Goal: Task Accomplishment & Management: Complete application form

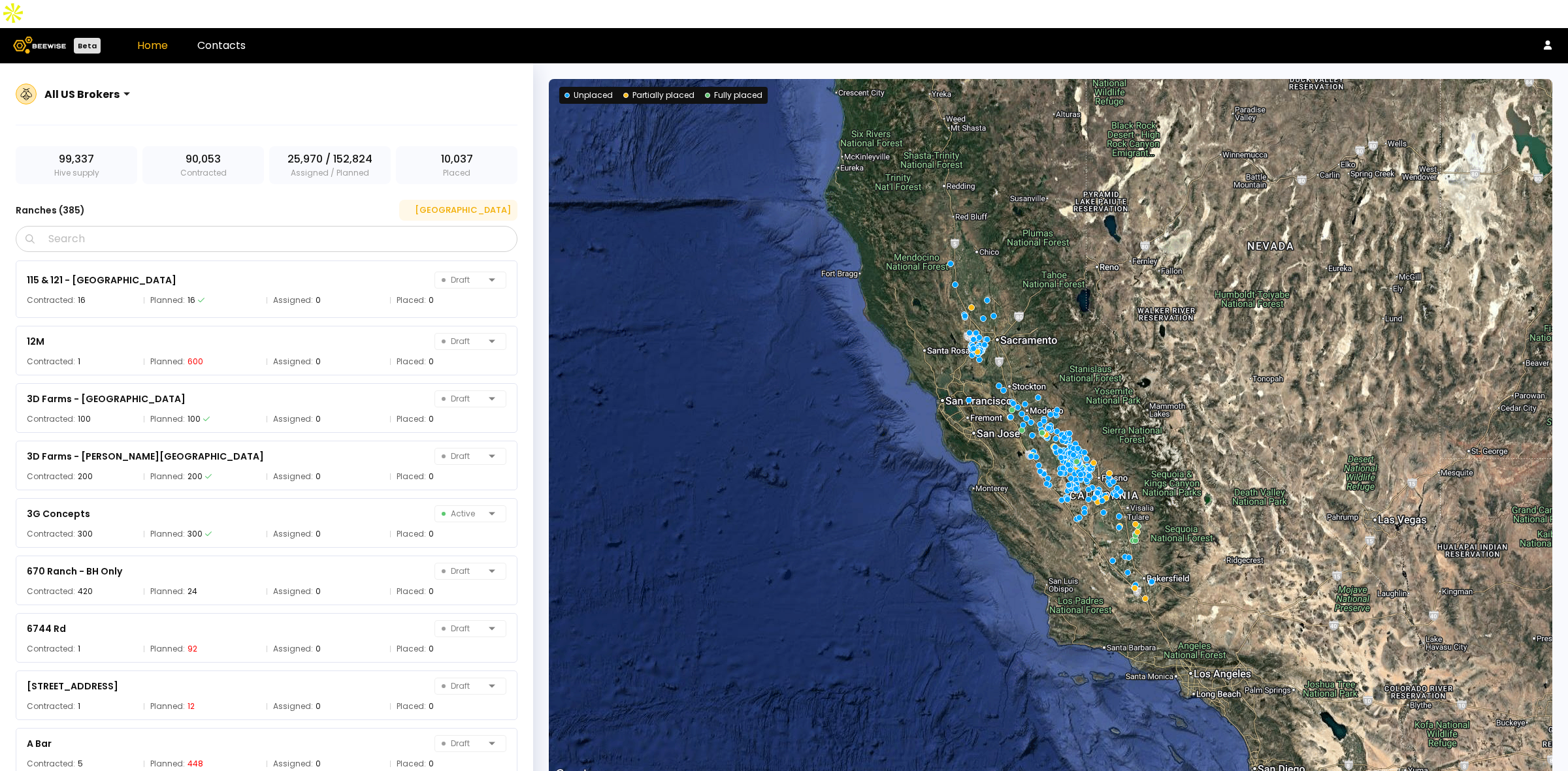
click at [495, 204] on div "[GEOGRAPHIC_DATA]" at bounding box center [458, 211] width 105 height 13
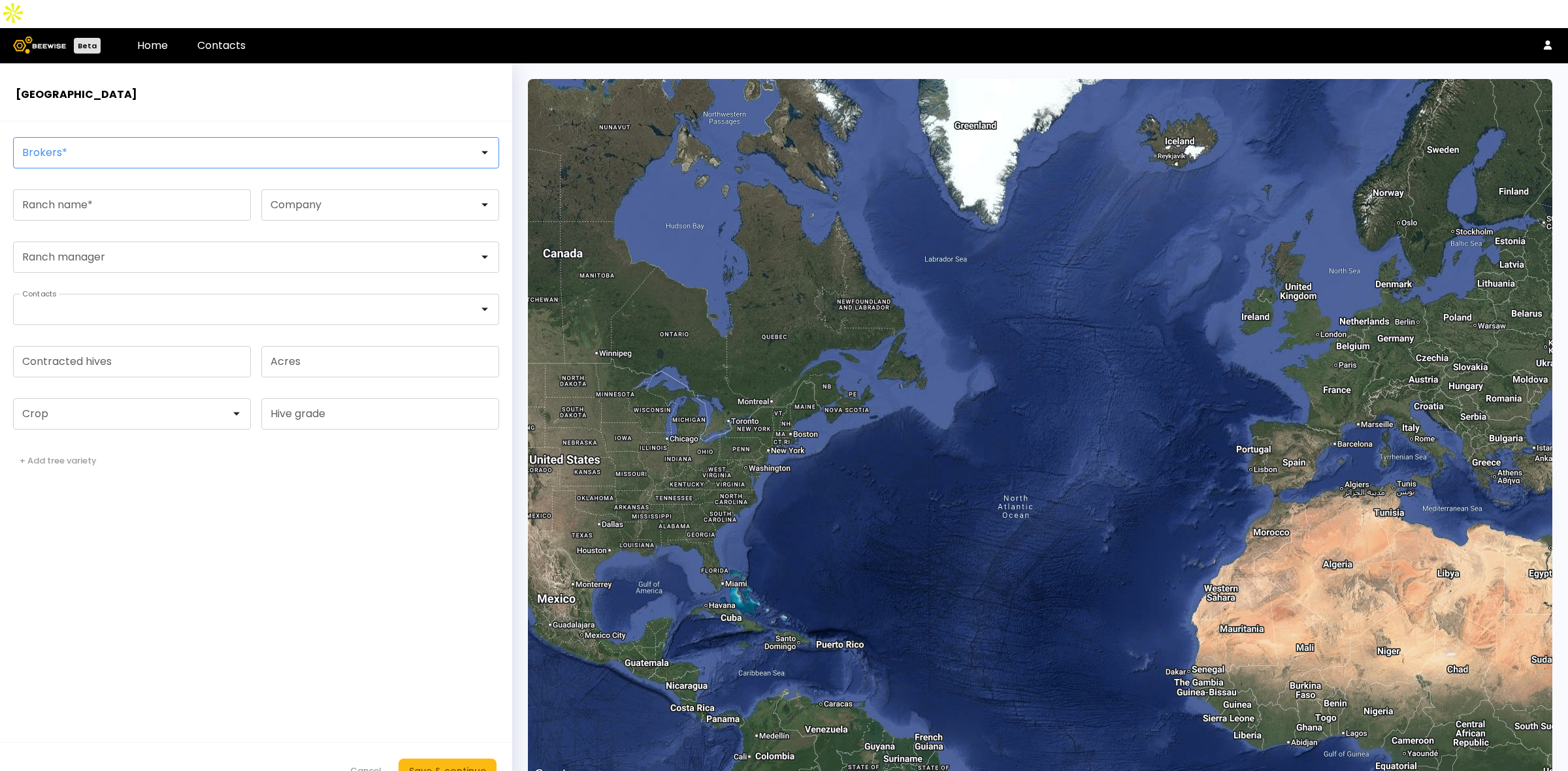
click at [93, 147] on div at bounding box center [251, 152] width 456 height 11
type input "******"
click at [69, 176] on div "[PERSON_NAME]" at bounding box center [256, 185] width 486 height 18
click at [73, 182] on div "[PERSON_NAME]" at bounding box center [256, 185] width 470 height 8
click at [83, 190] on input "Ranch name *" at bounding box center [132, 205] width 237 height 30
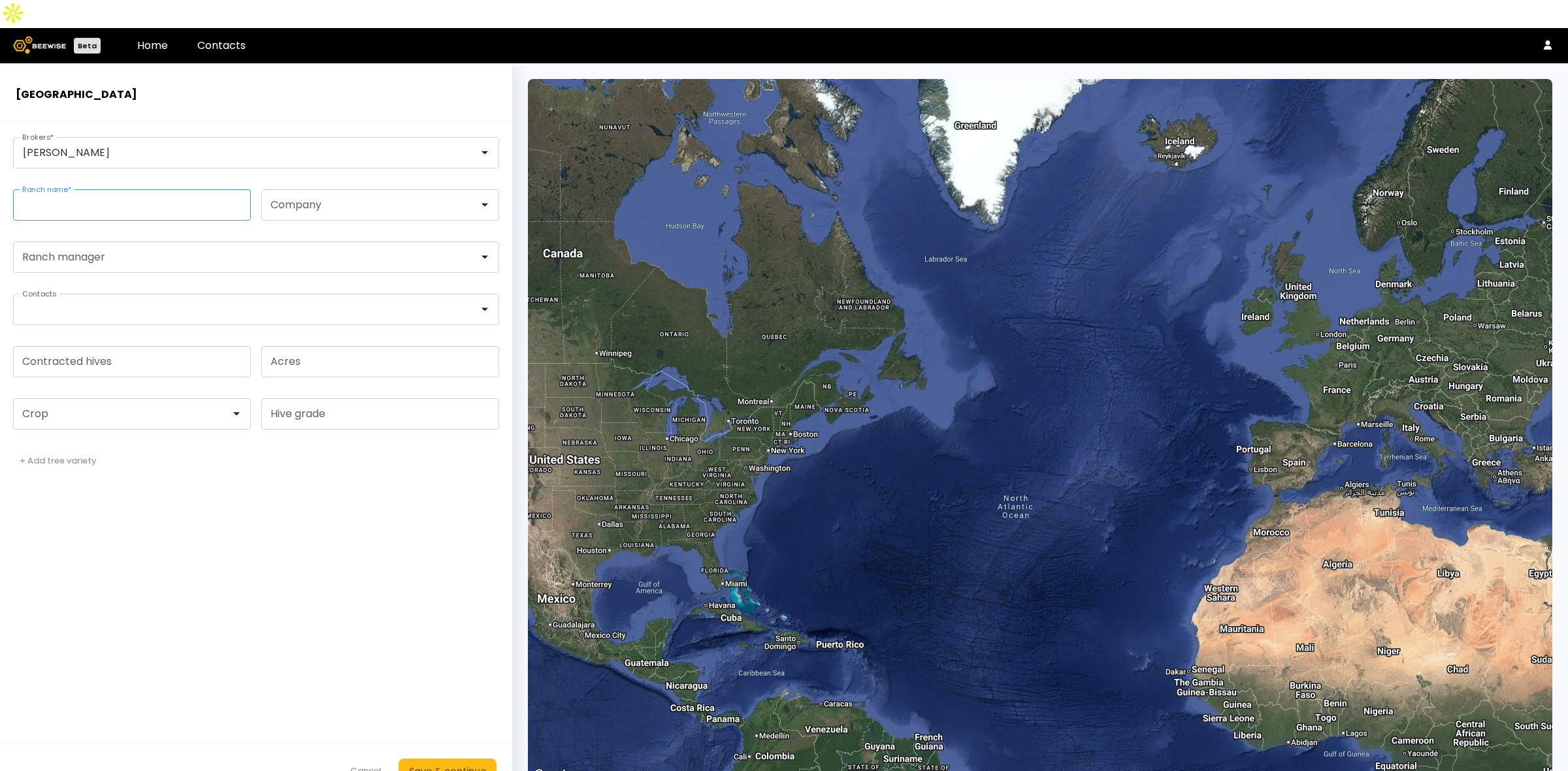
paste input "**********"
type input "**********"
click at [157, 408] on div at bounding box center [127, 414] width 208 height 11
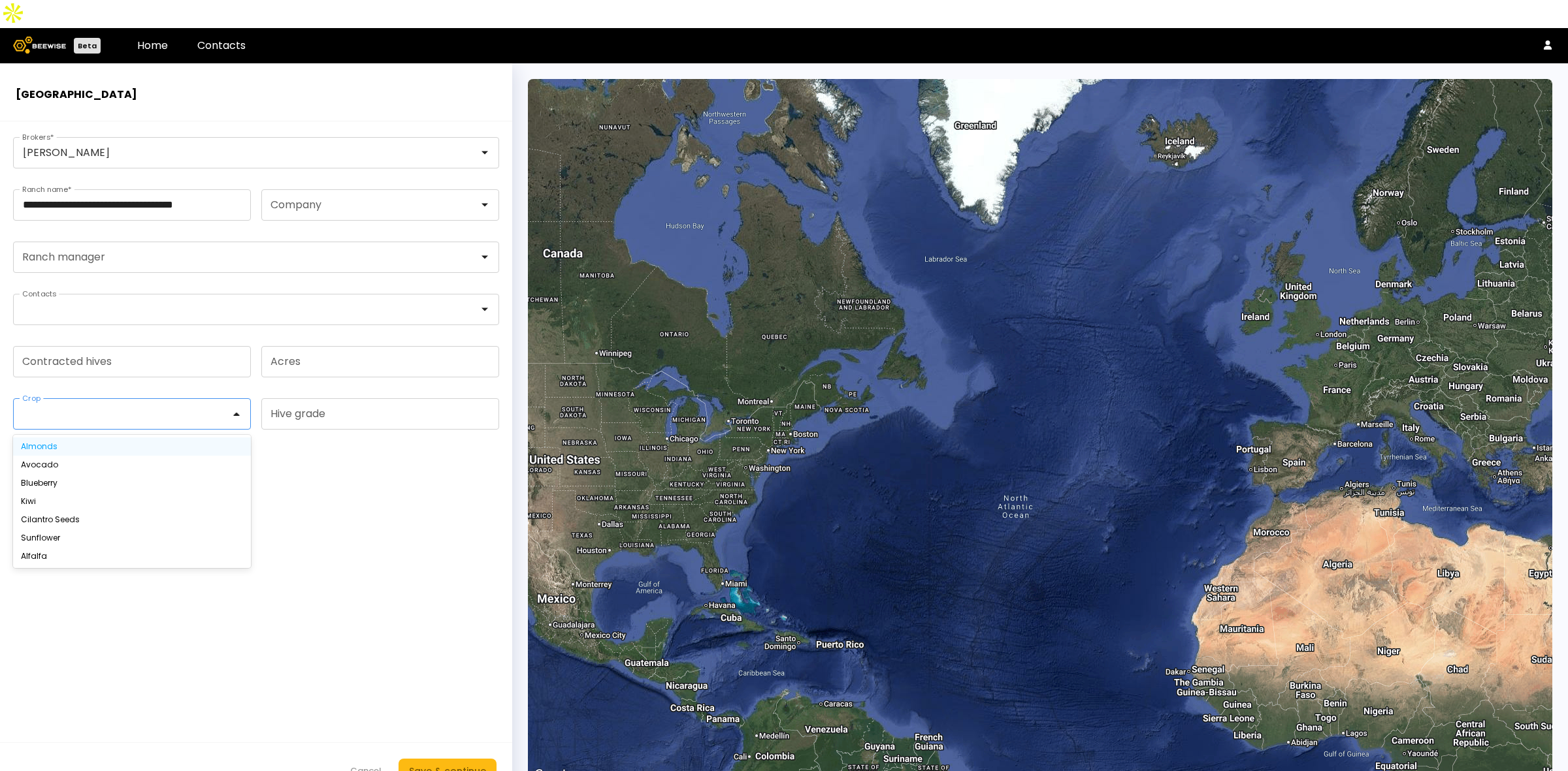
click at [113, 443] on div "Almonds" at bounding box center [132, 446] width 222 height 8
click at [104, 347] on input "Contracted hives" at bounding box center [132, 362] width 237 height 30
type input "***"
click at [448, 764] on div "Save & continue" at bounding box center [447, 771] width 77 height 14
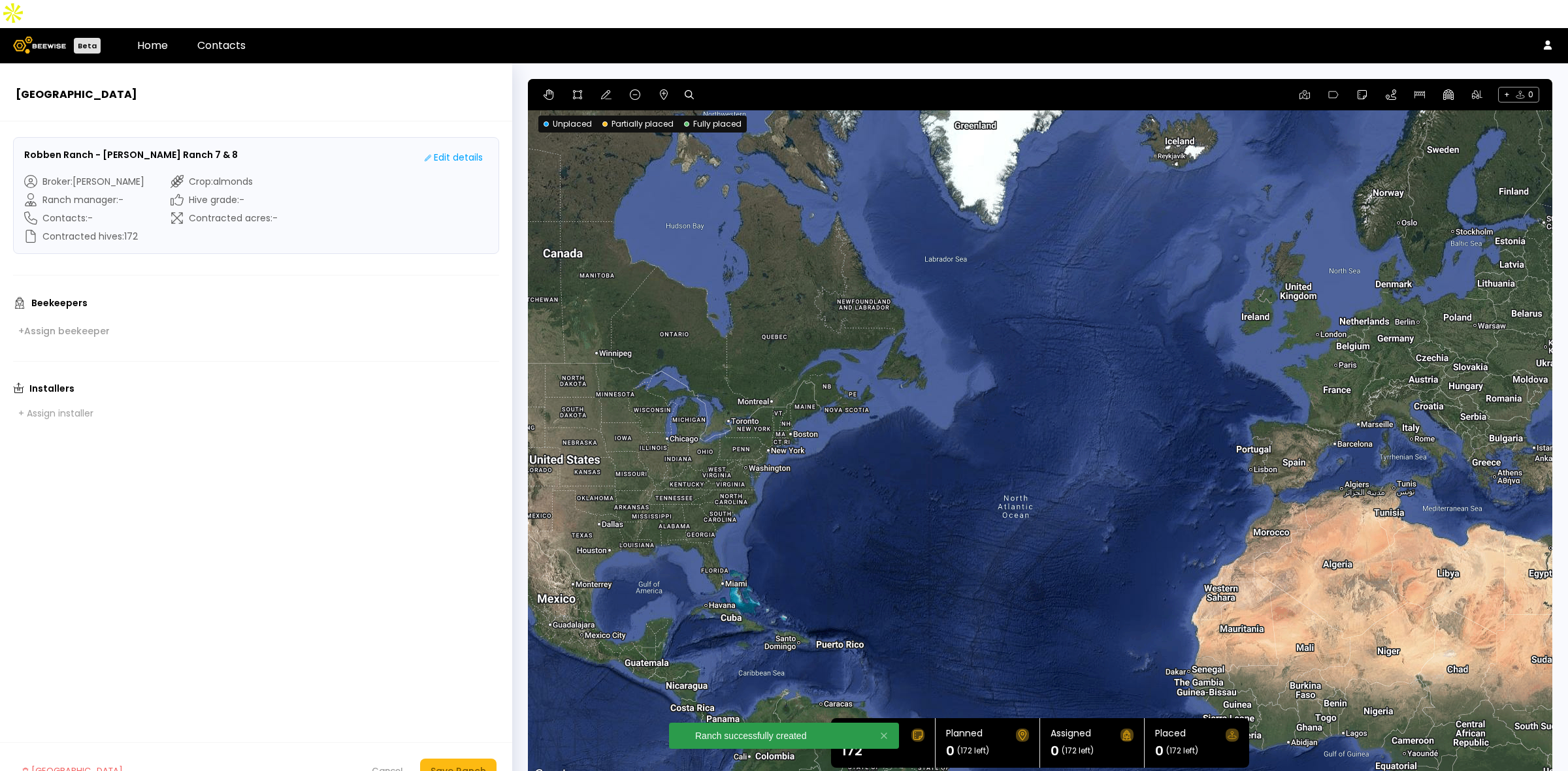
click at [686, 90] on icon at bounding box center [689, 94] width 9 height 9
click at [740, 87] on input at bounding box center [739, 95] width 81 height 17
paste input "**********"
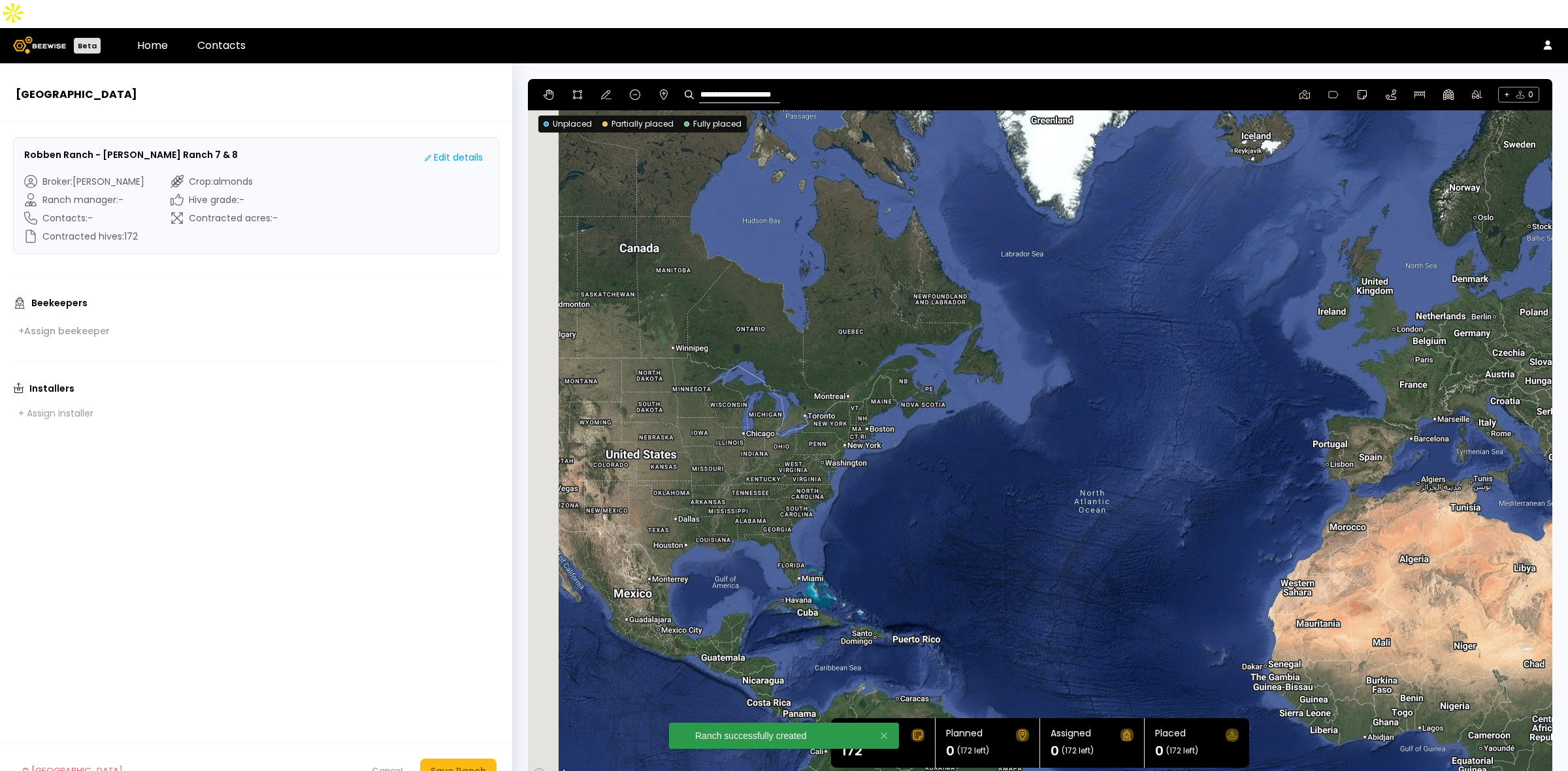
type input "**********"
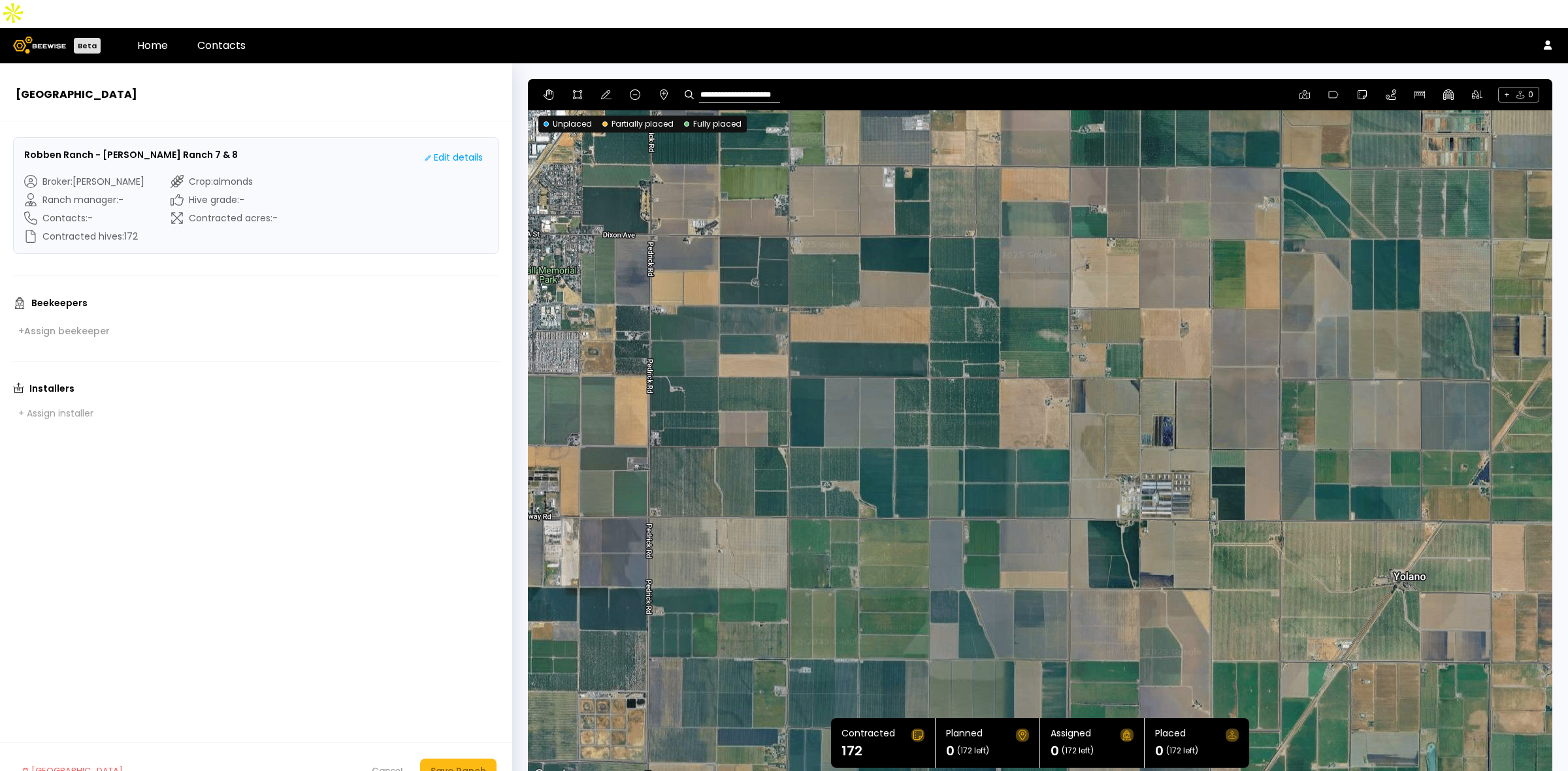
drag, startPoint x: 1272, startPoint y: 451, endPoint x: 1111, endPoint y: 419, distance: 164.1
click at [1111, 419] on div at bounding box center [1040, 431] width 1024 height 705
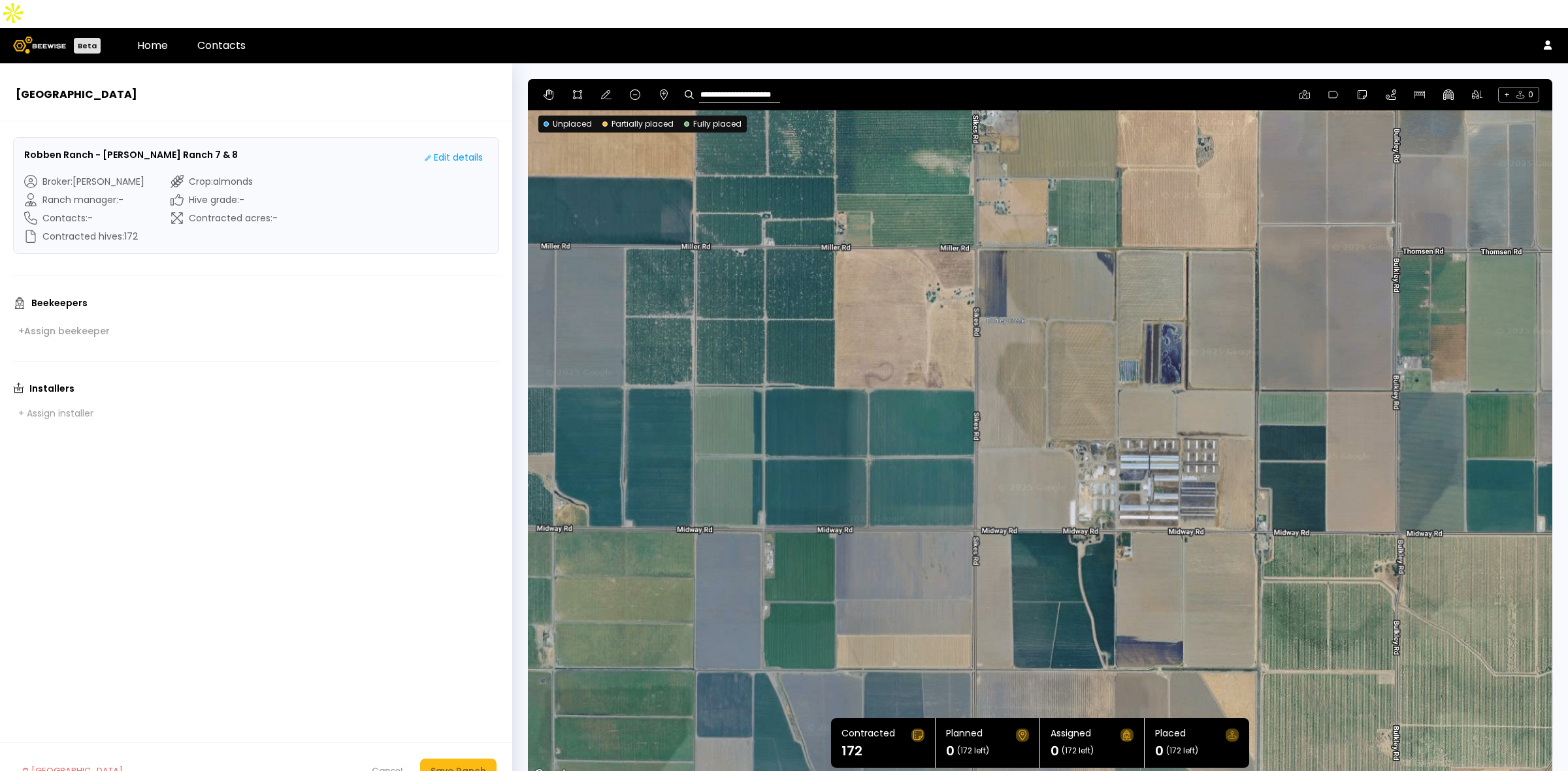
drag, startPoint x: 805, startPoint y: 297, endPoint x: 700, endPoint y: 197, distance: 145.0
click at [866, 328] on div at bounding box center [1040, 431] width 1024 height 705
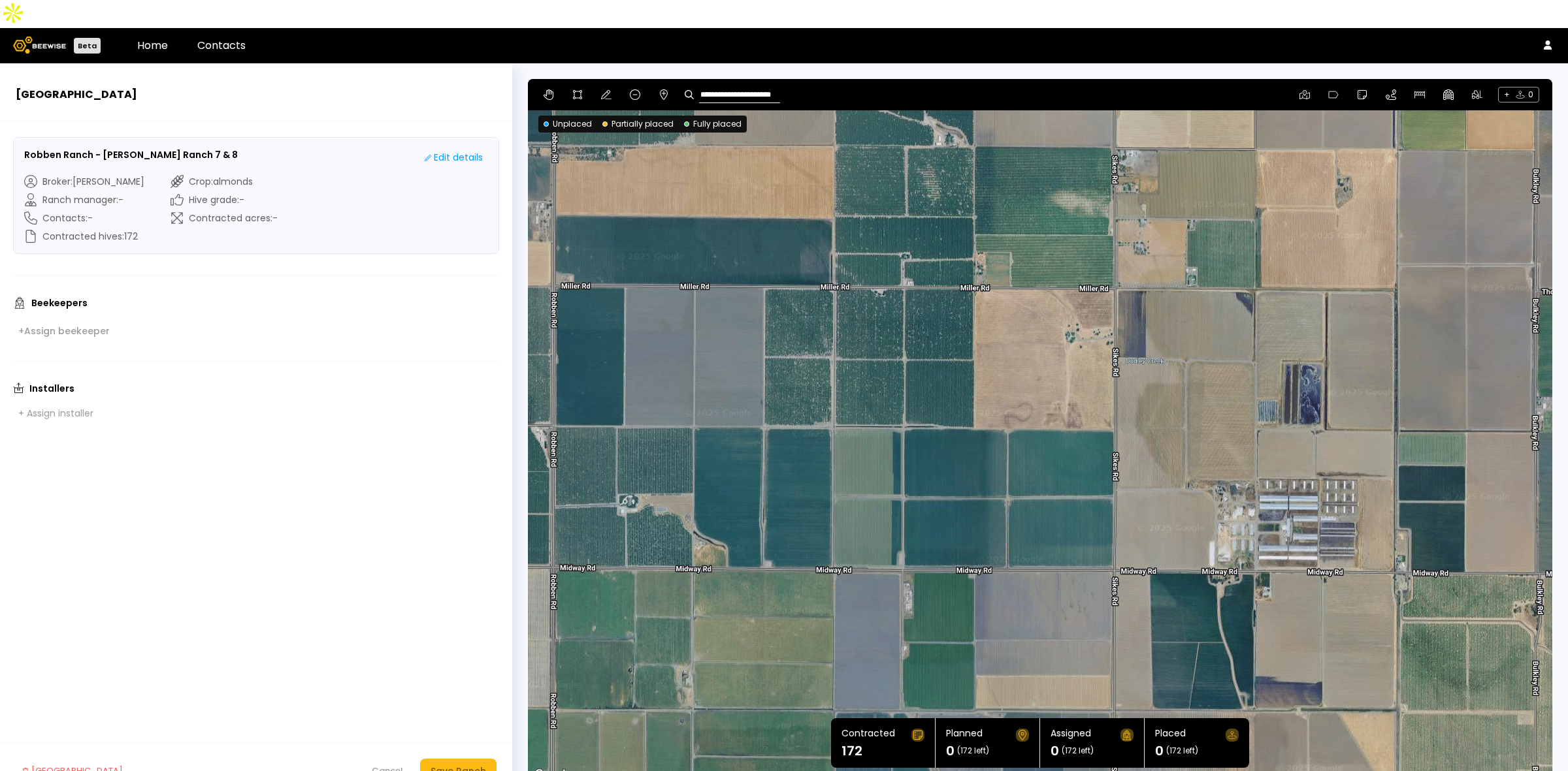
drag, startPoint x: 615, startPoint y: 274, endPoint x: 730, endPoint y: 303, distance: 118.6
click at [730, 303] on div at bounding box center [1040, 431] width 1024 height 705
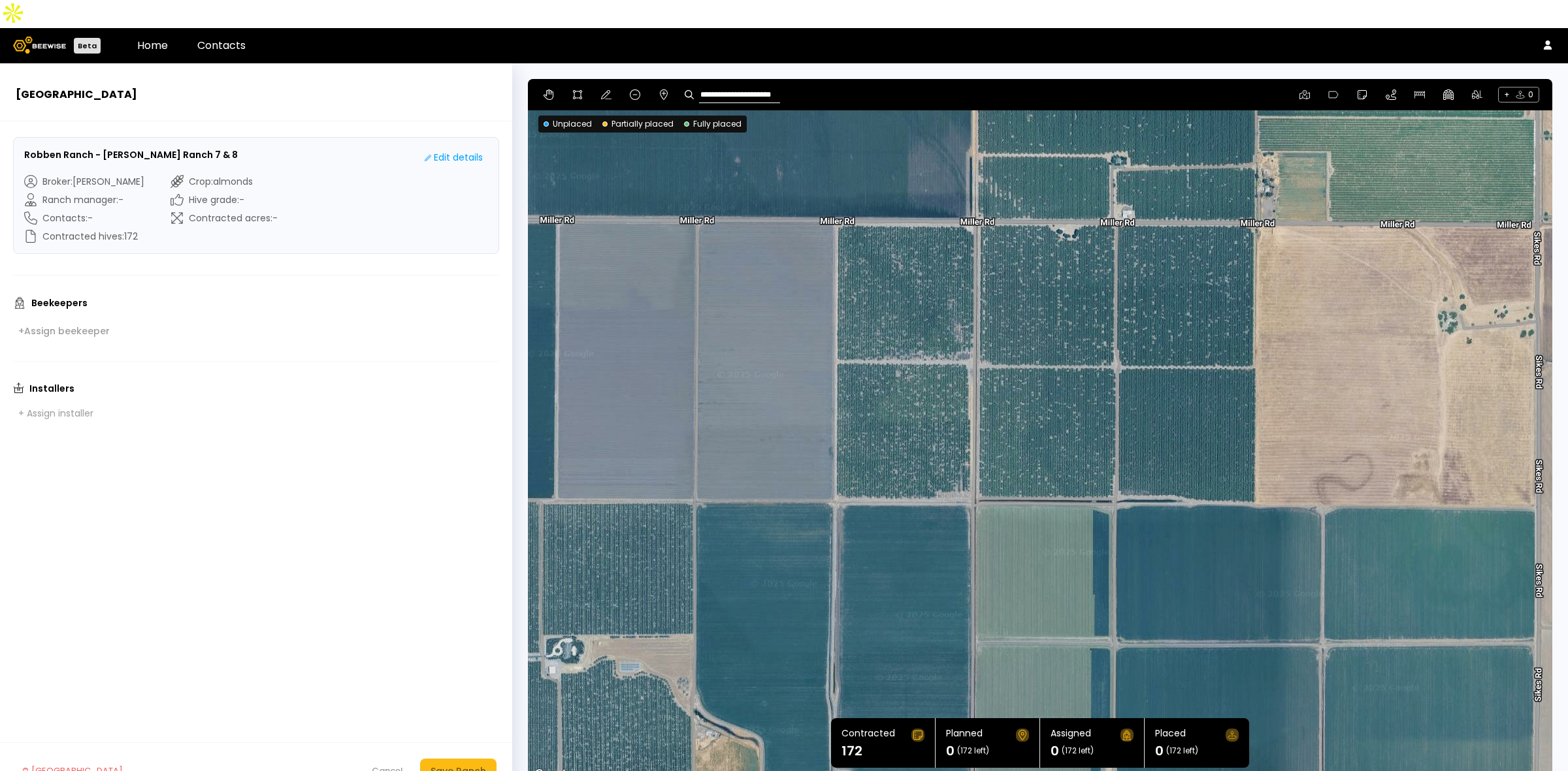
drag, startPoint x: 1330, startPoint y: 269, endPoint x: 1022, endPoint y: 308, distance: 310.5
click at [1022, 308] on div at bounding box center [1040, 431] width 1024 height 705
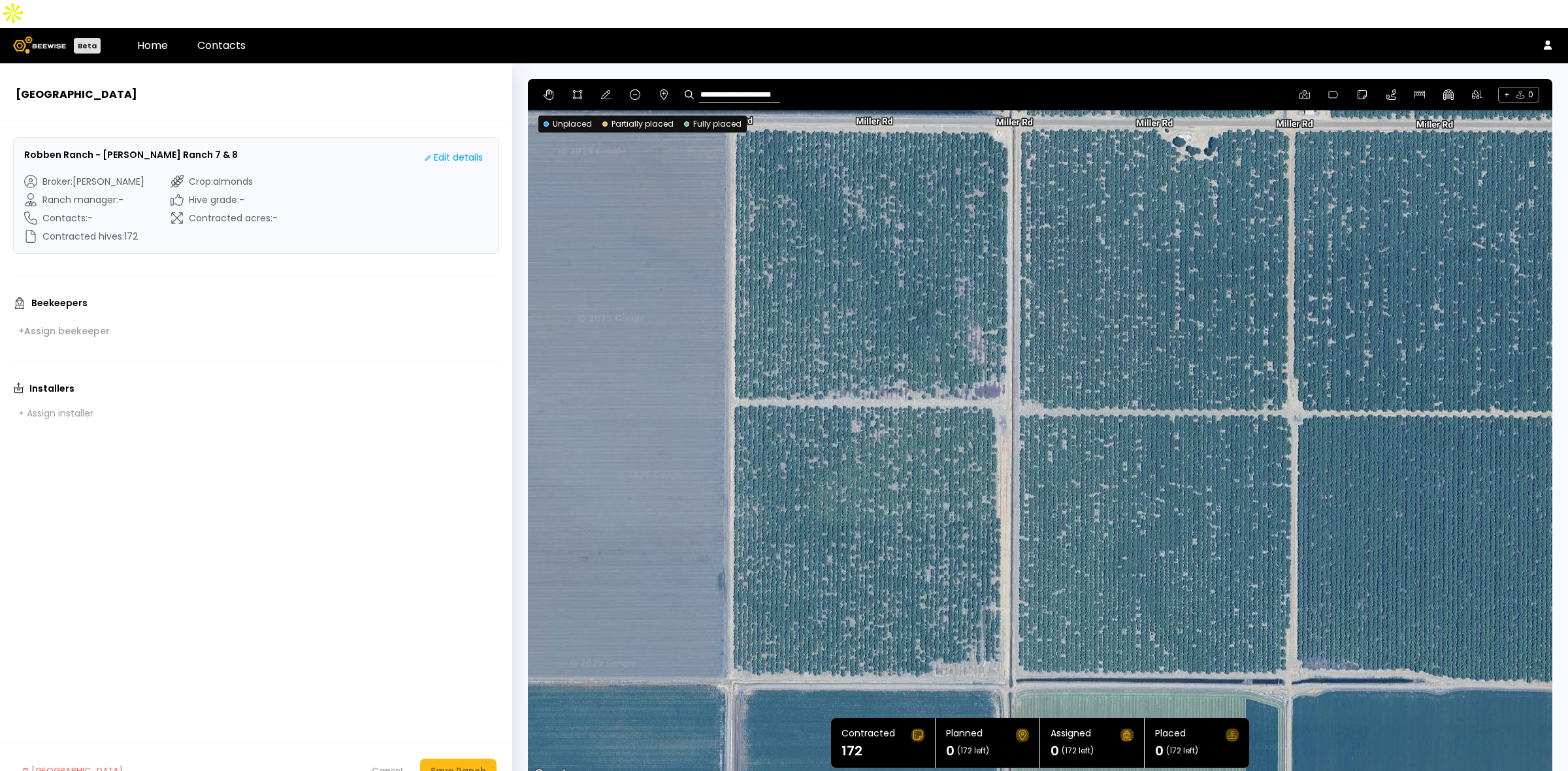
drag, startPoint x: 850, startPoint y: 288, endPoint x: 855, endPoint y: 281, distance: 8.6
click at [855, 281] on div at bounding box center [1040, 431] width 1024 height 705
click at [578, 90] on icon at bounding box center [577, 95] width 11 height 11
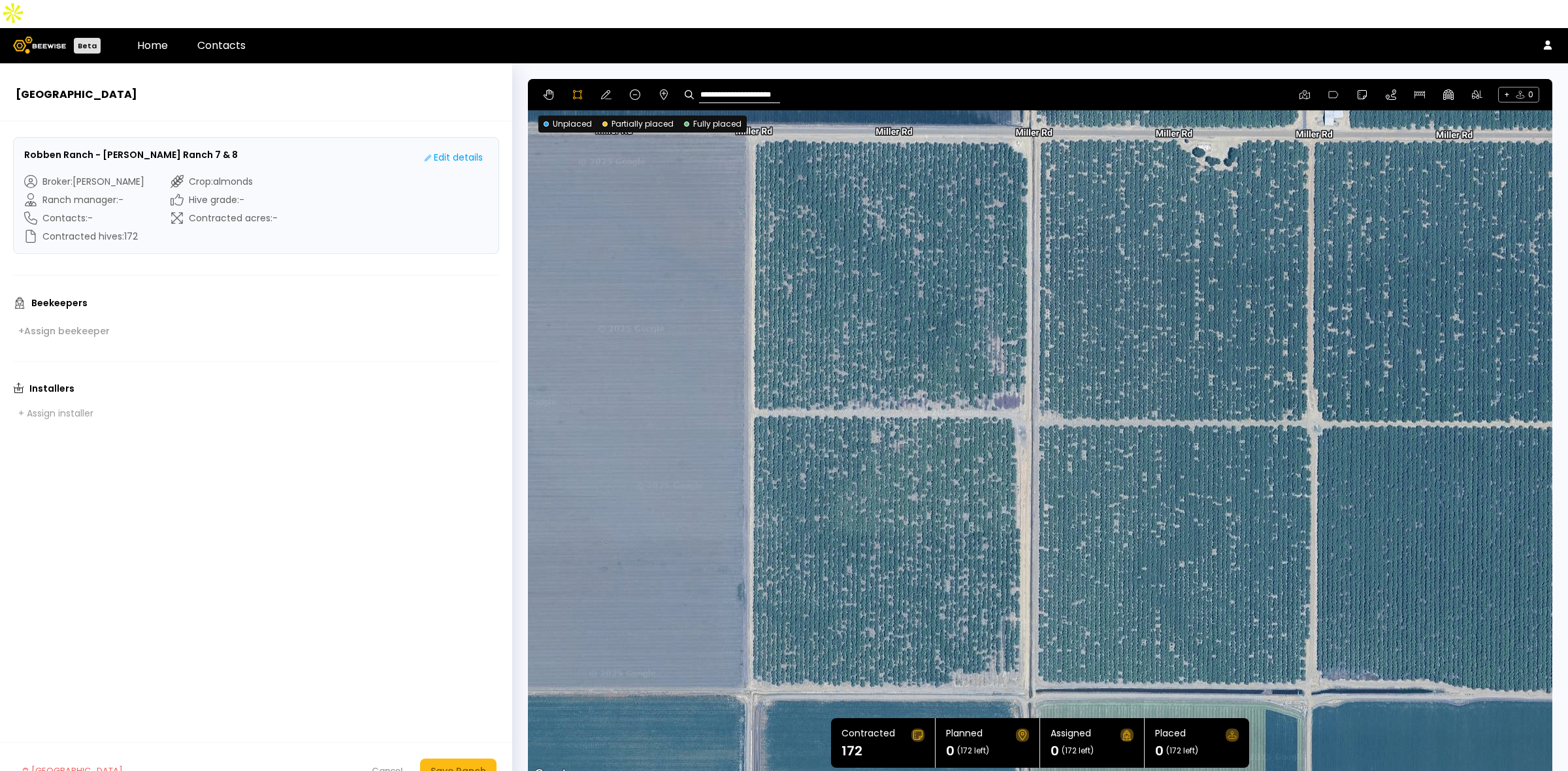
drag, startPoint x: 804, startPoint y: 160, endPoint x: 825, endPoint y: 170, distance: 23.3
click at [825, 170] on div at bounding box center [1040, 431] width 1023 height 705
click at [752, 111] on div at bounding box center [1040, 431] width 1023 height 705
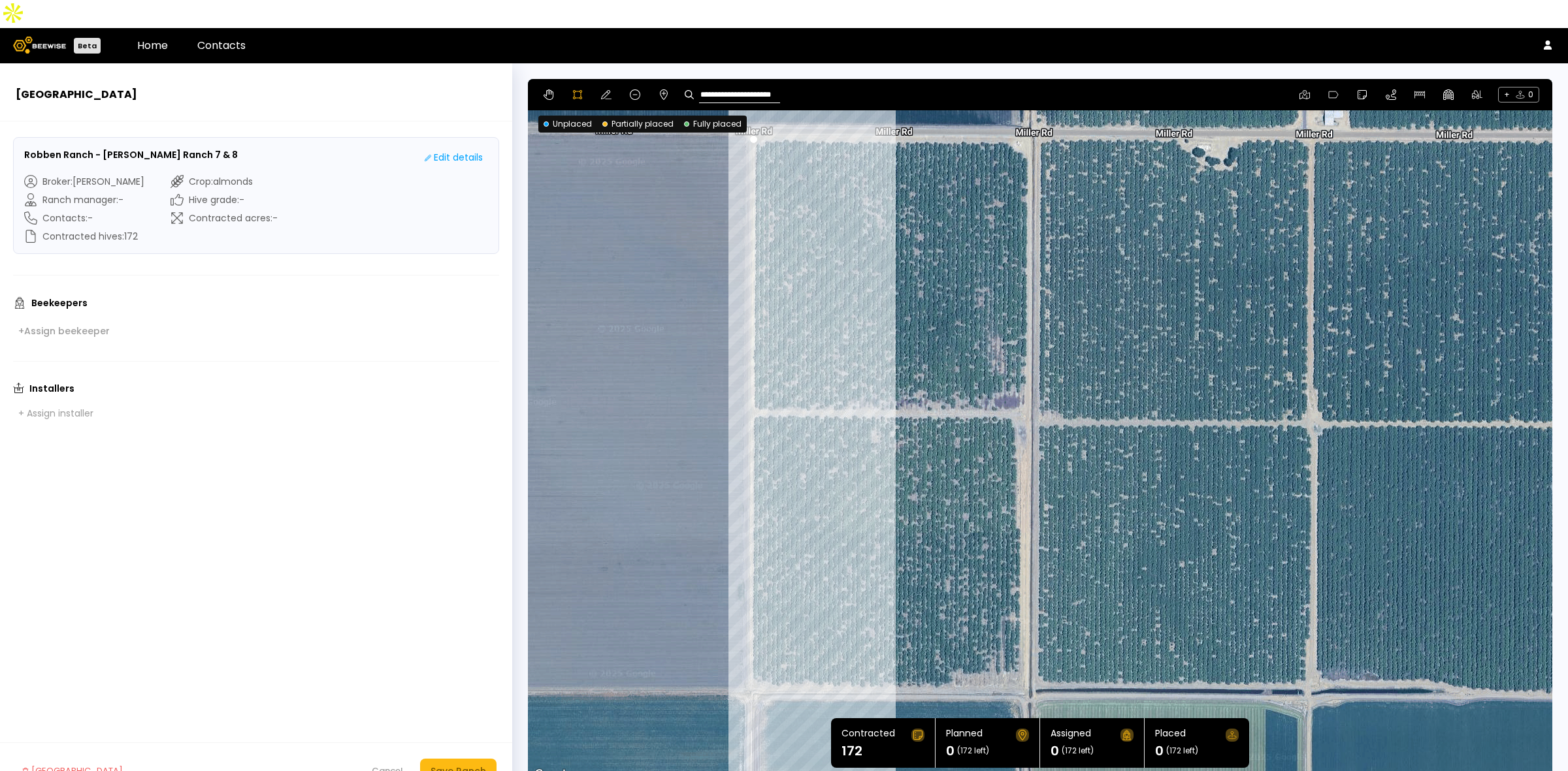
click at [750, 663] on div at bounding box center [1040, 431] width 1023 height 705
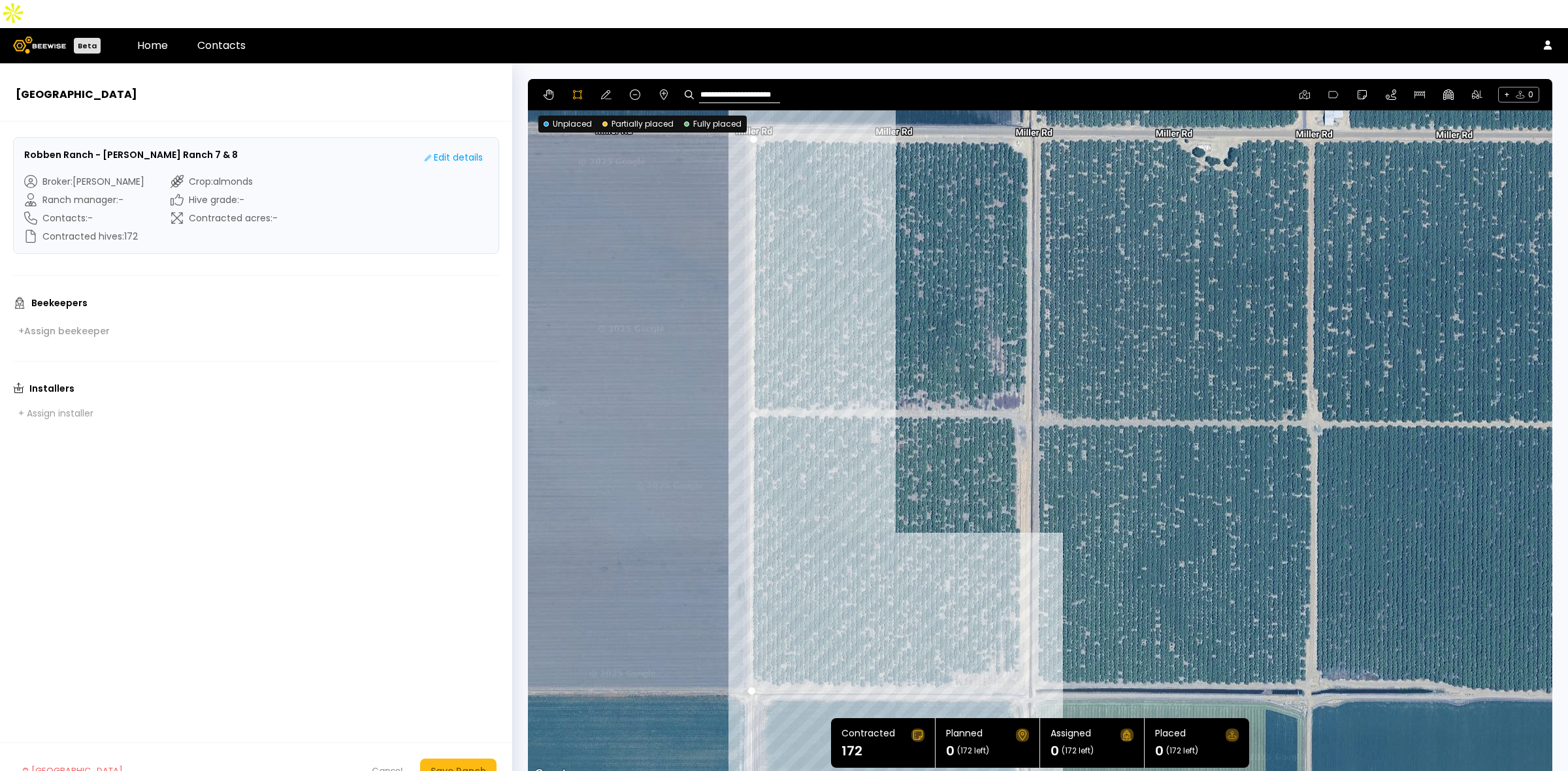
click at [954, 662] on div at bounding box center [1040, 431] width 1023 height 705
click at [958, 645] on div at bounding box center [1040, 431] width 1023 height 705
click at [1021, 648] on div at bounding box center [1040, 431] width 1023 height 705
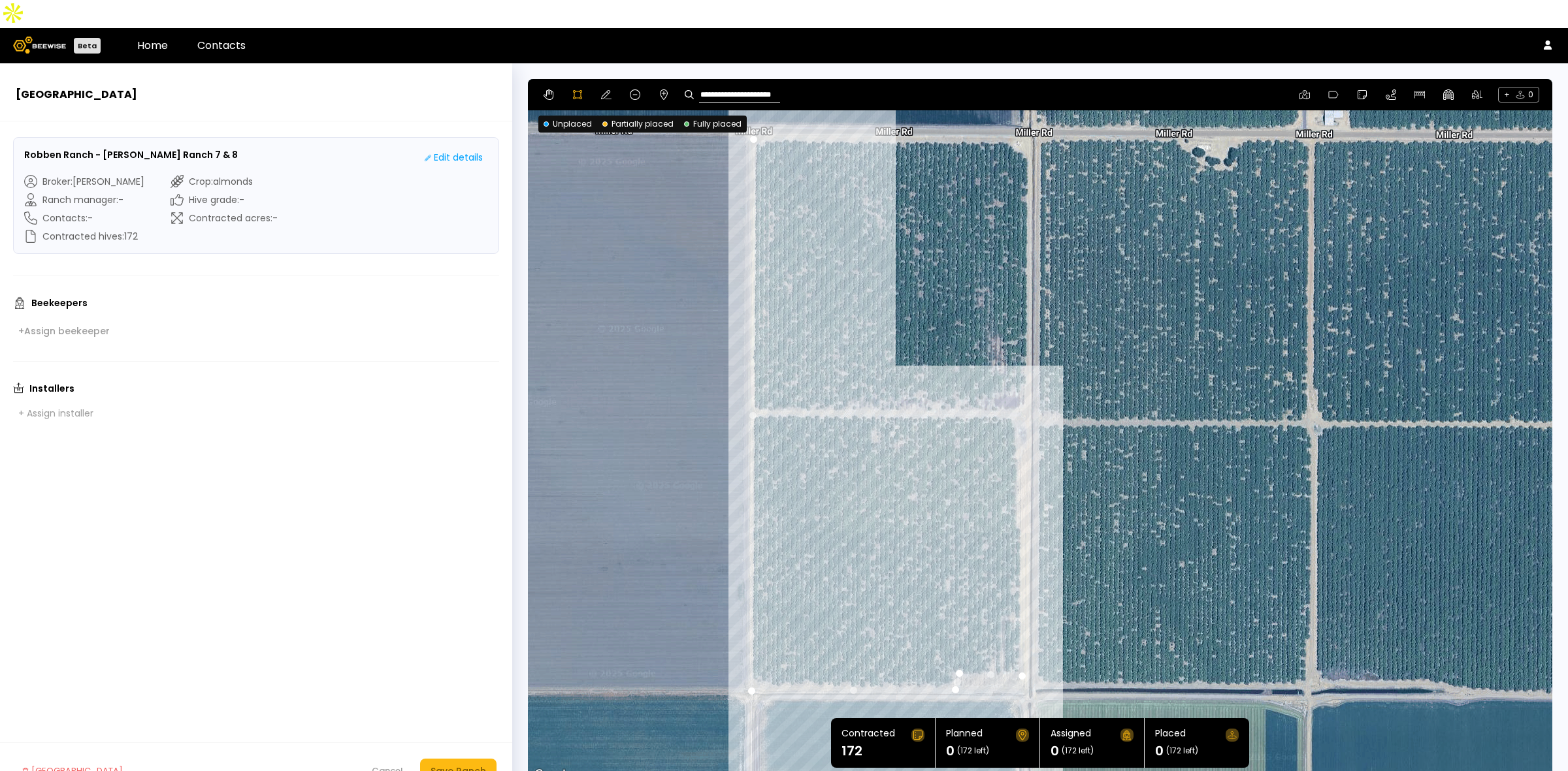
click at [1022, 501] on div at bounding box center [1040, 431] width 1023 height 705
click at [1017, 494] on div at bounding box center [1040, 431] width 1023 height 705
click at [1017, 395] on div at bounding box center [1040, 431] width 1023 height 705
click at [1017, 386] on div at bounding box center [1040, 431] width 1023 height 705
click at [1026, 377] on div at bounding box center [1040, 431] width 1023 height 705
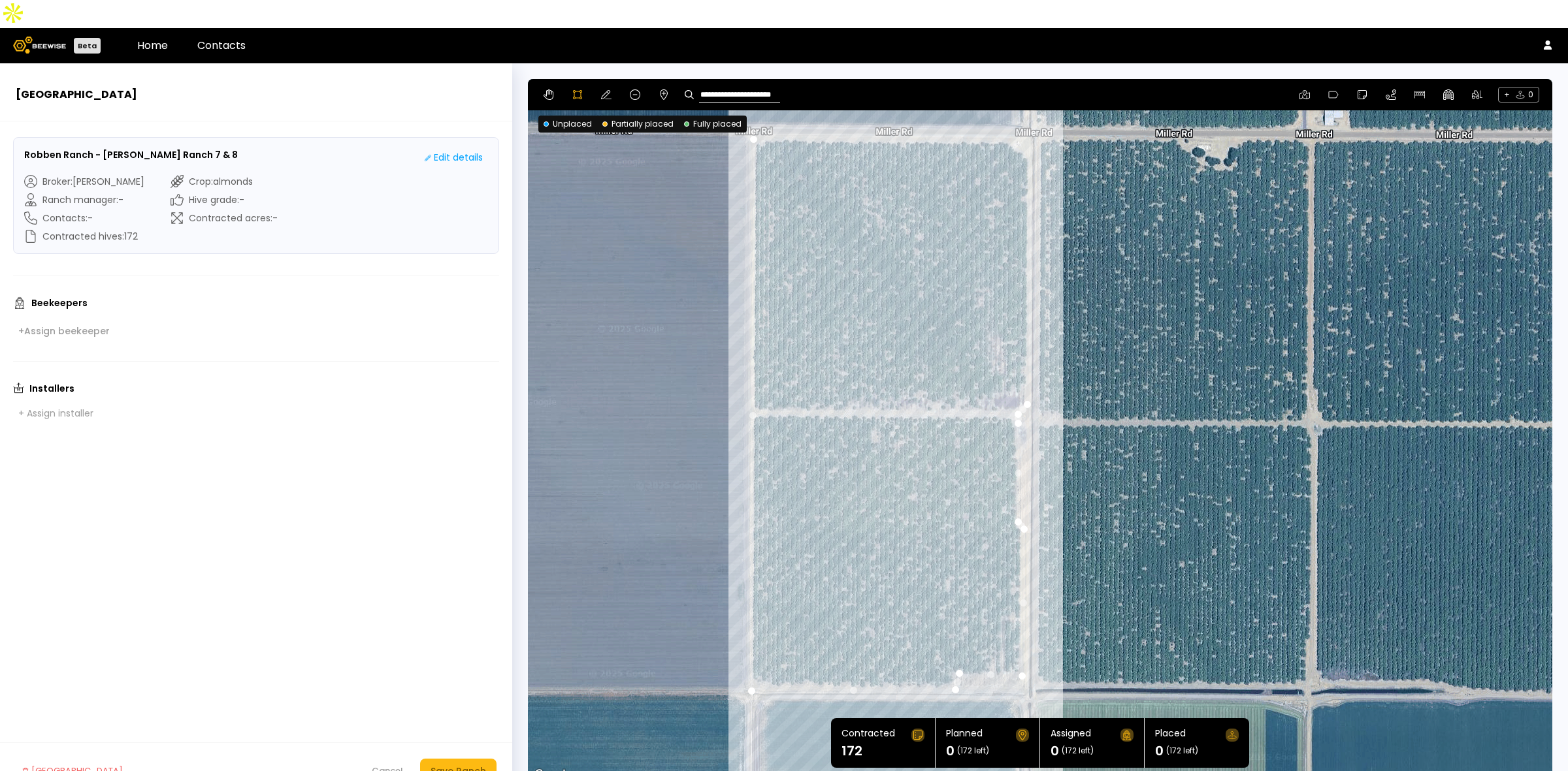
click at [1027, 129] on div at bounding box center [1040, 431] width 1023 height 705
click at [1005, 112] on div at bounding box center [1040, 431] width 1023 height 705
click at [756, 111] on div at bounding box center [1040, 431] width 1023 height 705
click at [443, 764] on div "Save Ranch" at bounding box center [458, 771] width 55 height 14
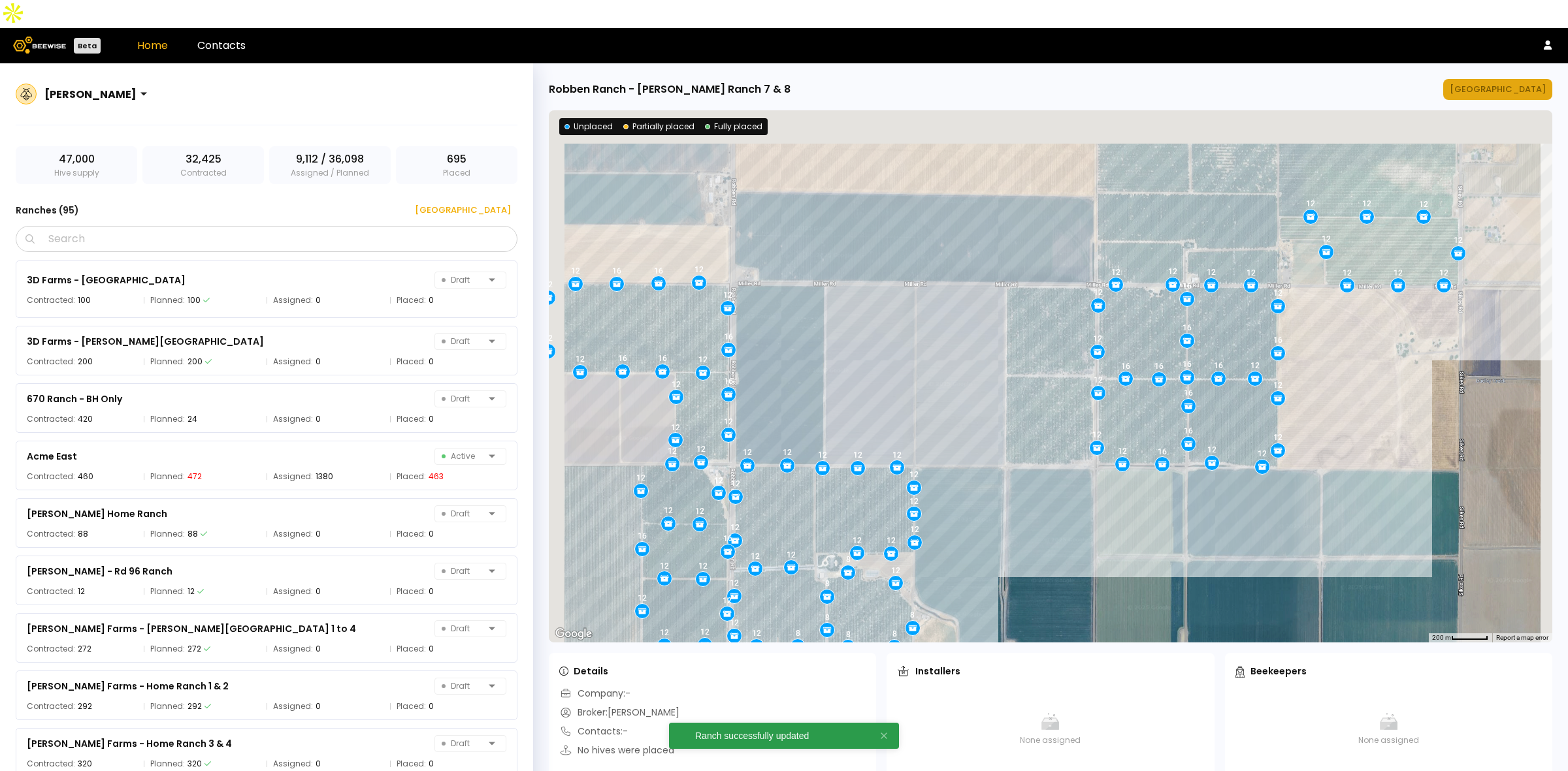
click at [1508, 83] on div "[GEOGRAPHIC_DATA]" at bounding box center [1498, 89] width 96 height 13
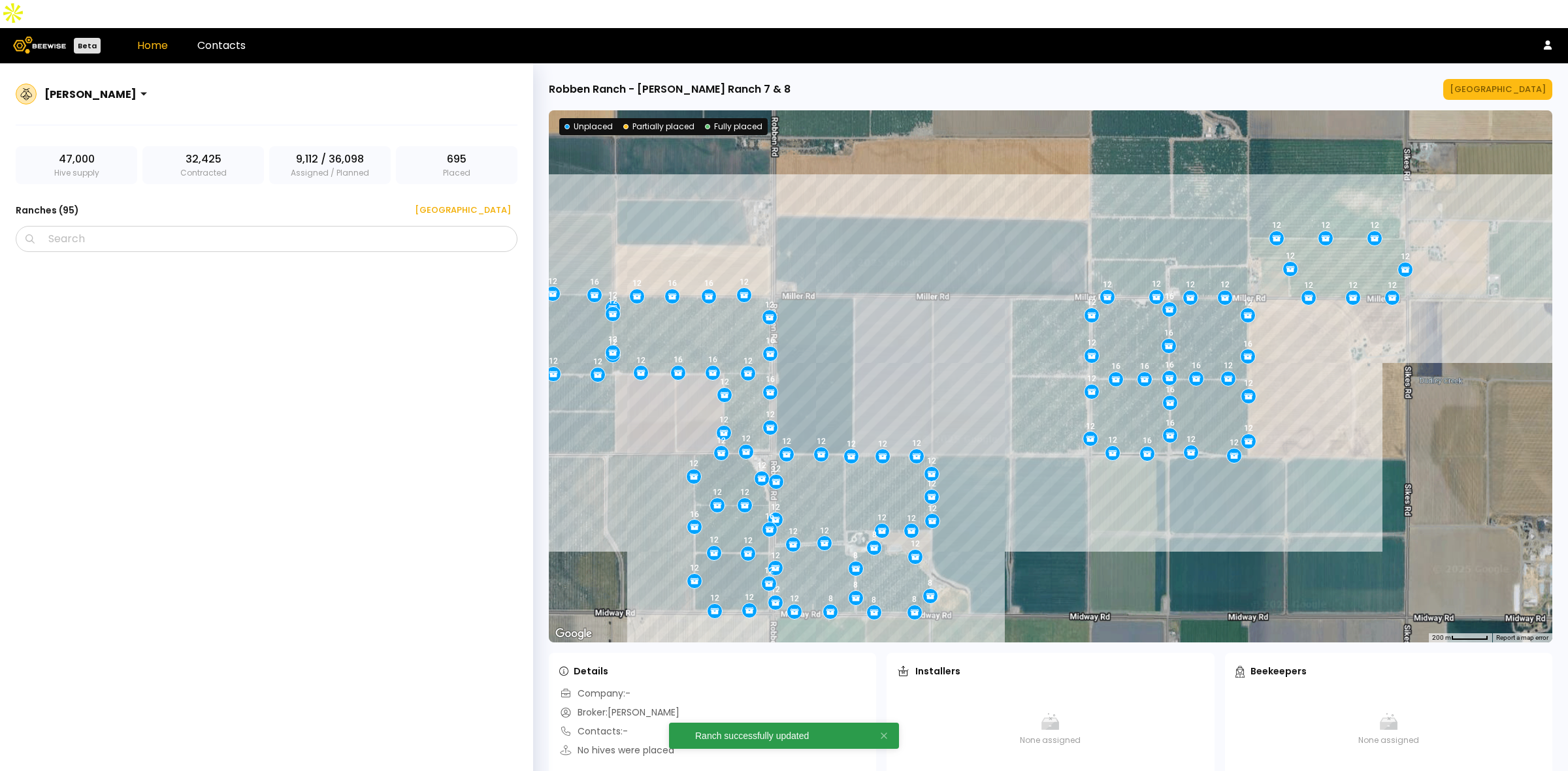
scroll to position [4226, 0]
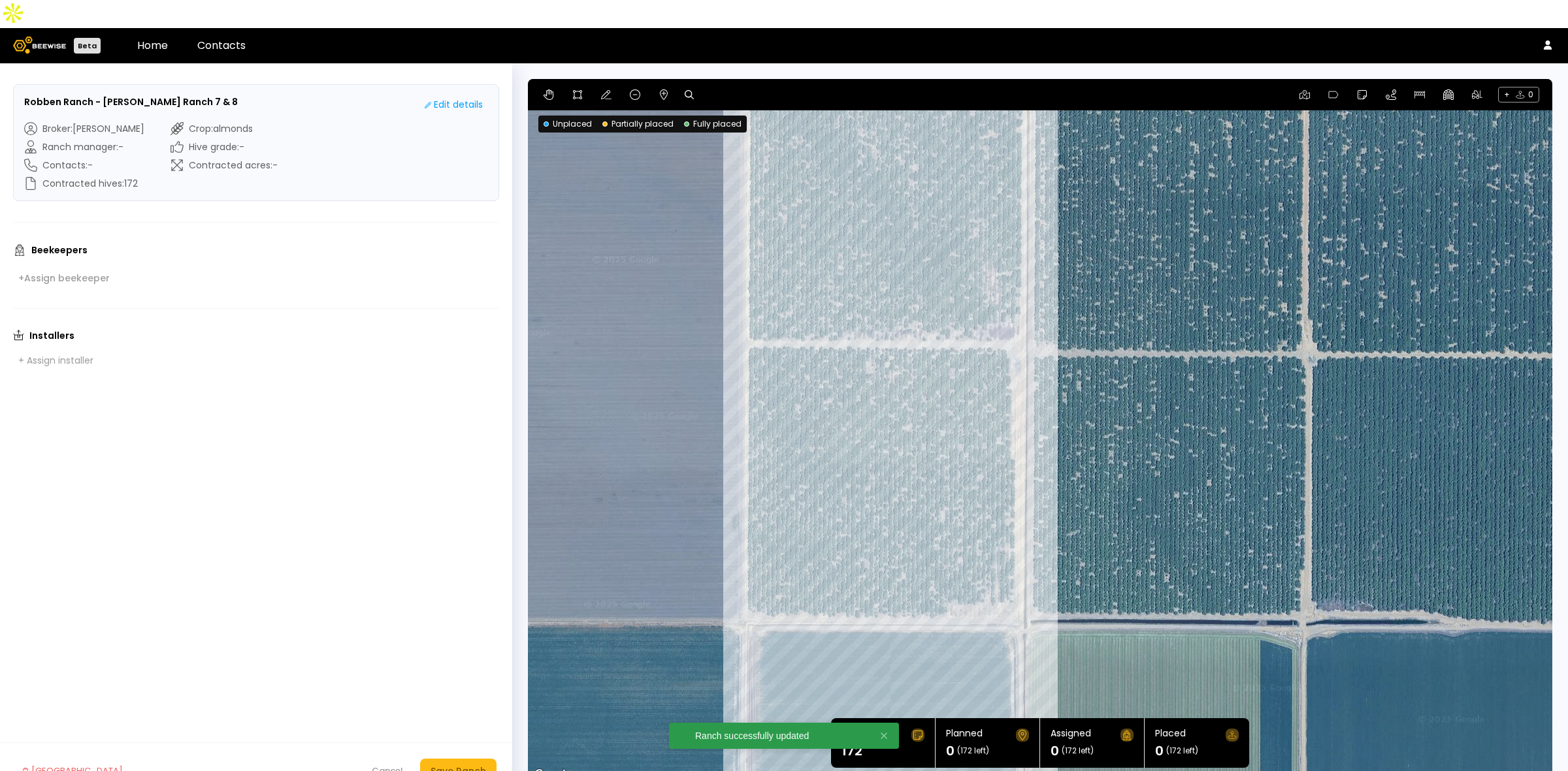
drag, startPoint x: 1021, startPoint y: 429, endPoint x: 913, endPoint y: 377, distance: 119.9
click at [913, 377] on div at bounding box center [1040, 431] width 1024 height 705
click at [599, 87] on button at bounding box center [607, 95] width 16 height 16
drag, startPoint x: 747, startPoint y: 596, endPoint x: 747, endPoint y: 586, distance: 10.0
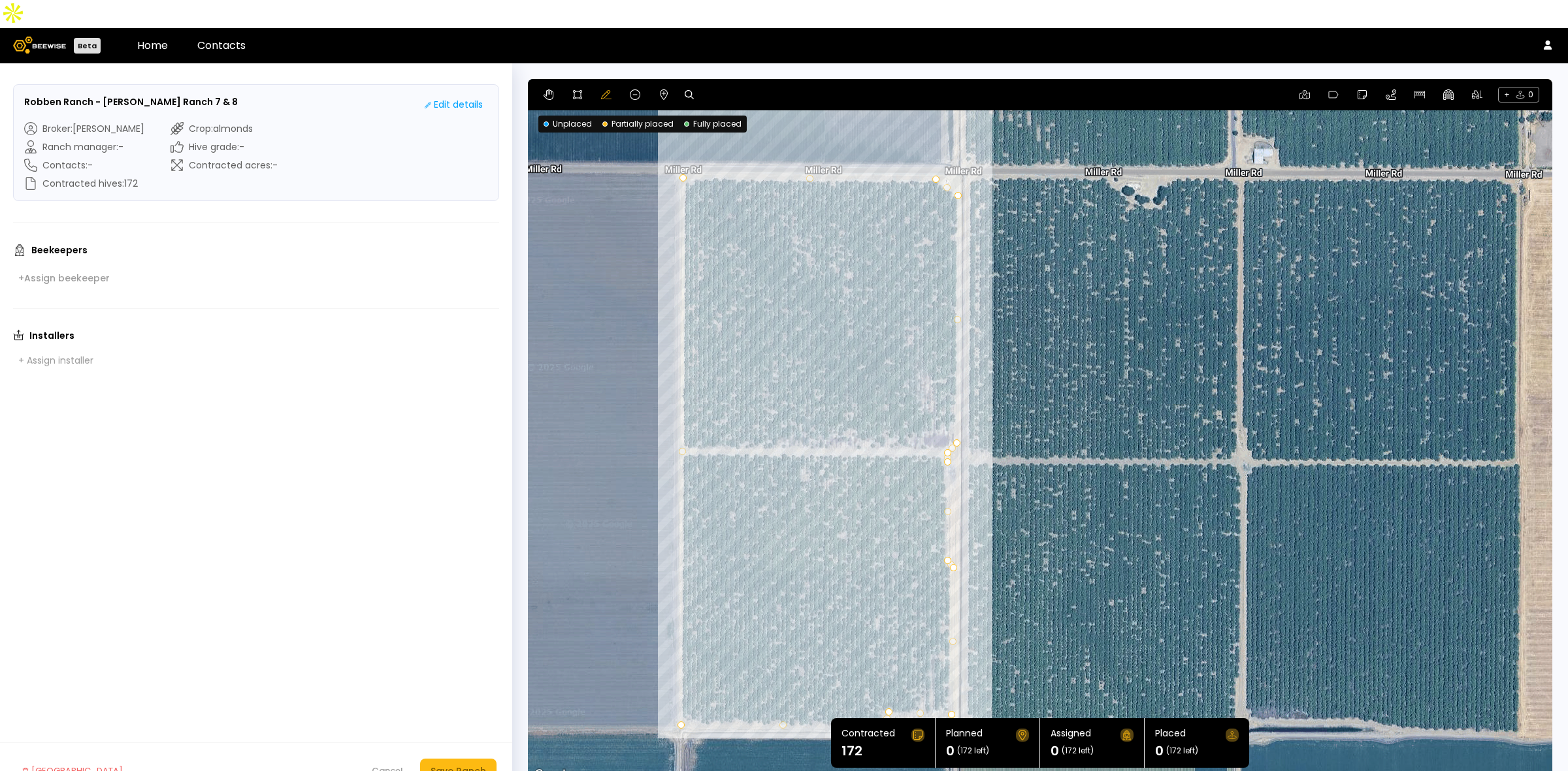
drag, startPoint x: 907, startPoint y: 354, endPoint x: 840, endPoint y: 467, distance: 131.4
click at [840, 467] on div at bounding box center [1040, 431] width 1024 height 705
click at [458, 764] on div "Save Ranch" at bounding box center [458, 771] width 55 height 14
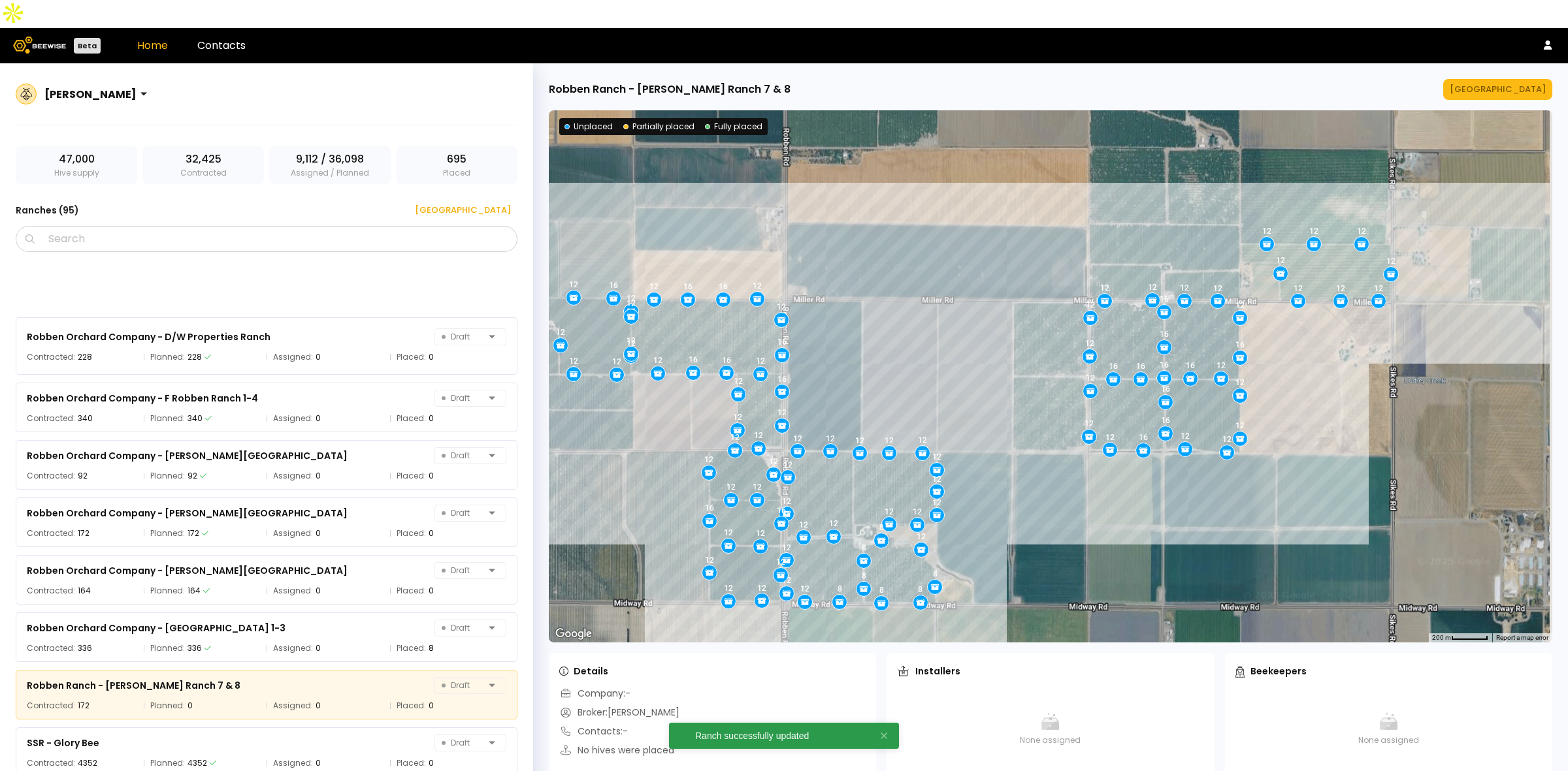
scroll to position [4875, 0]
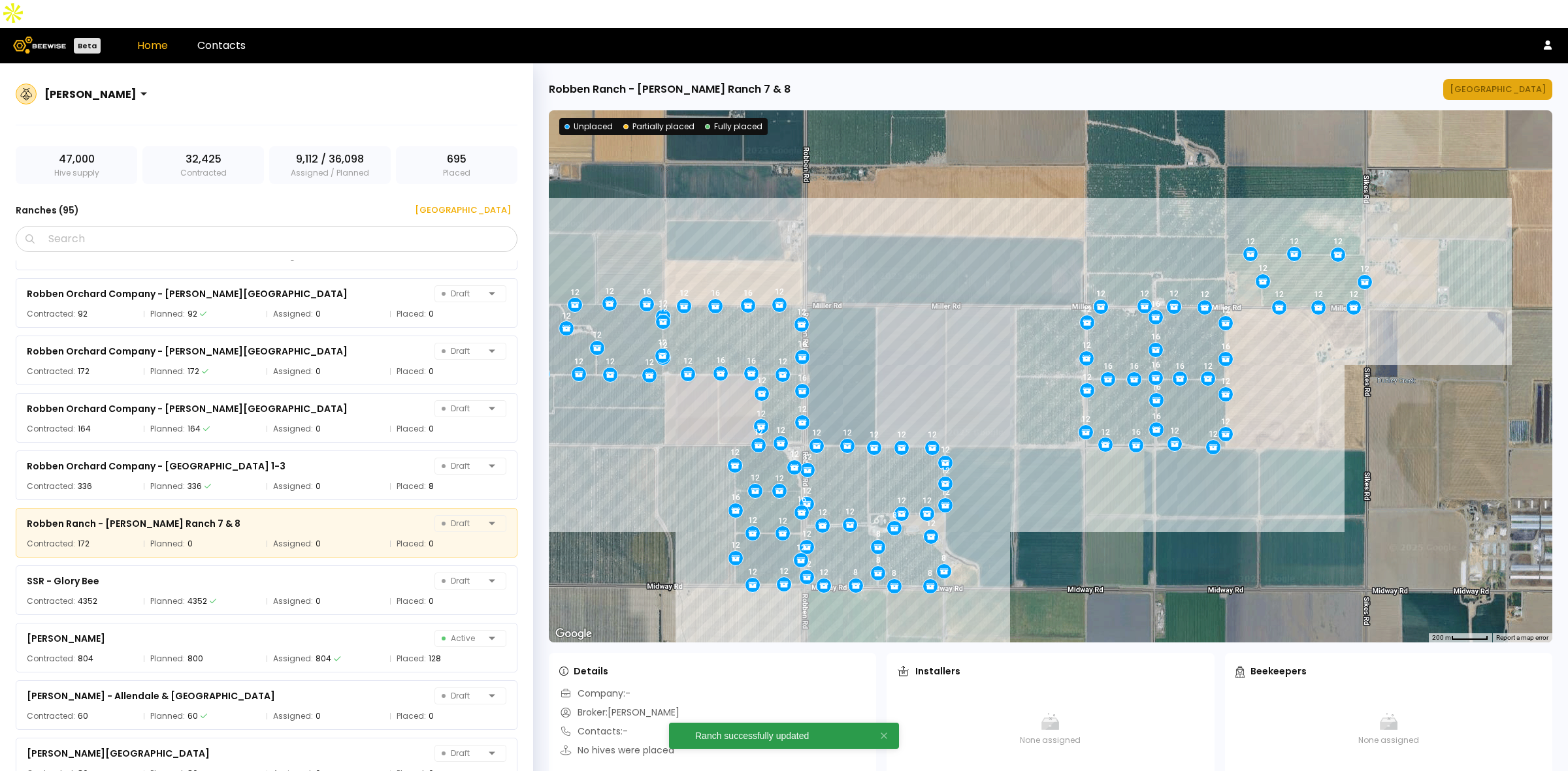
click at [1475, 79] on button "[GEOGRAPHIC_DATA]" at bounding box center [1498, 89] width 109 height 21
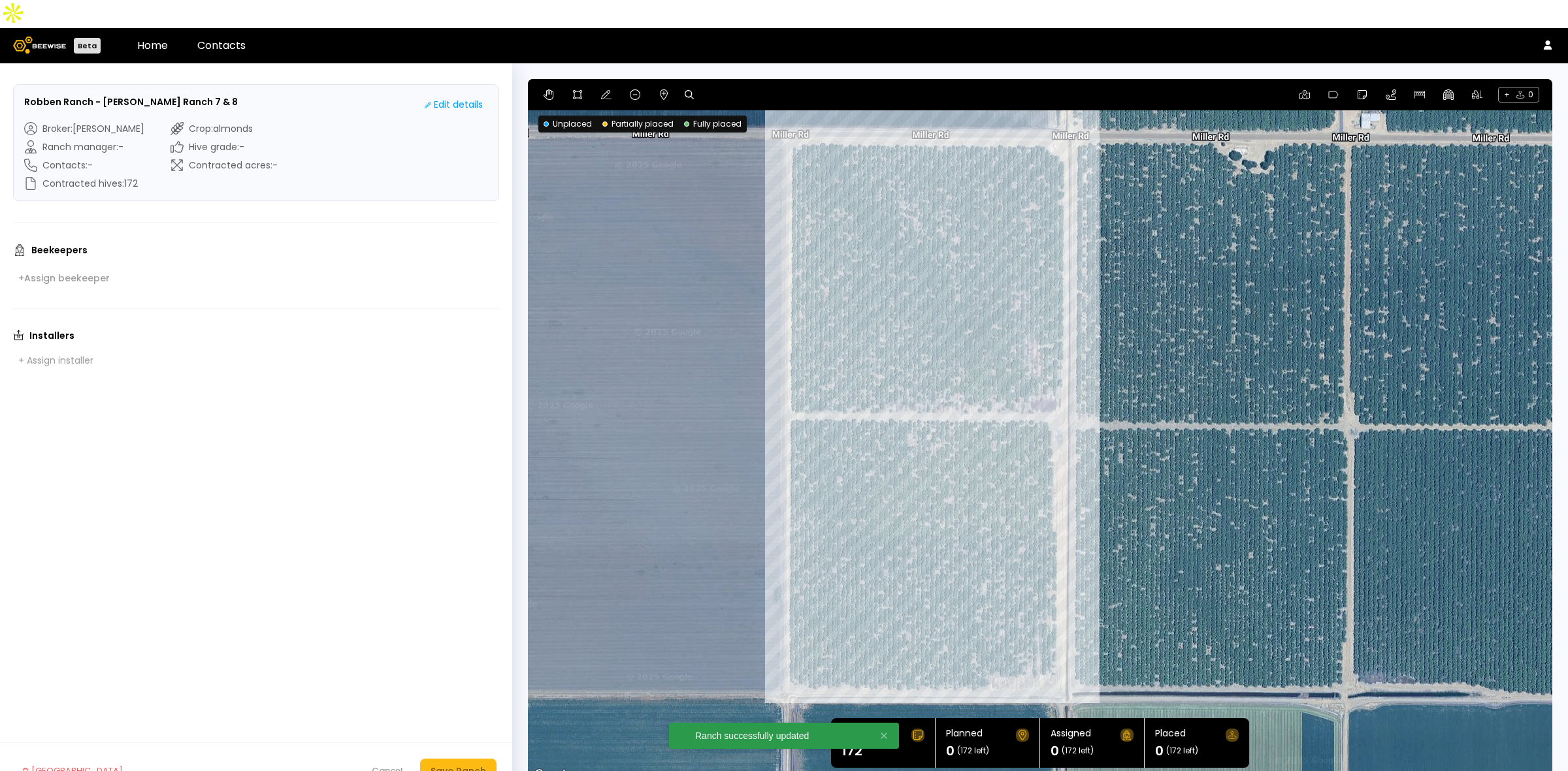
drag, startPoint x: 1406, startPoint y: 301, endPoint x: 1285, endPoint y: 285, distance: 122.1
click at [1285, 285] on div at bounding box center [1040, 431] width 1024 height 705
click at [665, 90] on icon at bounding box center [664, 95] width 11 height 11
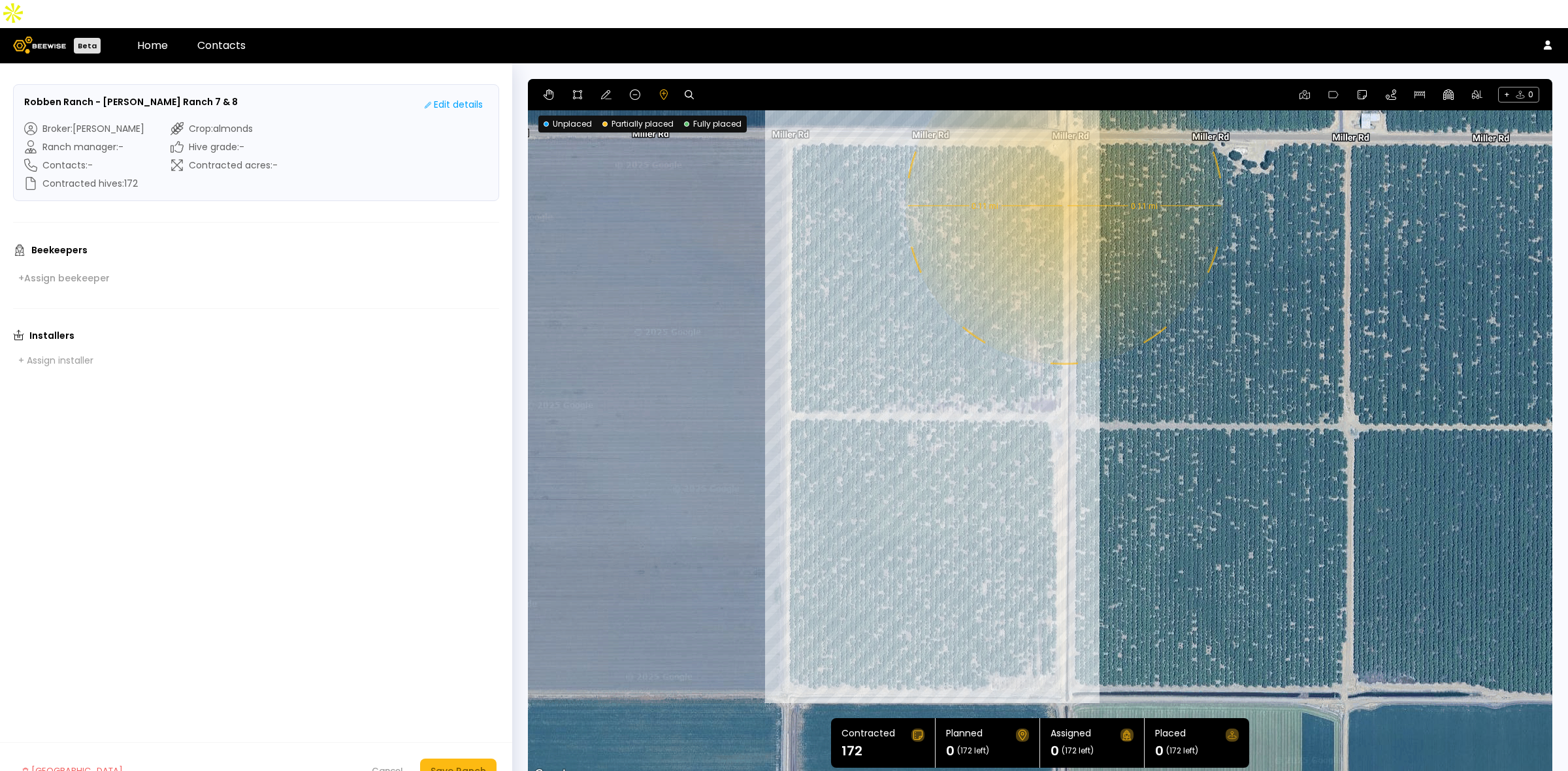
click at [1063, 177] on div "0.11 mi 0.11 mi" at bounding box center [1040, 431] width 1024 height 705
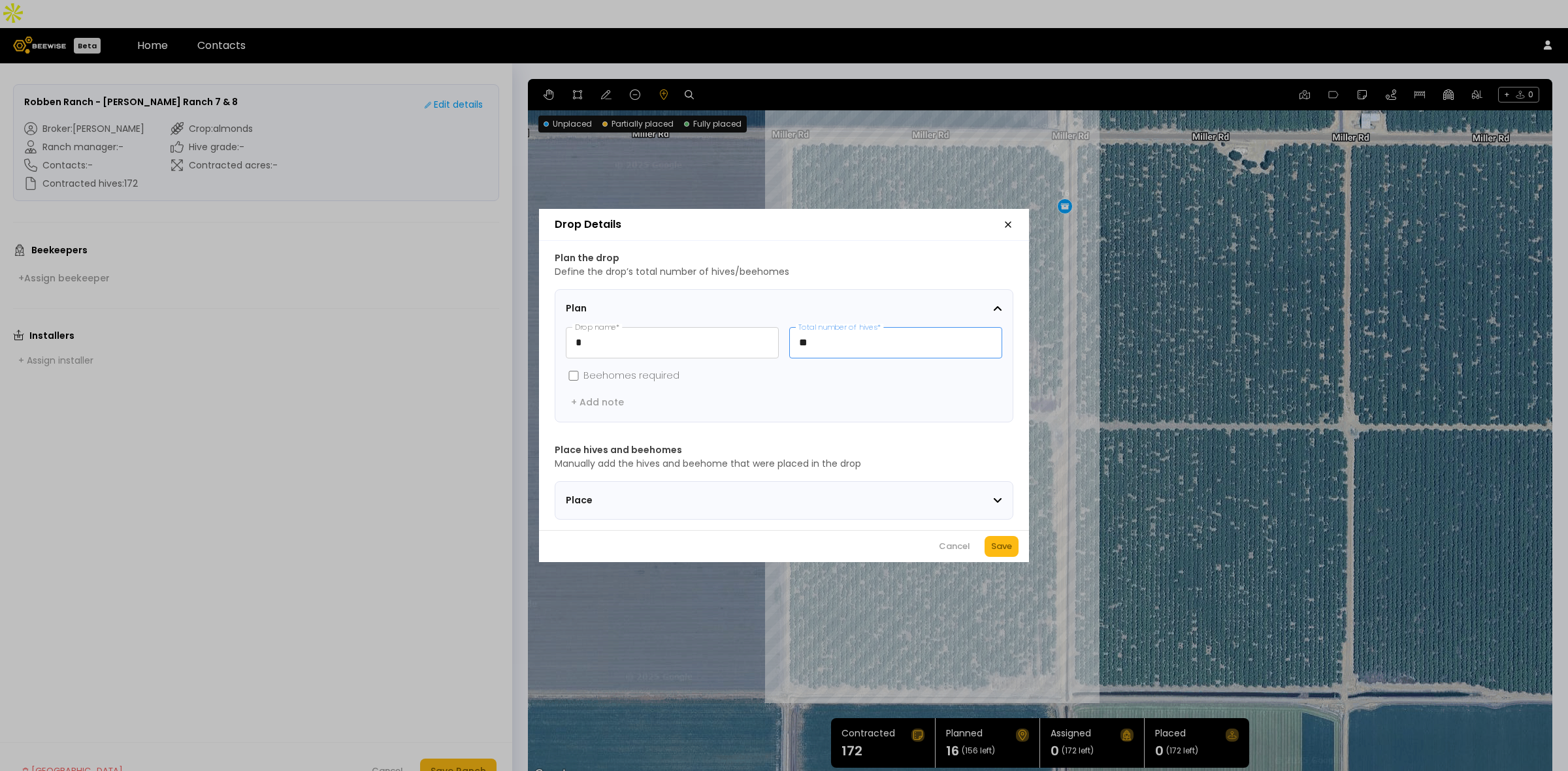
drag, startPoint x: 827, startPoint y: 340, endPoint x: 787, endPoint y: 334, distance: 40.4
click at [789, 334] on div "**" at bounding box center [896, 343] width 213 height 32
type input "**"
click at [999, 553] on div "Save" at bounding box center [1001, 547] width 21 height 13
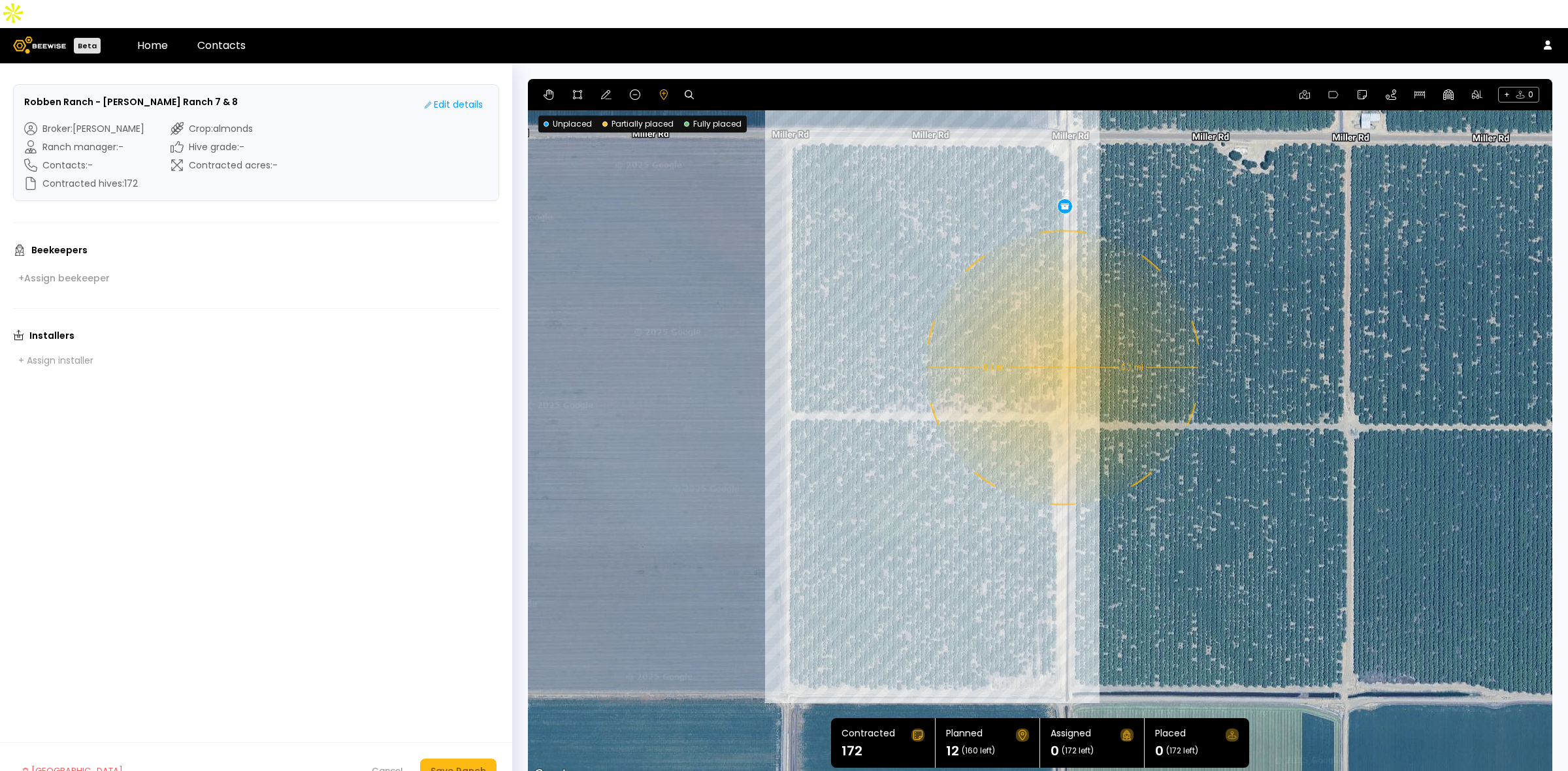
click at [1062, 340] on div "0.1 mi 0.1 mi 12" at bounding box center [1040, 431] width 1024 height 705
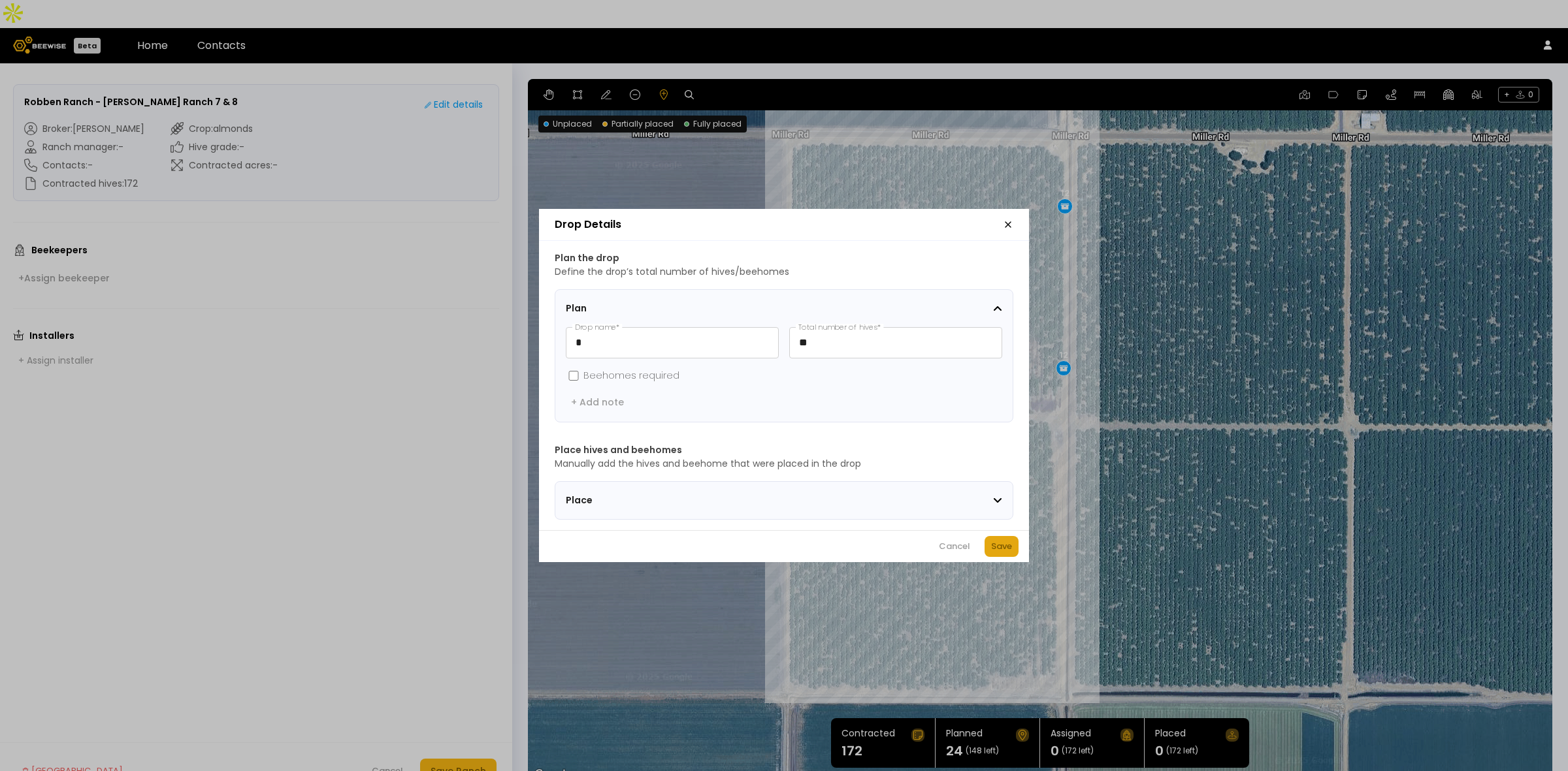
click at [993, 547] on div "Save" at bounding box center [1001, 547] width 21 height 13
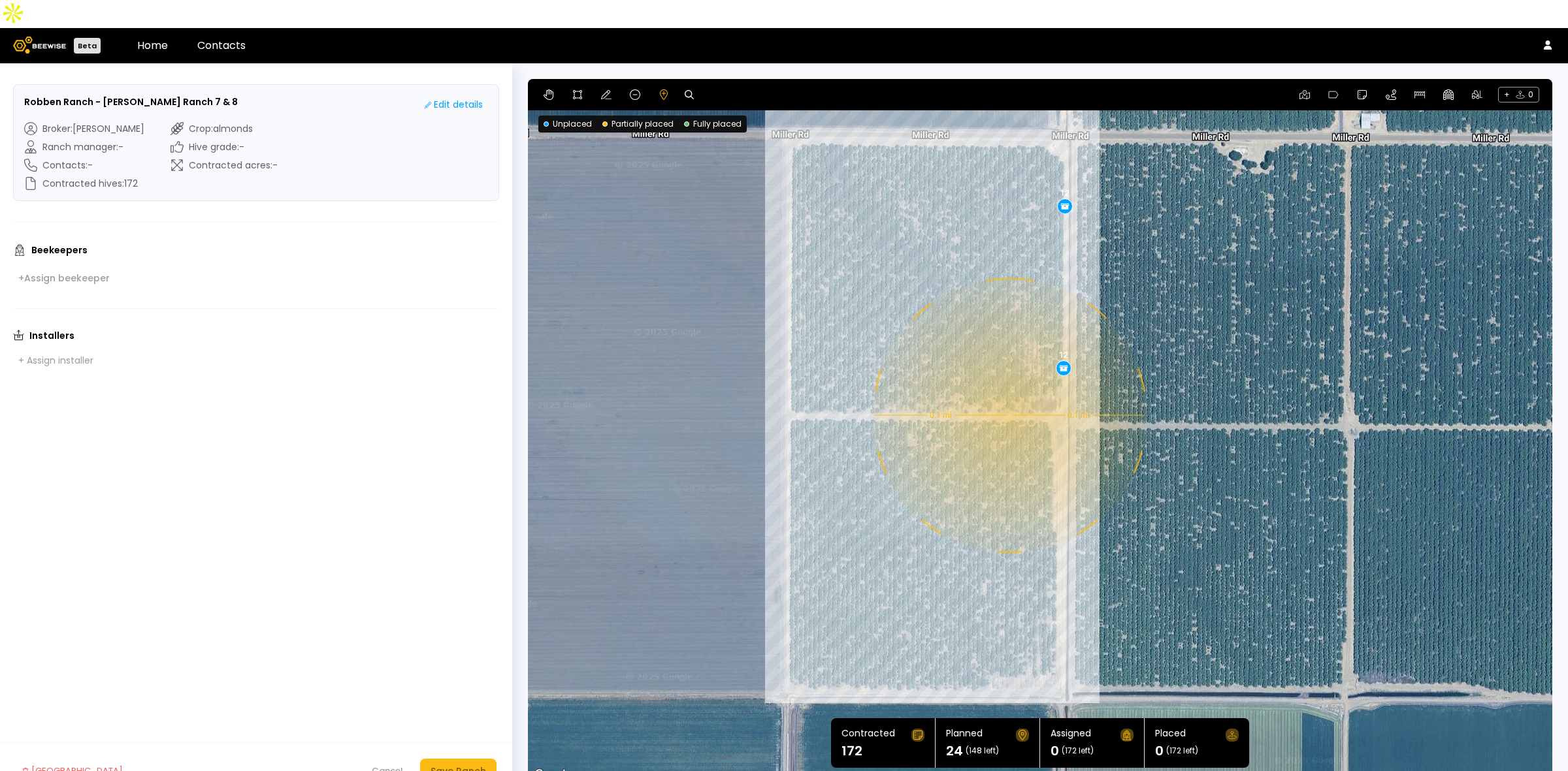
click at [1008, 387] on div "0.1 mi 0.1 mi 12 12" at bounding box center [1040, 431] width 1024 height 705
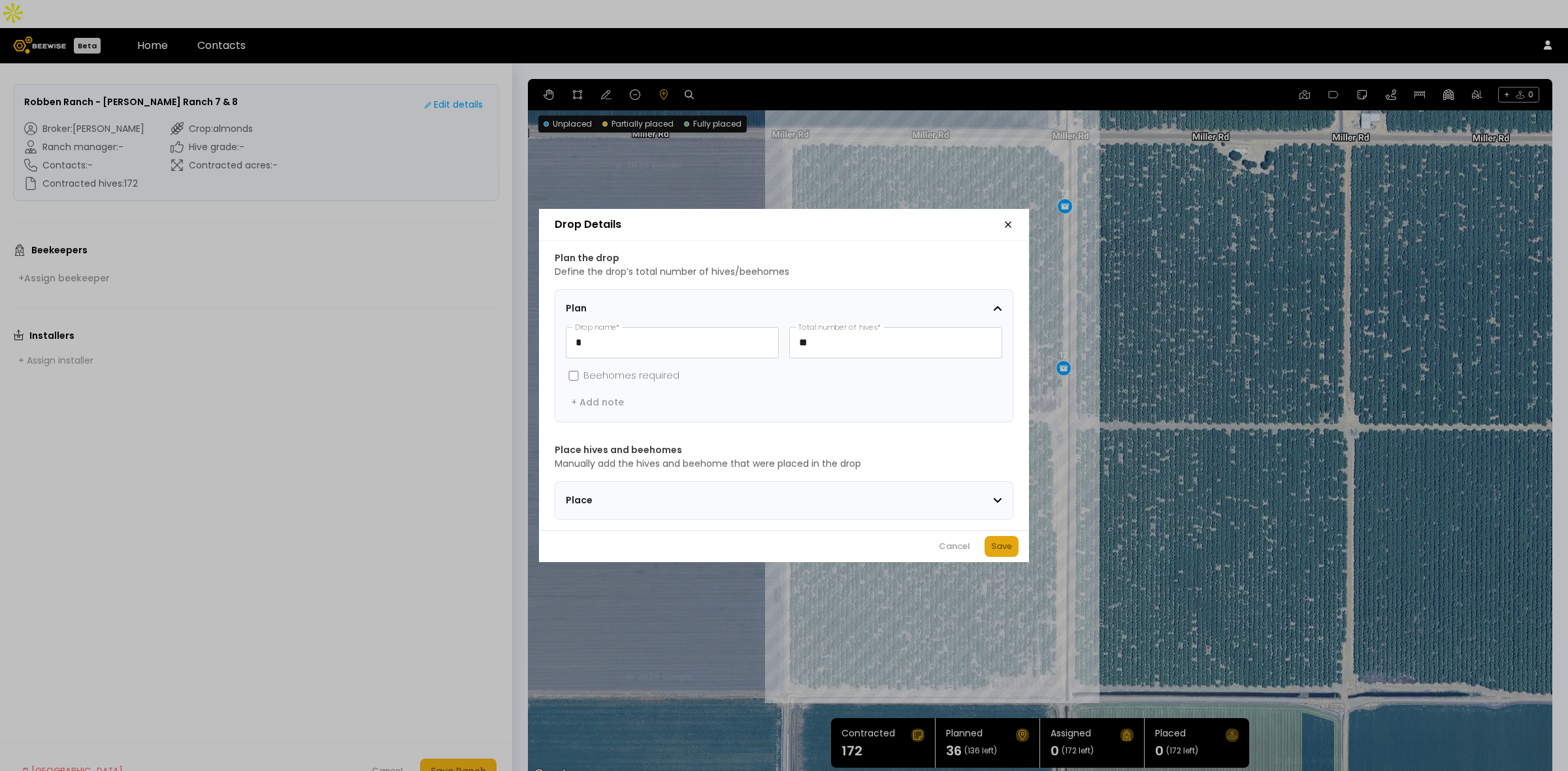
click at [991, 548] on div "Save" at bounding box center [1001, 547] width 21 height 13
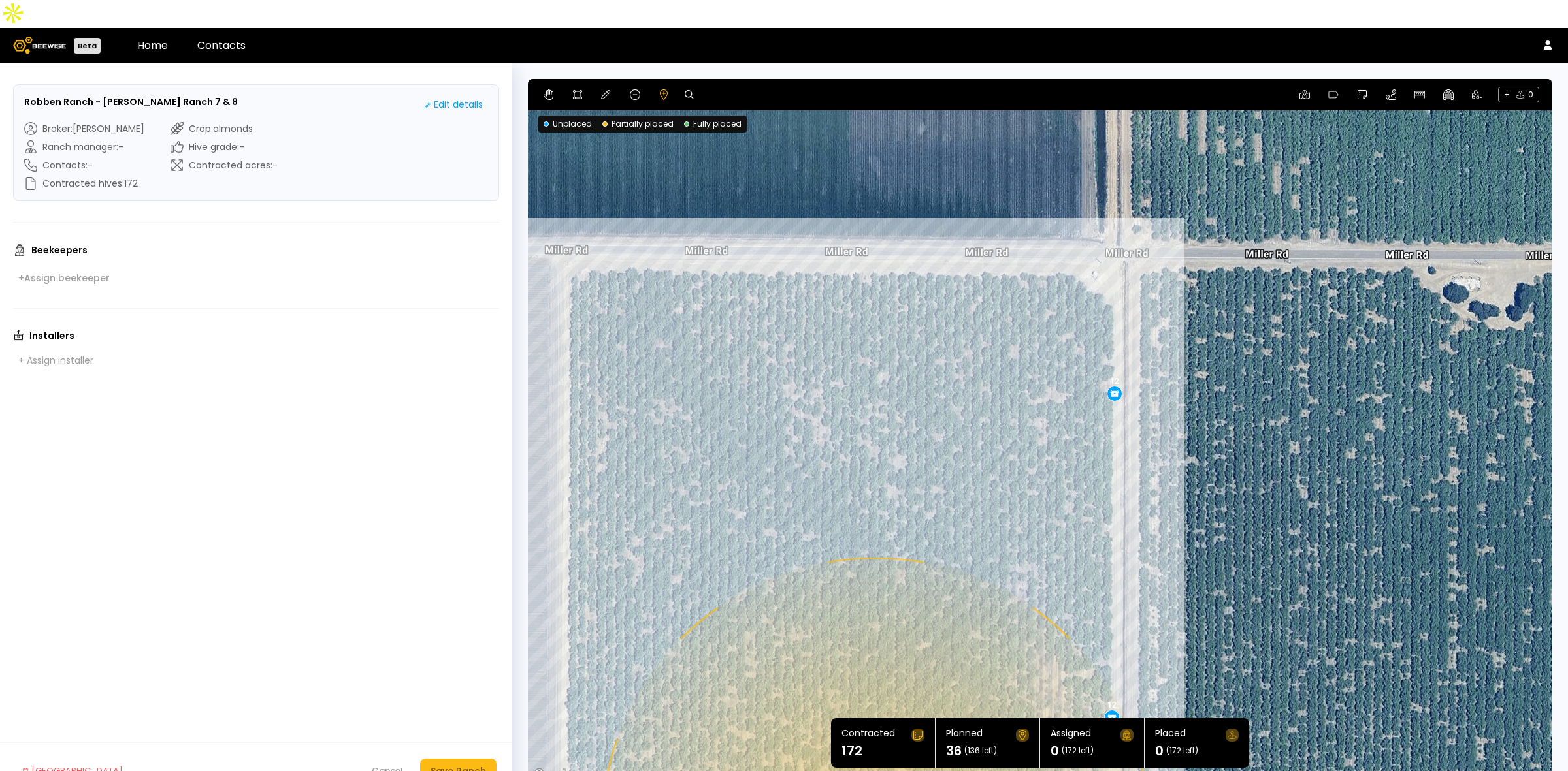
drag, startPoint x: 967, startPoint y: 187, endPoint x: 920, endPoint y: 501, distance: 317.5
click at [920, 501] on div "0.1 mi 0.1 mi 12 12 12" at bounding box center [1040, 431] width 1024 height 705
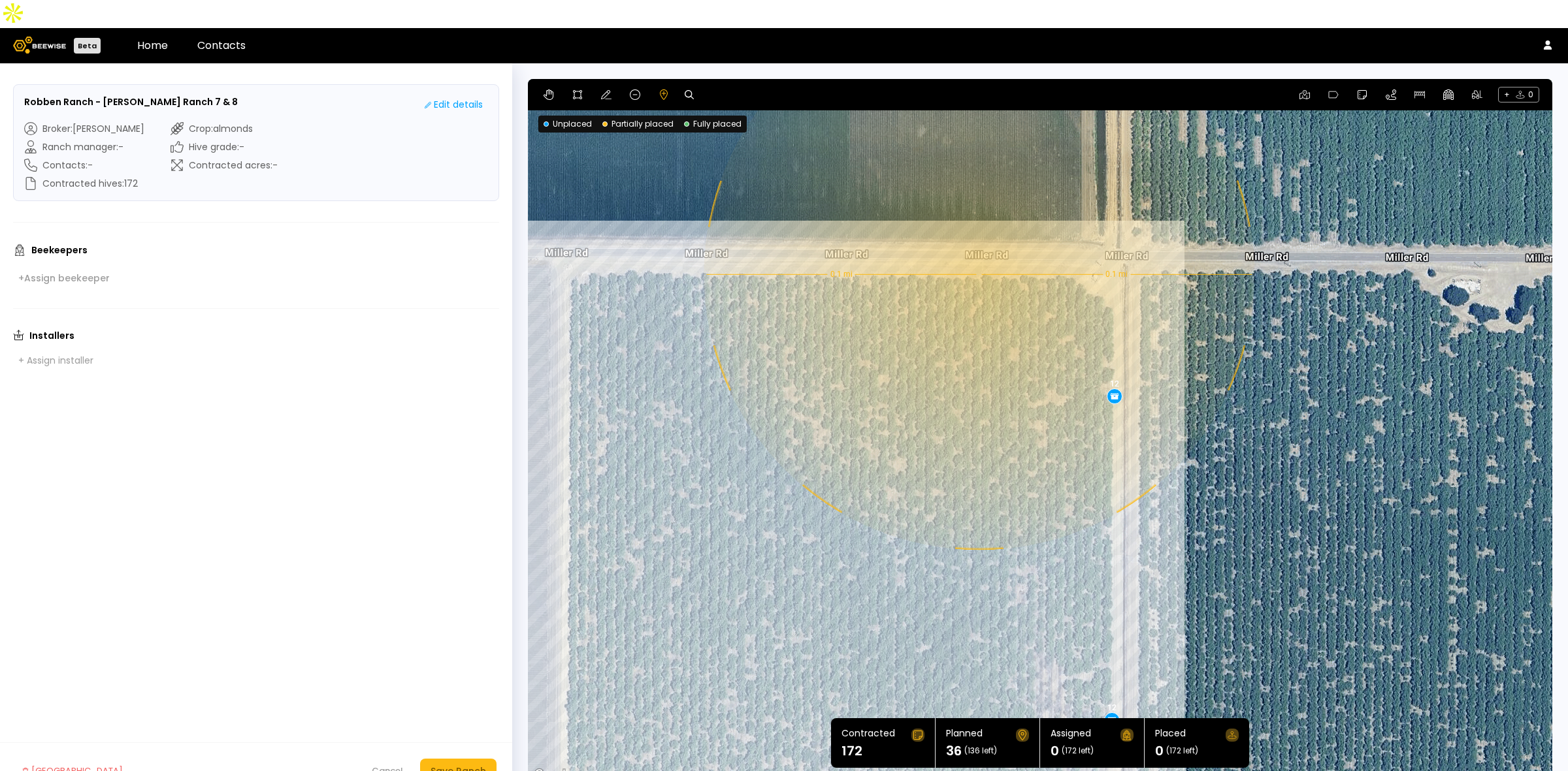
click at [978, 246] on div "0.1 mi 0.1 mi 12 12 12" at bounding box center [1040, 431] width 1024 height 705
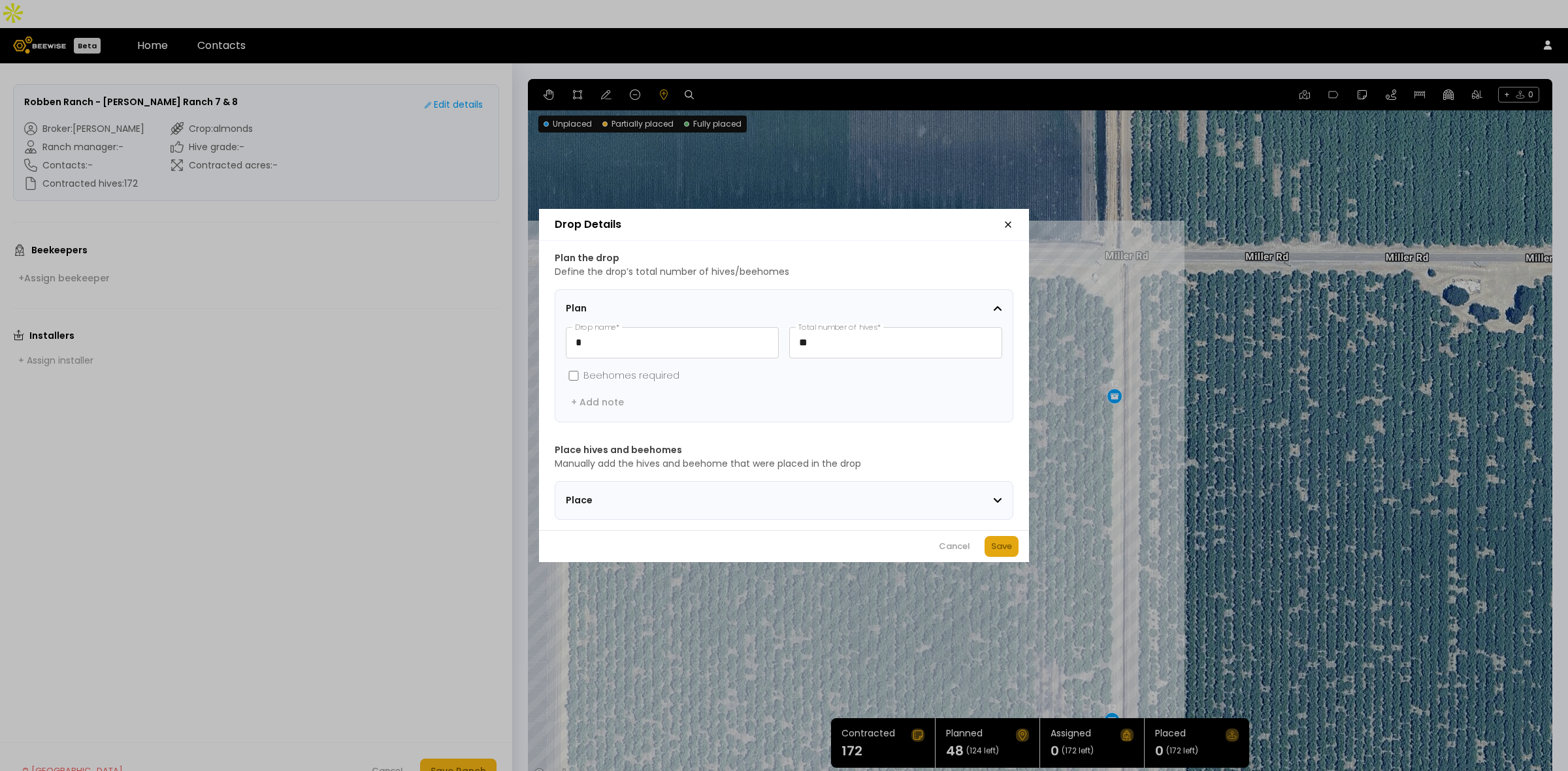
click at [996, 544] on button "Save" at bounding box center [1001, 546] width 34 height 21
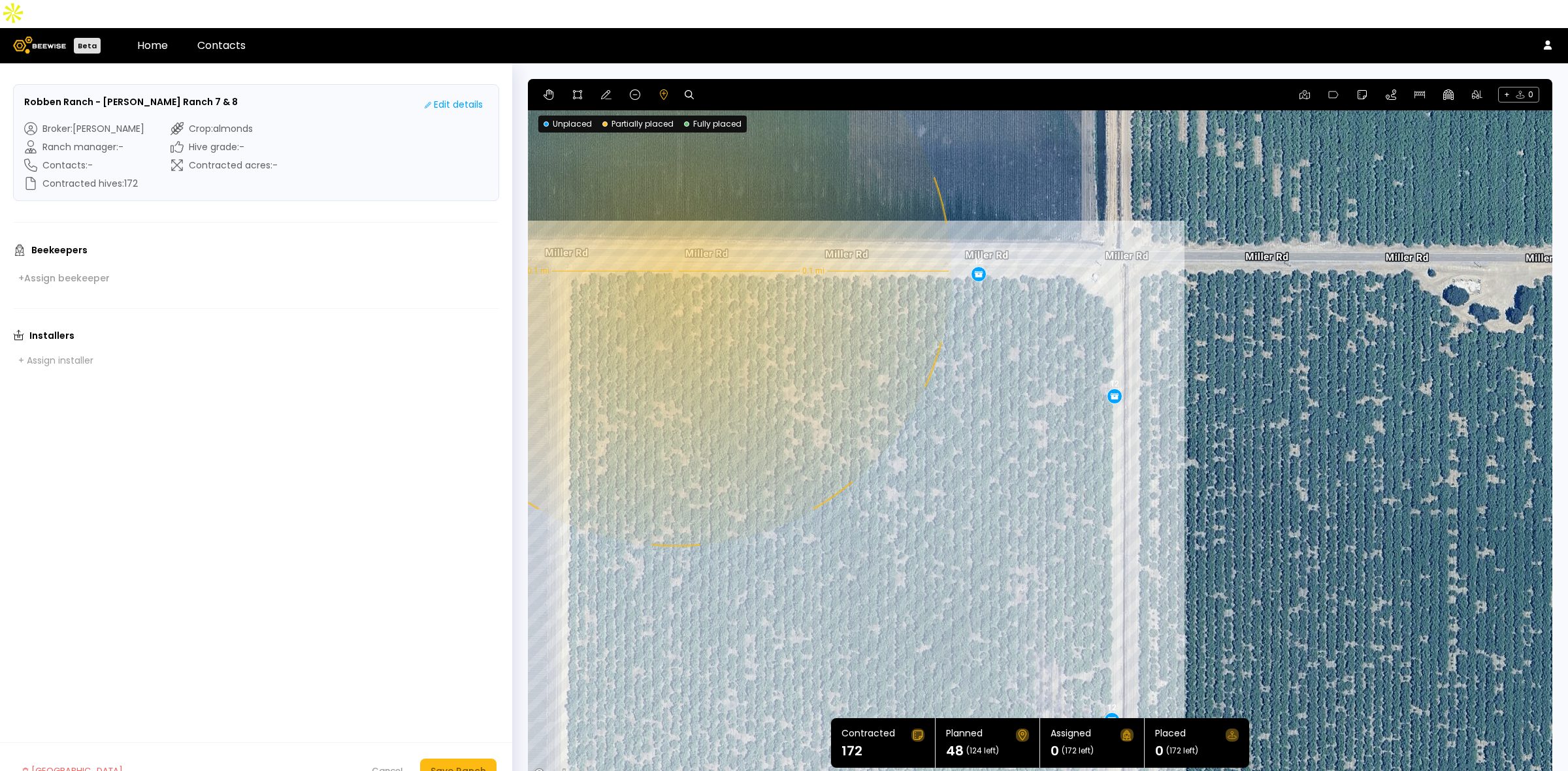
click at [674, 243] on div "0.1 mi 0.1 mi 12 12 12 12" at bounding box center [1040, 431] width 1024 height 705
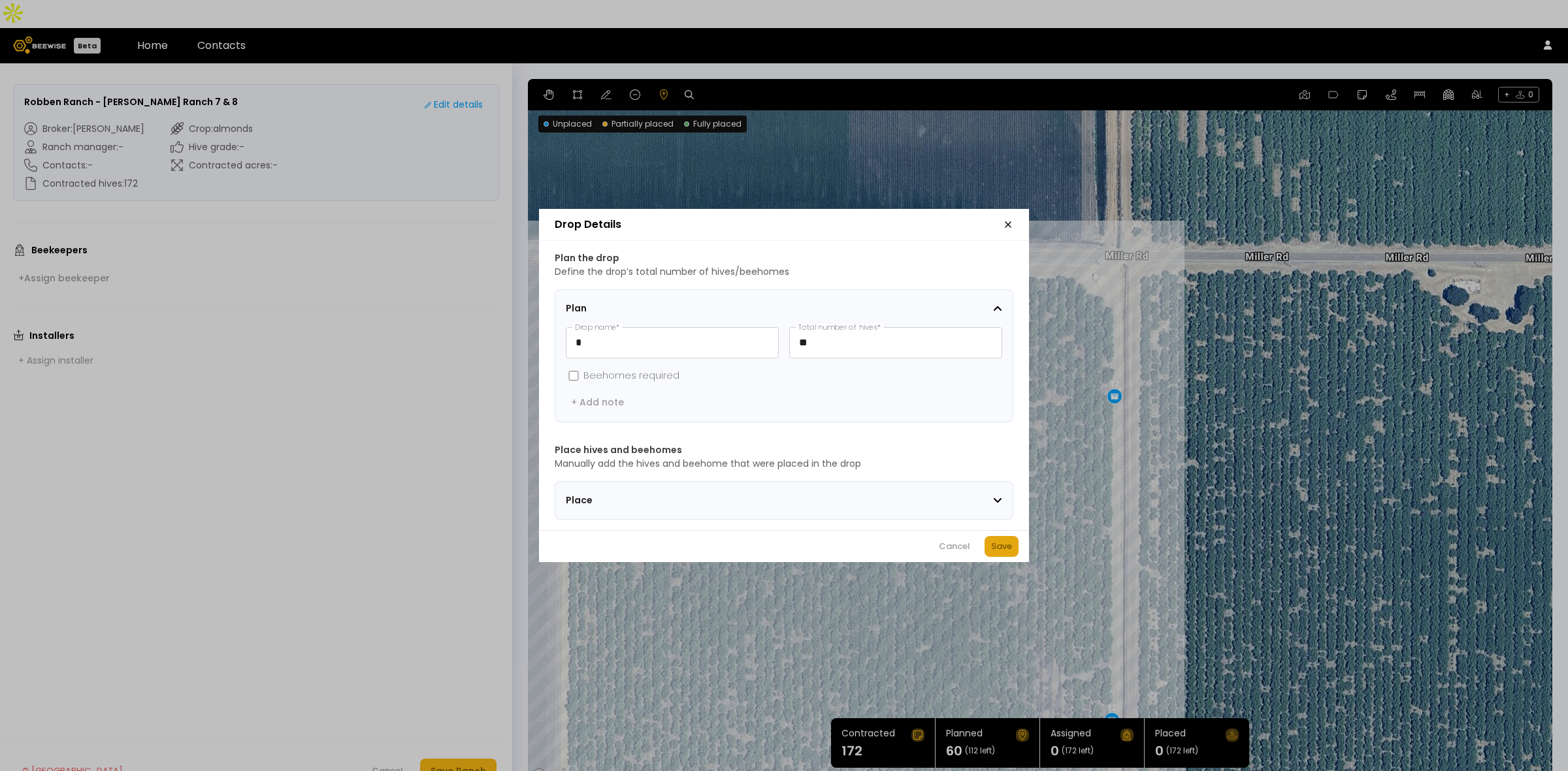
click at [994, 548] on div "Save" at bounding box center [1001, 547] width 21 height 13
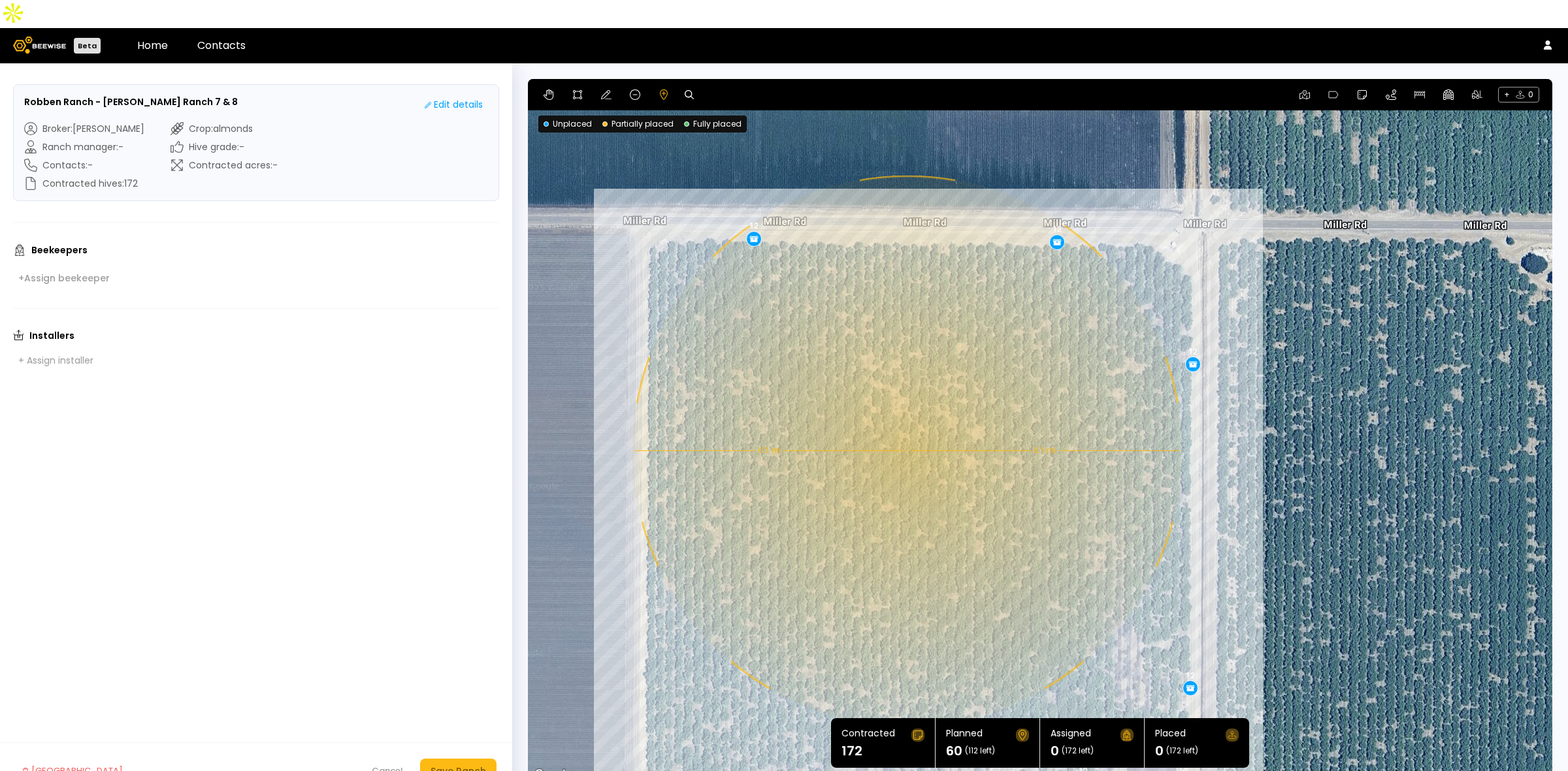
drag, startPoint x: 746, startPoint y: 487, endPoint x: 827, endPoint y: 455, distance: 87.1
click at [827, 455] on div "0.1 mi 0.1 mi 12 12 12 12 12" at bounding box center [1040, 431] width 1024 height 705
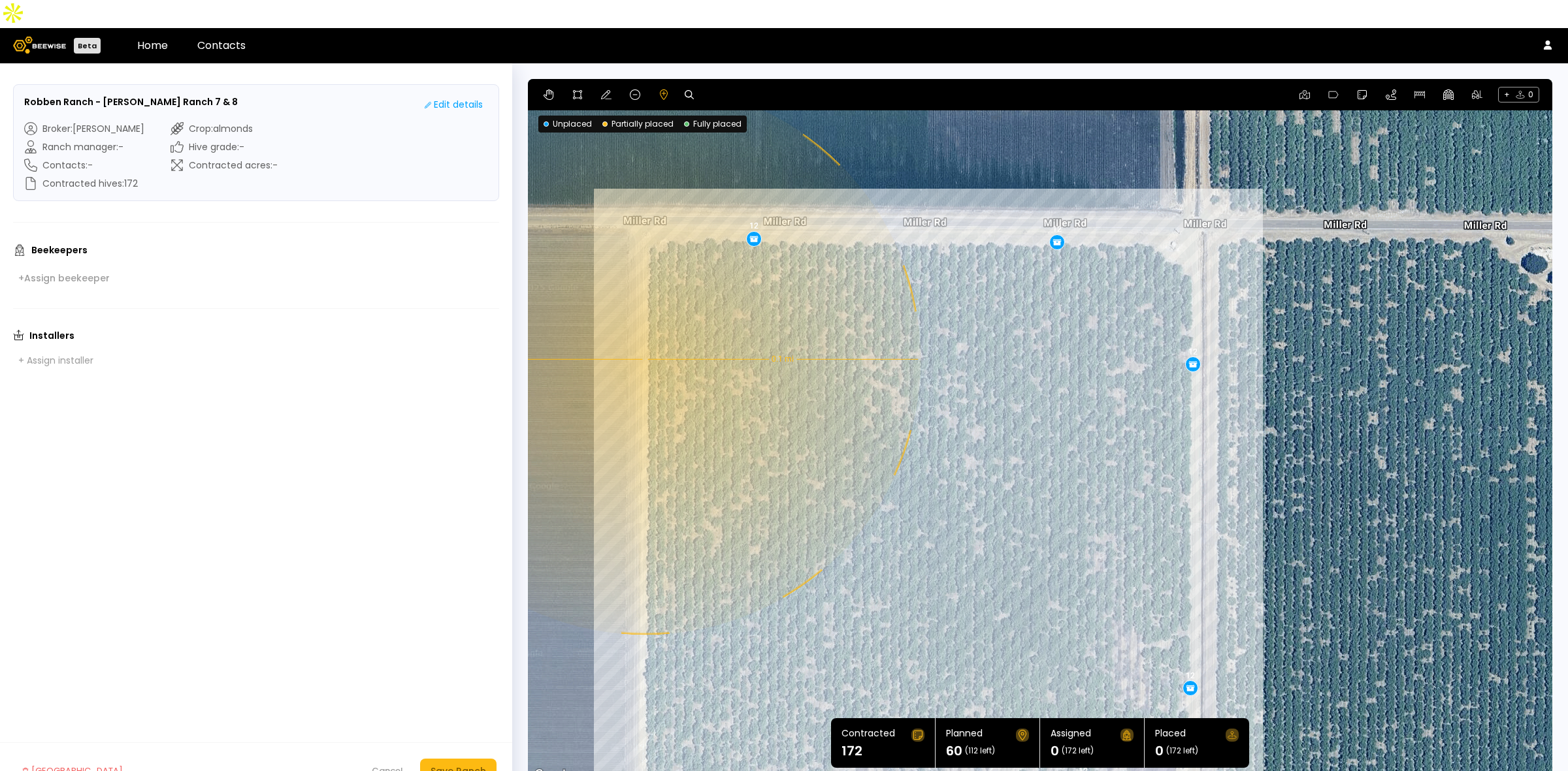
click at [643, 331] on div "0.1 mi 0.1 mi 12 12 12 12 12" at bounding box center [1040, 431] width 1024 height 705
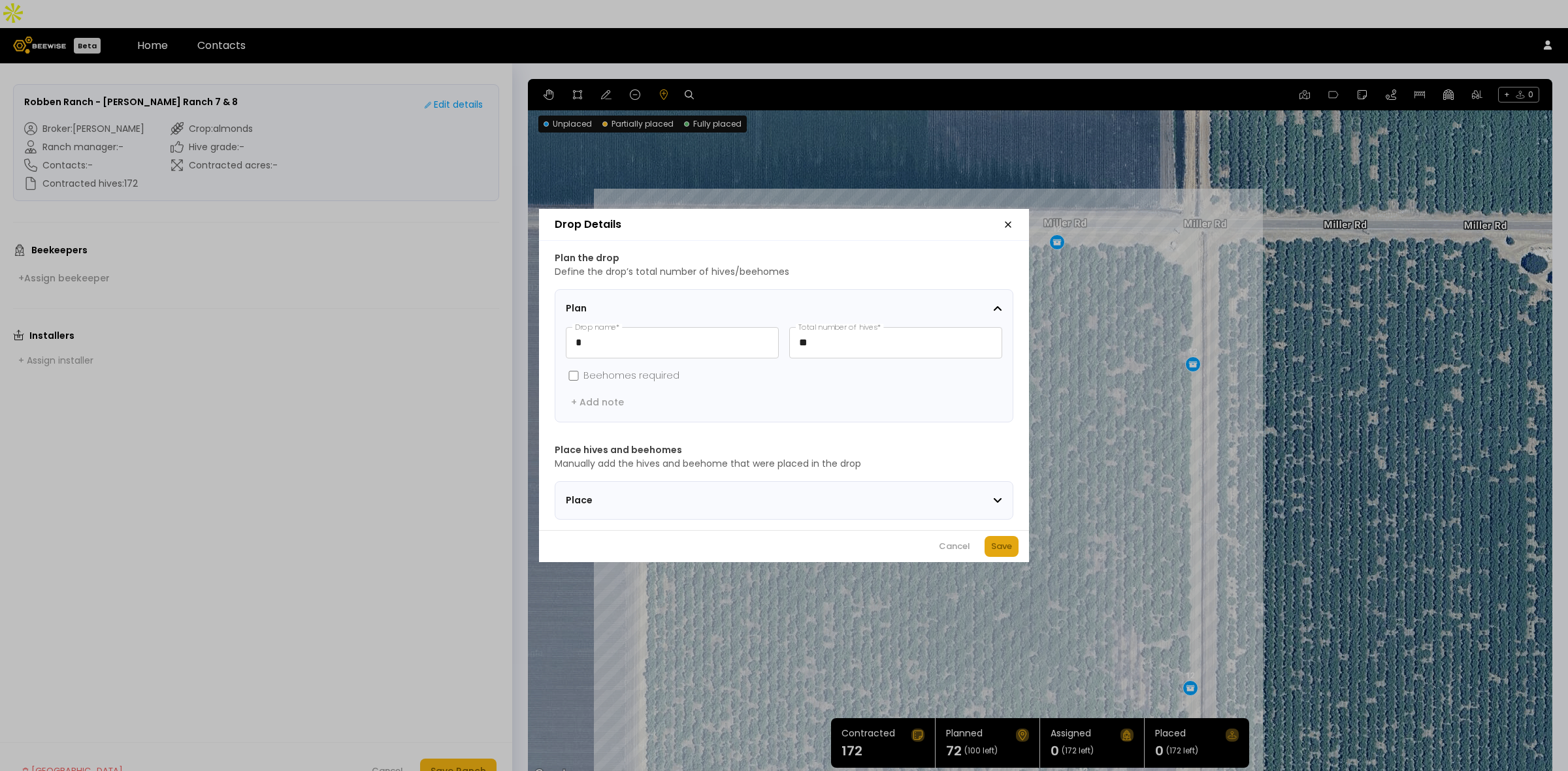
click at [1009, 552] on div "Save" at bounding box center [1001, 547] width 21 height 13
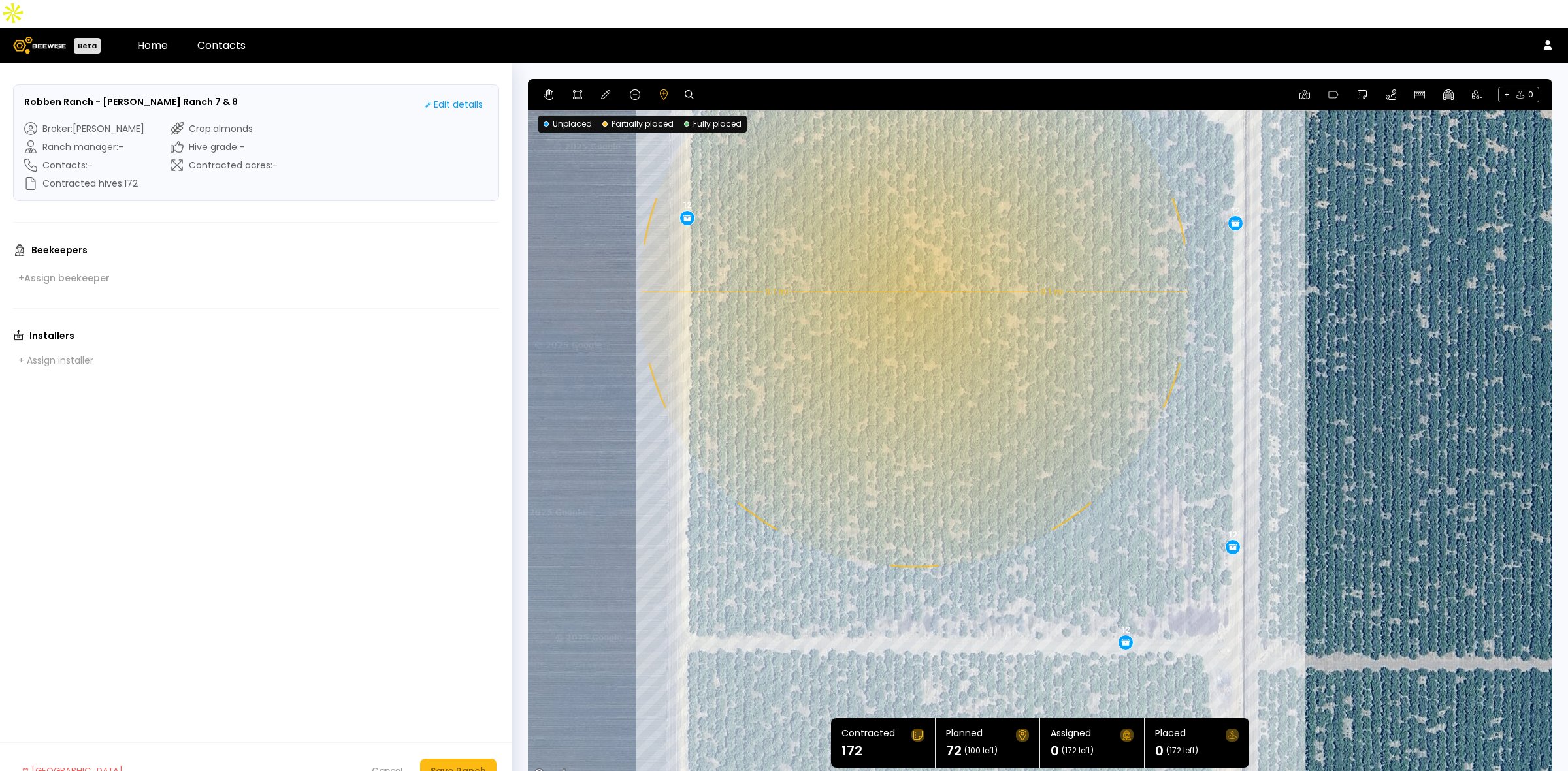
drag, startPoint x: 828, startPoint y: 546, endPoint x: 871, endPoint y: 405, distance: 147.4
click at [871, 405] on div "0.1 mi 0.1 mi 12 12 12 12 12 12" at bounding box center [1040, 431] width 1024 height 705
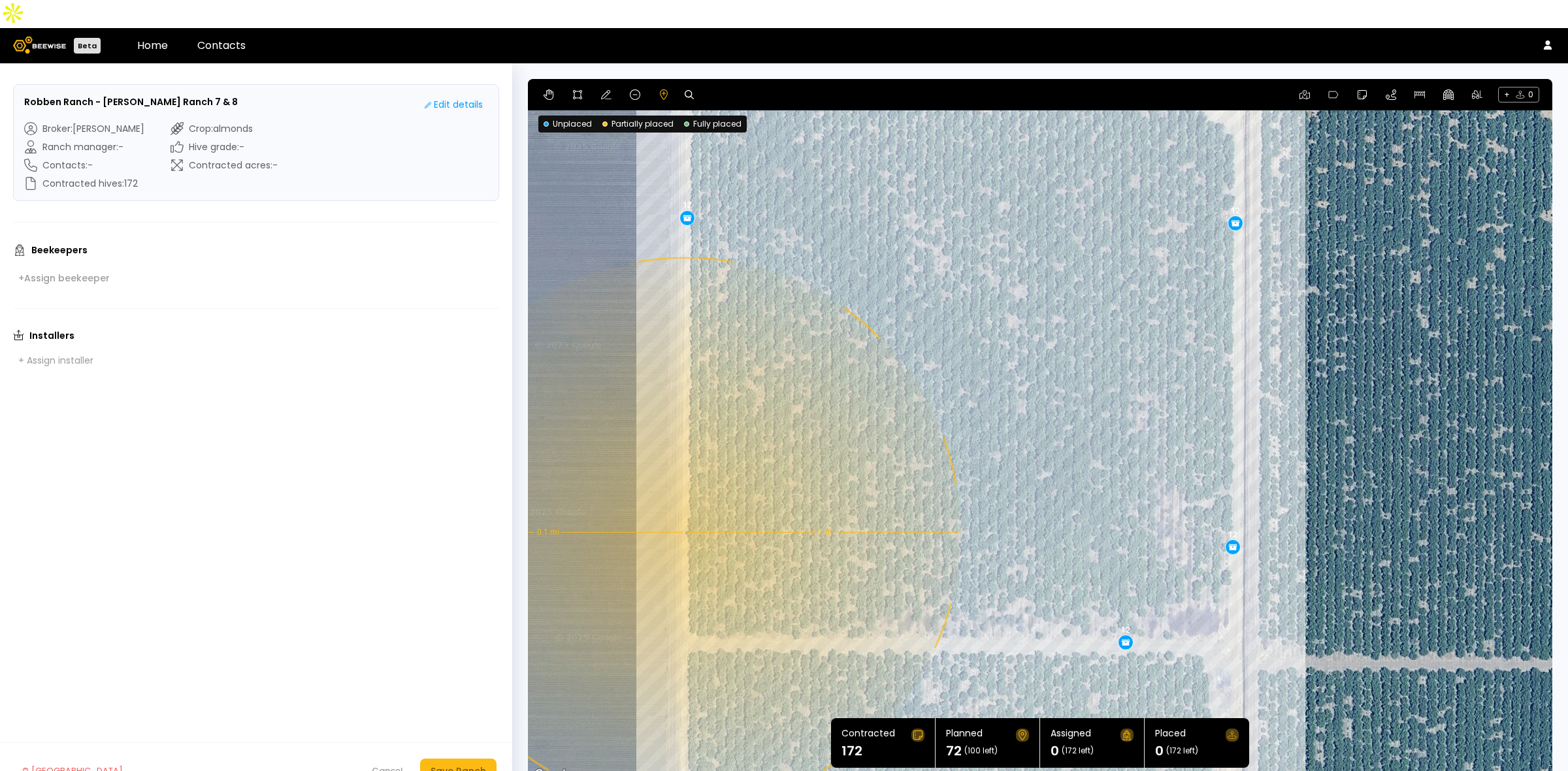
click at [684, 504] on div "0.1 mi 0.1 mi 12 12 12 12 12 12" at bounding box center [1040, 431] width 1024 height 705
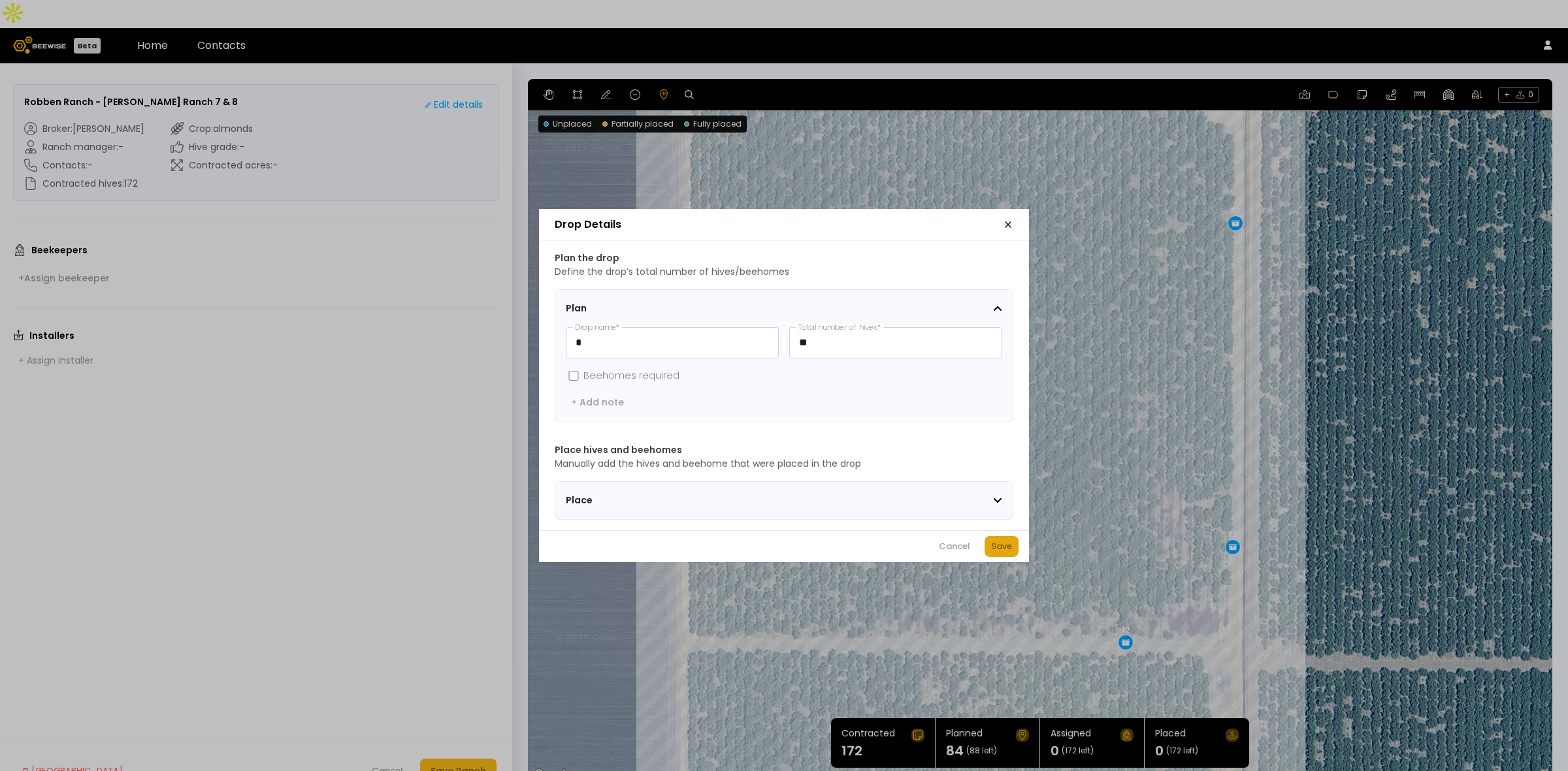
click at [1004, 553] on div "Save" at bounding box center [1001, 547] width 21 height 13
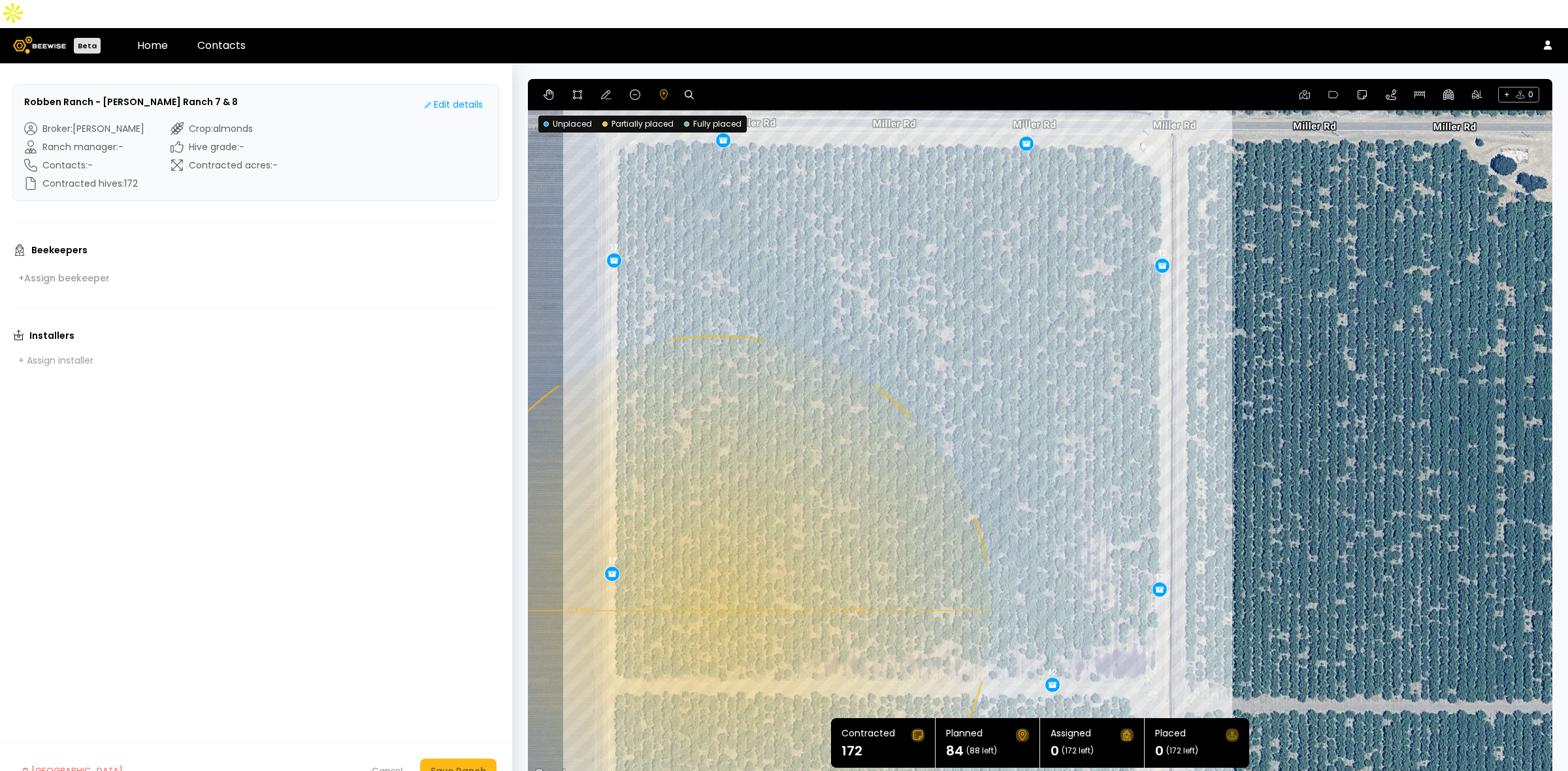
drag, startPoint x: 863, startPoint y: 499, endPoint x: 788, endPoint y: 540, distance: 85.5
click at [788, 540] on div "0.1 mi 0.1 mi 12 12 12 12 12 12 12" at bounding box center [1040, 431] width 1024 height 705
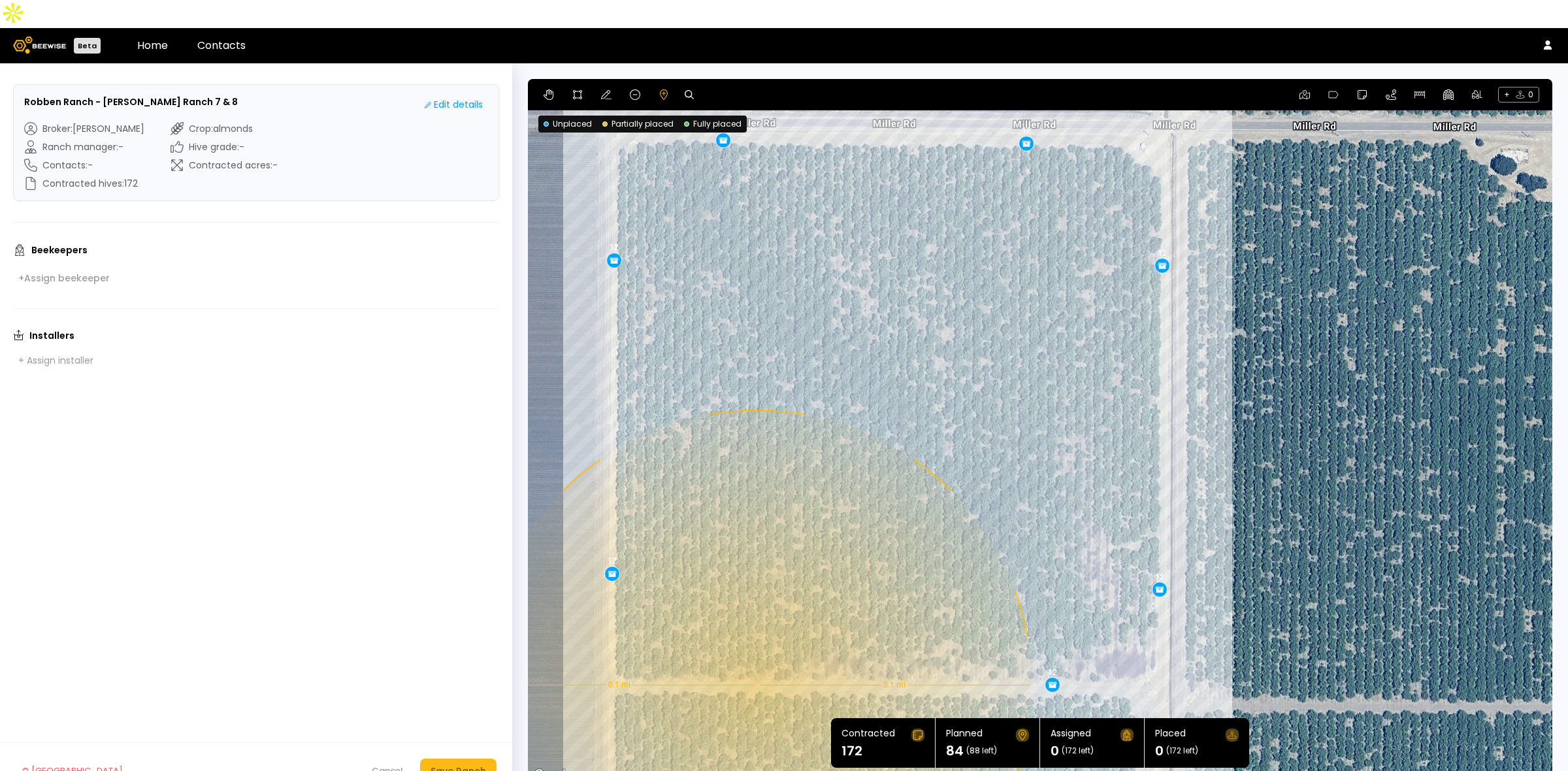
click at [756, 657] on div "0.1 mi 0.1 mi 12 12 12 12 12 12 12" at bounding box center [1040, 431] width 1024 height 705
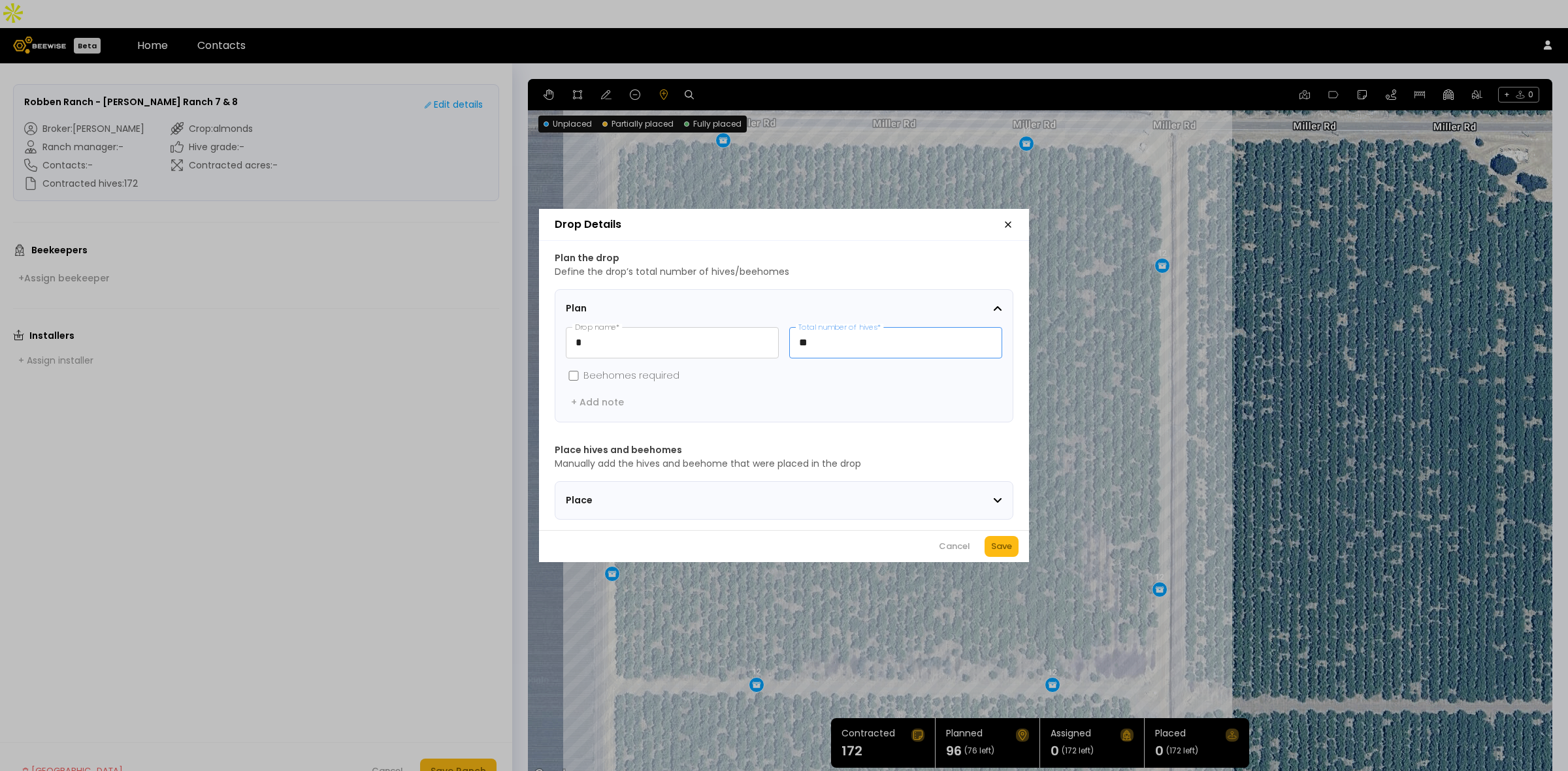
click at [847, 341] on input "**" at bounding box center [896, 343] width 211 height 30
type input "**"
click at [1014, 550] on button "Save" at bounding box center [1001, 546] width 34 height 21
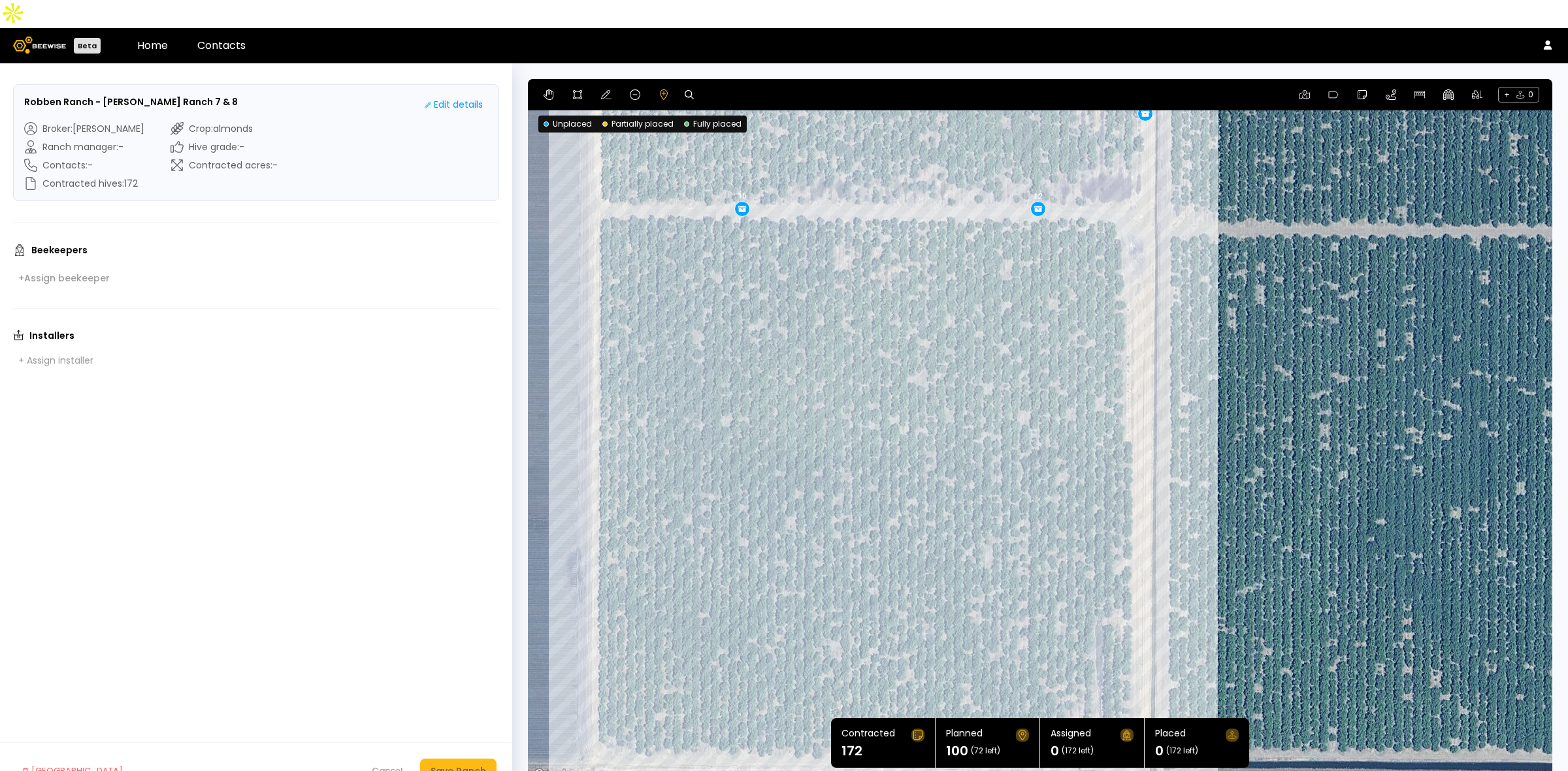
drag, startPoint x: 893, startPoint y: 583, endPoint x: 879, endPoint y: 103, distance: 480.2
click at [879, 103] on div "0.11 mi 0.11 mi 12 12 12 12 12 12 12 16" at bounding box center [1040, 431] width 1024 height 705
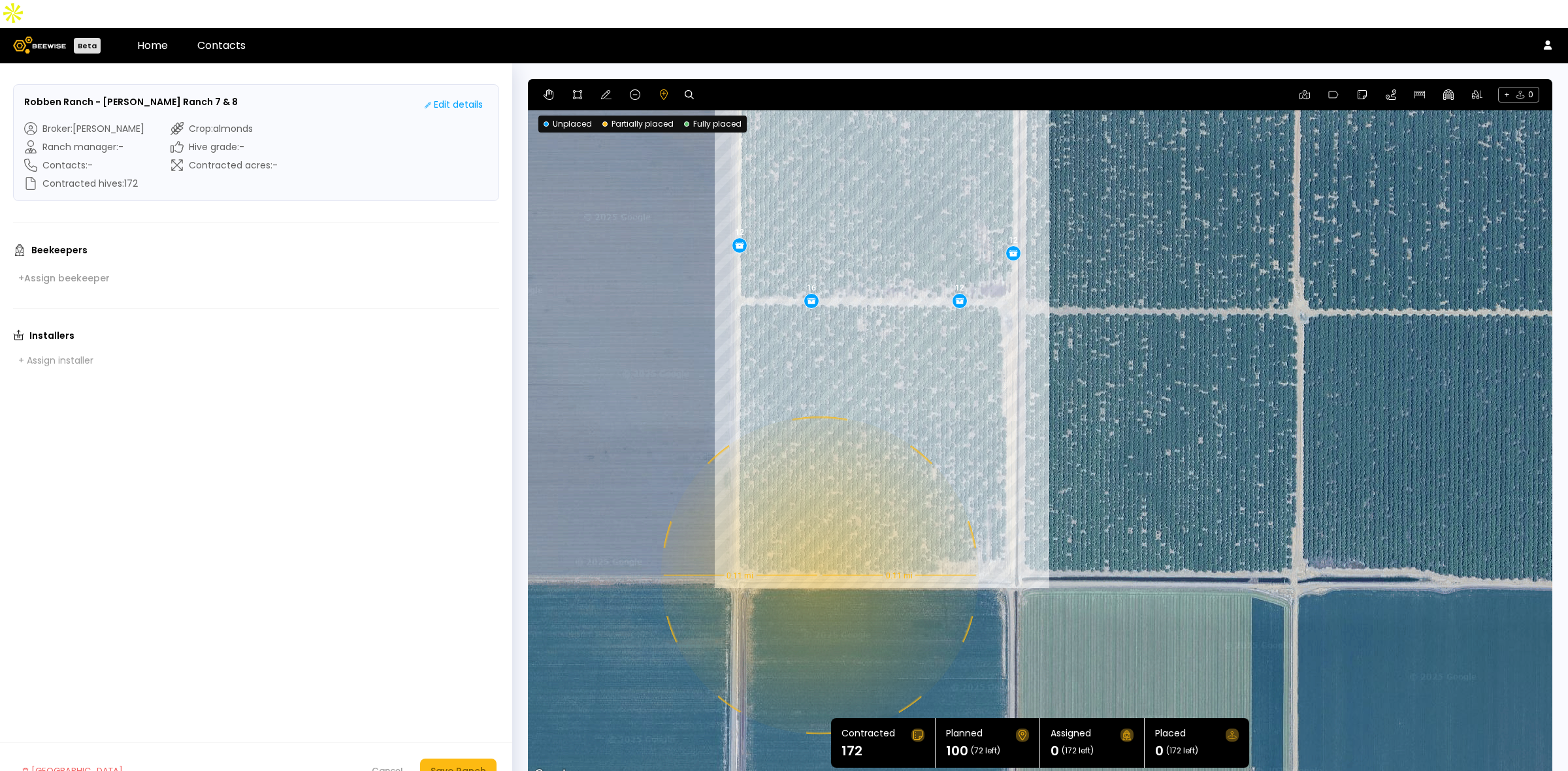
click at [818, 548] on div "0.11 mi 0.11 mi 12 12 12 12 12 12 12 16" at bounding box center [1040, 431] width 1024 height 705
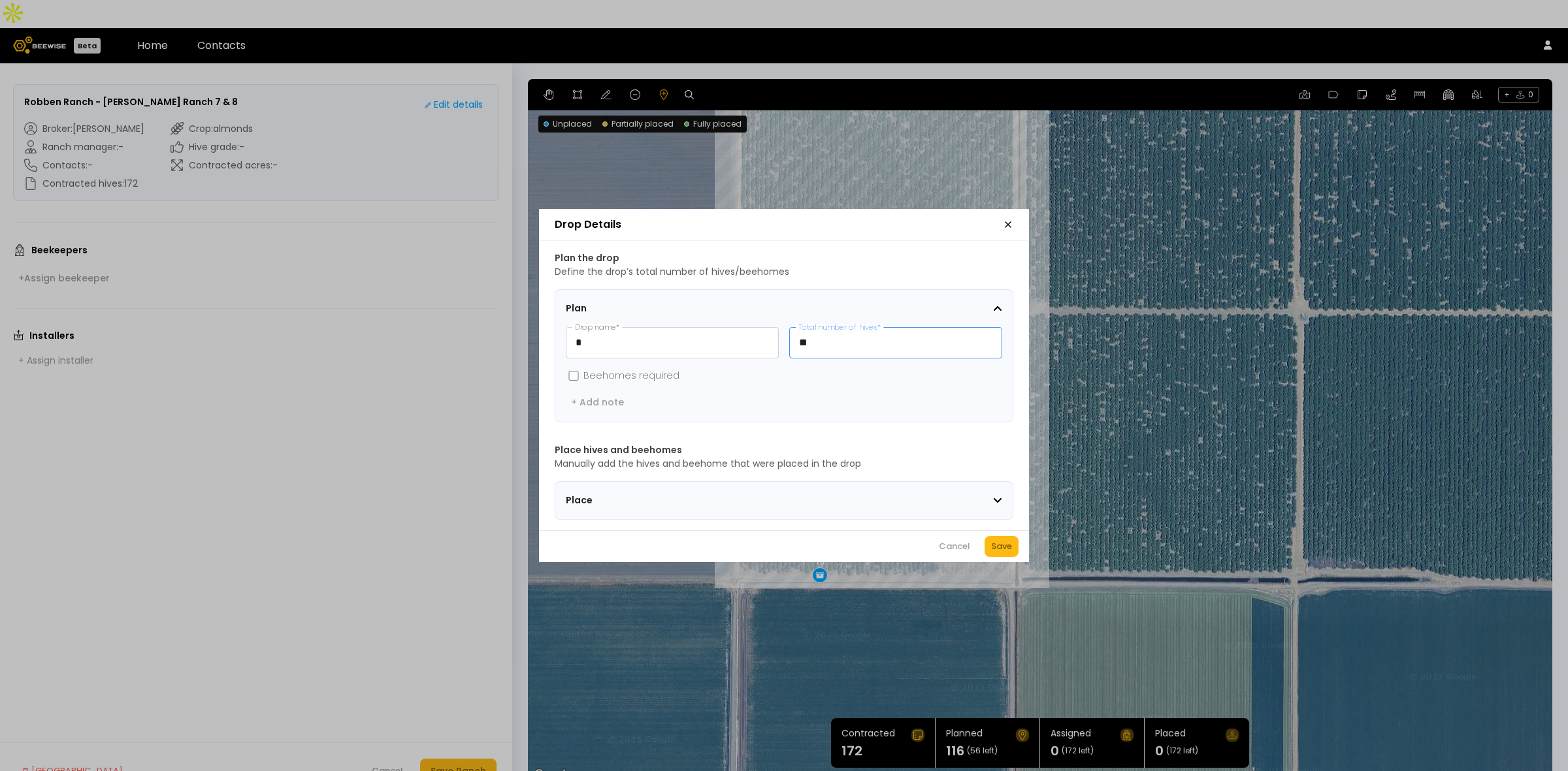
click at [851, 330] on input "**" at bounding box center [896, 343] width 211 height 30
type input "**"
click at [1014, 556] on button "Save" at bounding box center [1001, 546] width 34 height 21
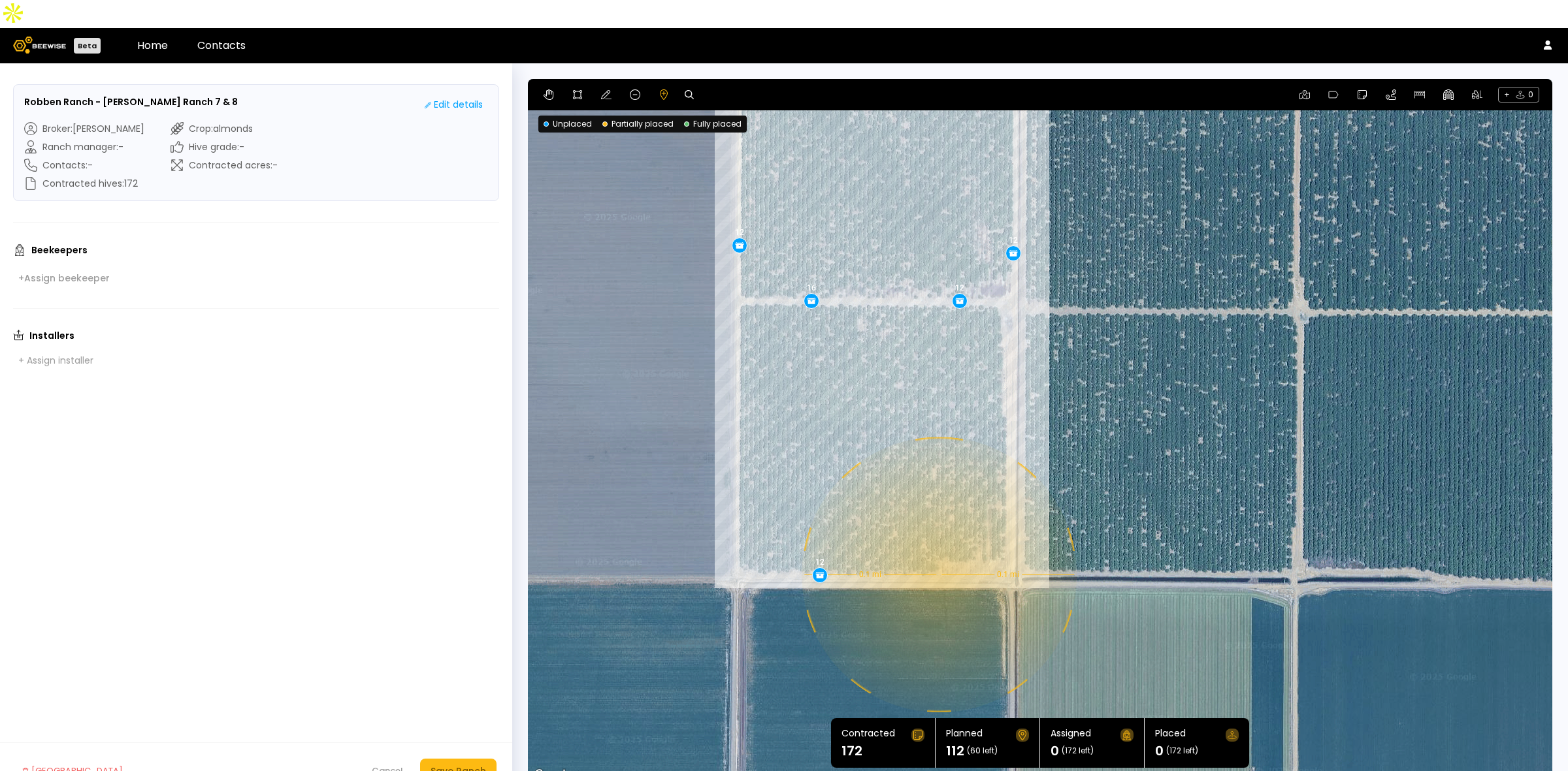
click at [937, 547] on div "0.1 mi 0.1 mi 12 12 12 12 12 12 12 16 12" at bounding box center [1040, 431] width 1024 height 705
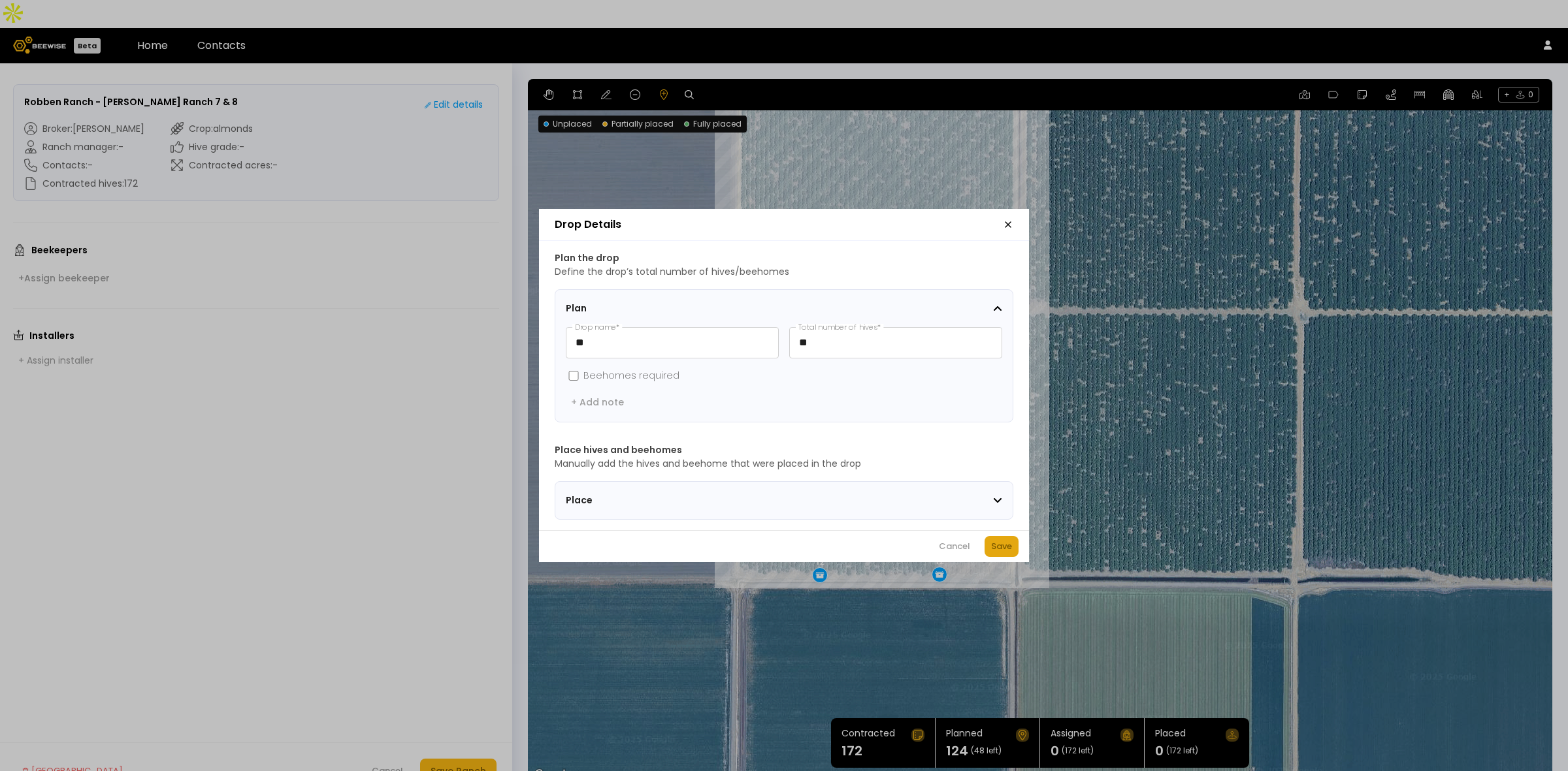
click at [1014, 548] on button "Save" at bounding box center [1001, 546] width 34 height 21
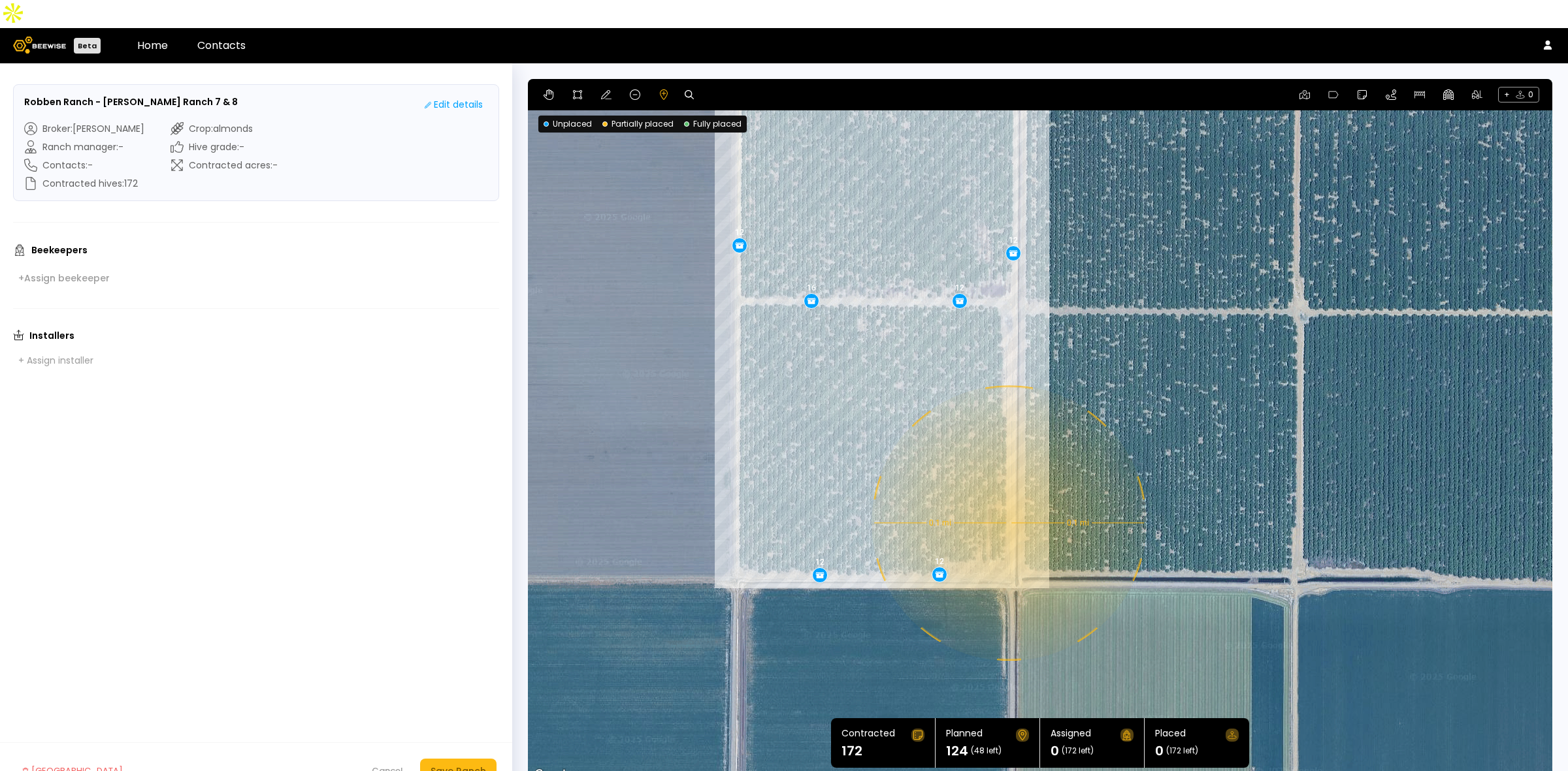
click at [1007, 495] on div "0.1 mi 0.1 mi 12 12 12 12 12 12 12 16 12 12" at bounding box center [1040, 431] width 1024 height 705
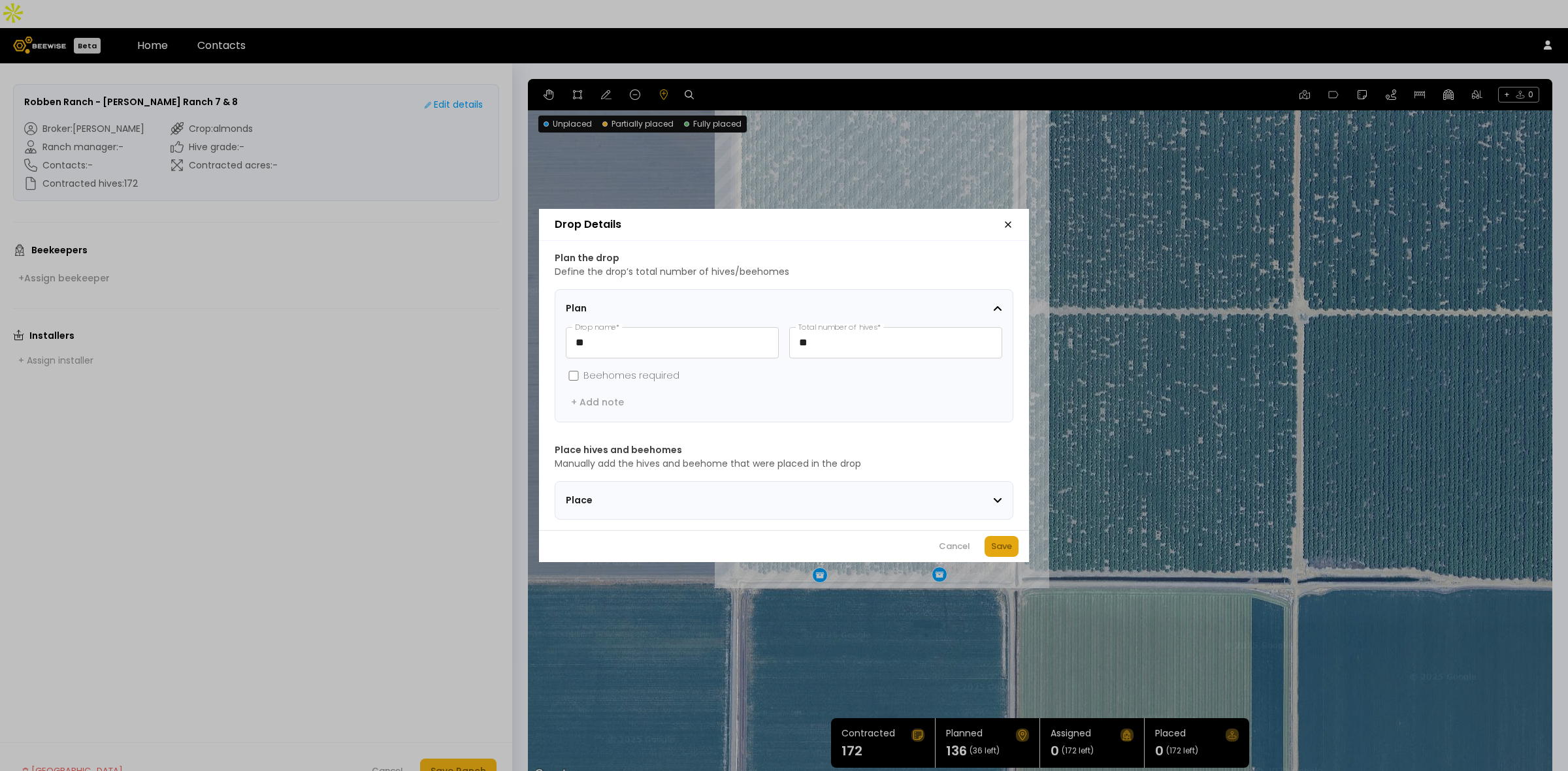
click at [1009, 549] on div "Save" at bounding box center [1001, 547] width 21 height 13
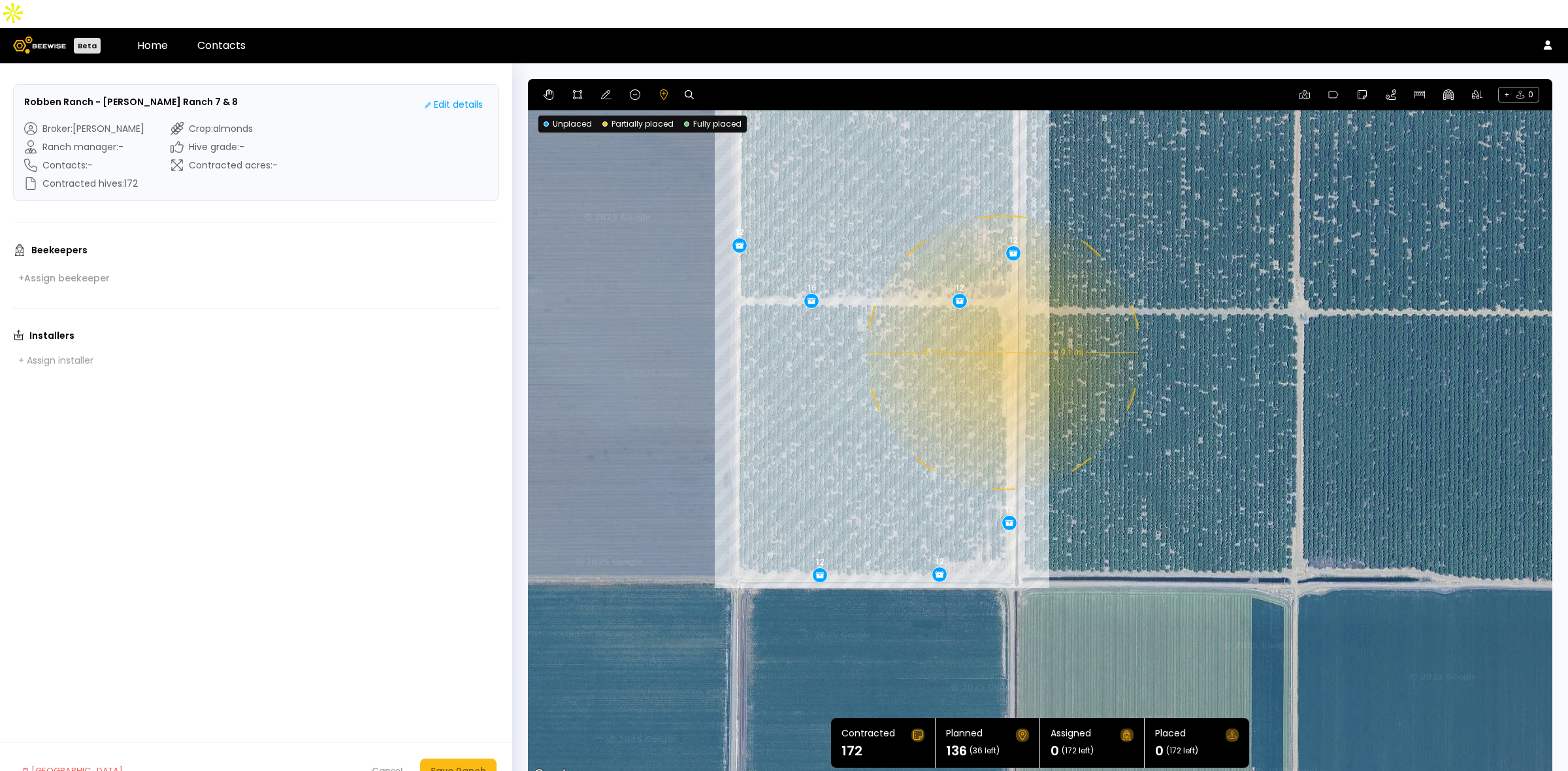
click at [1001, 325] on div "0.1 mi 0.1 mi 12 12 12 12 12 12 12 16 12 12 12" at bounding box center [1040, 431] width 1024 height 705
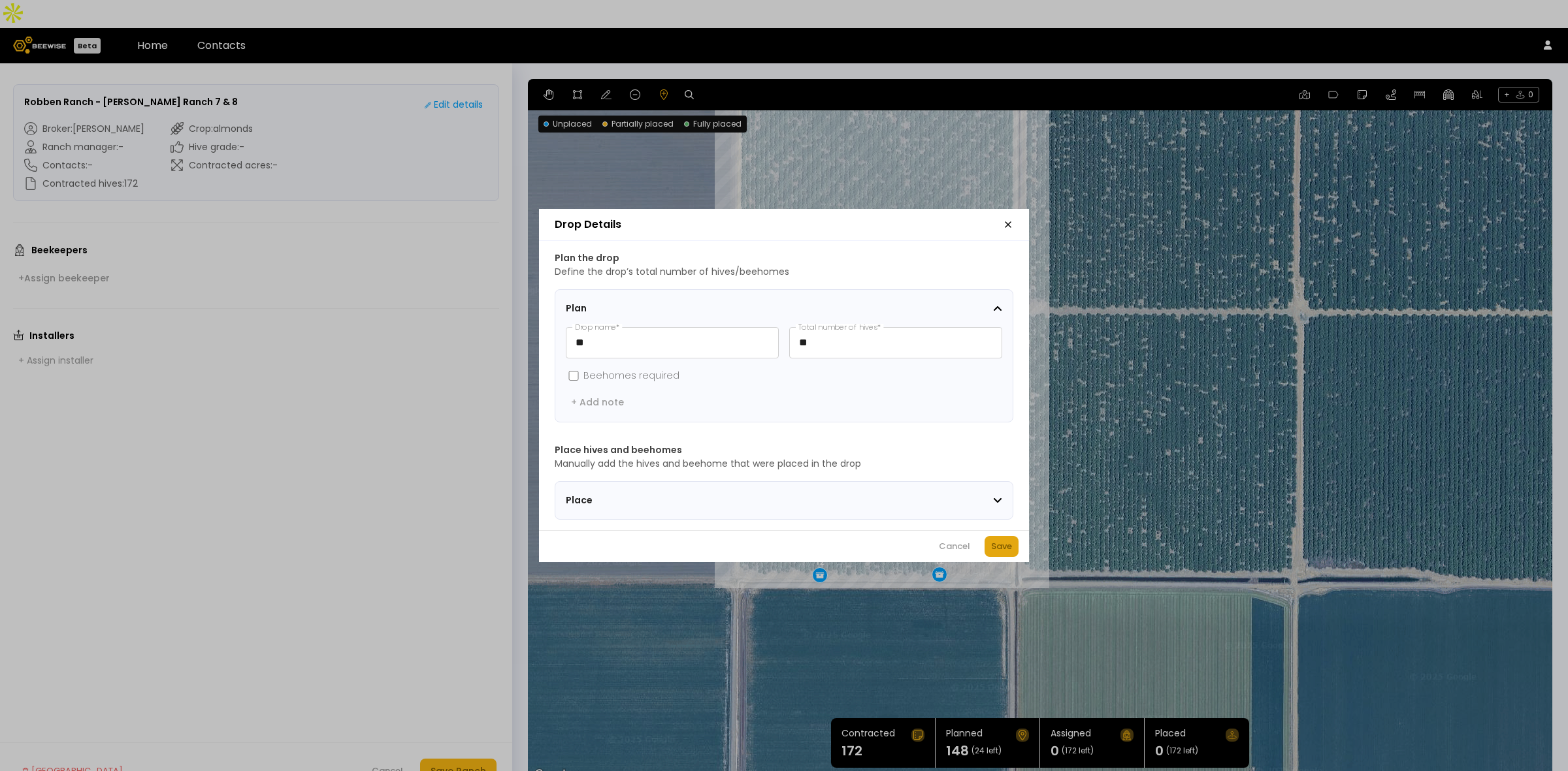
click at [1000, 545] on div "Save" at bounding box center [1001, 547] width 21 height 13
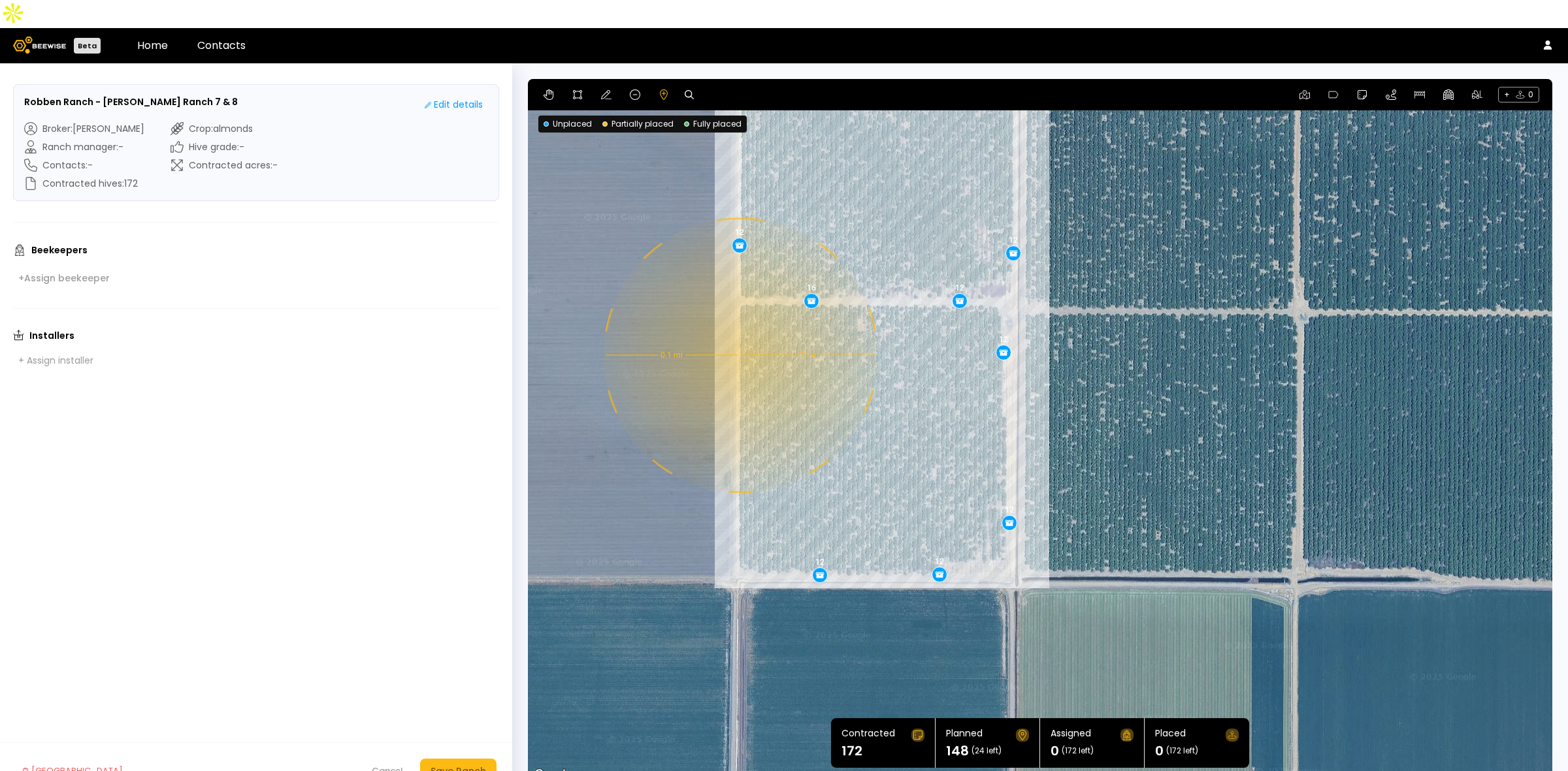
click at [739, 327] on div "0.1 mi 0.1 mi 12 12 12 12 12 12 12 16 12 12 12 12" at bounding box center [1040, 431] width 1024 height 705
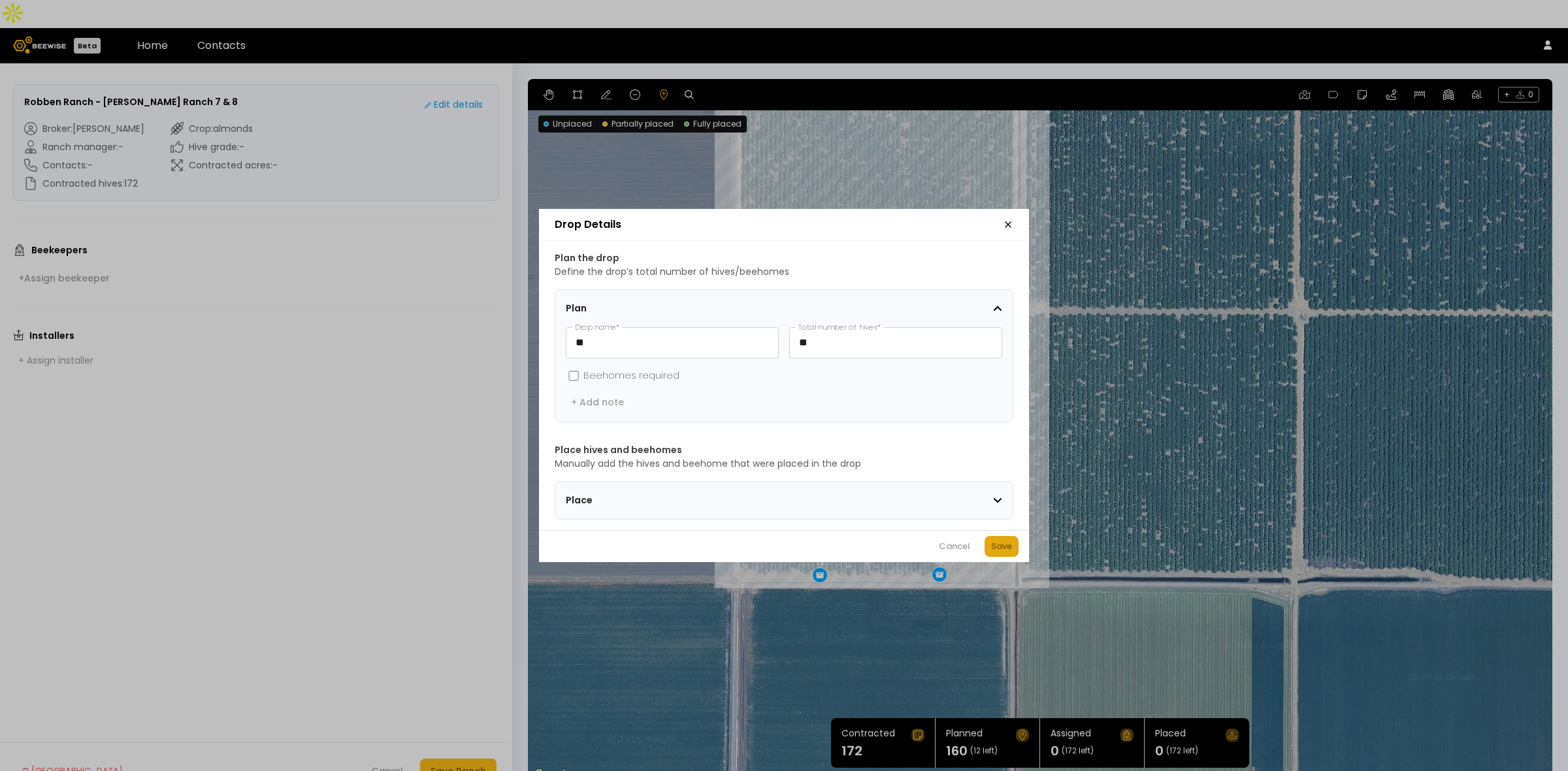
click at [998, 553] on div "Save" at bounding box center [1001, 547] width 21 height 13
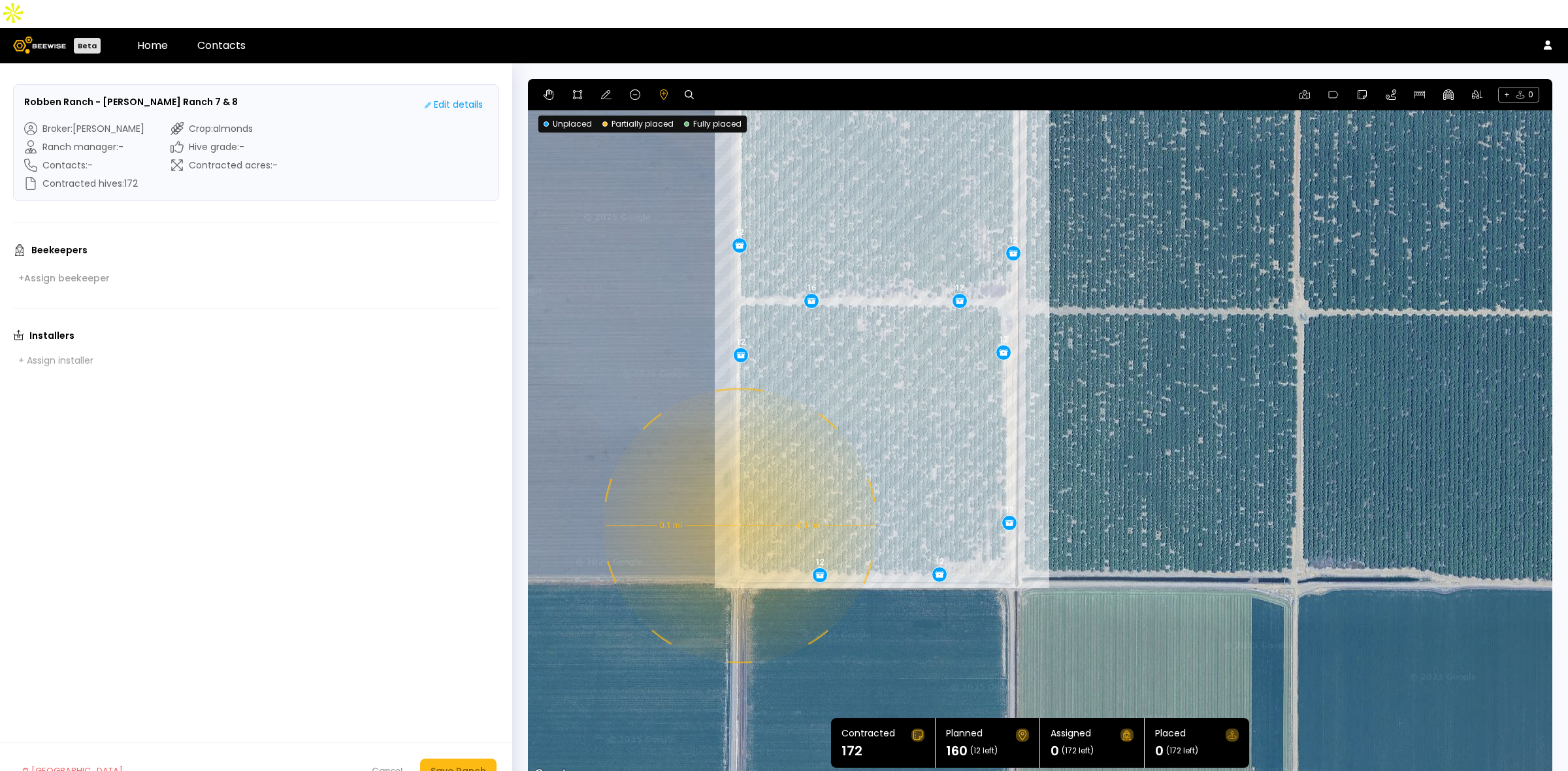
click at [738, 498] on div "0.1 mi 0.1 mi 12 12 12 12 12 12 12 16 12 12 12 12 12" at bounding box center [1040, 431] width 1024 height 705
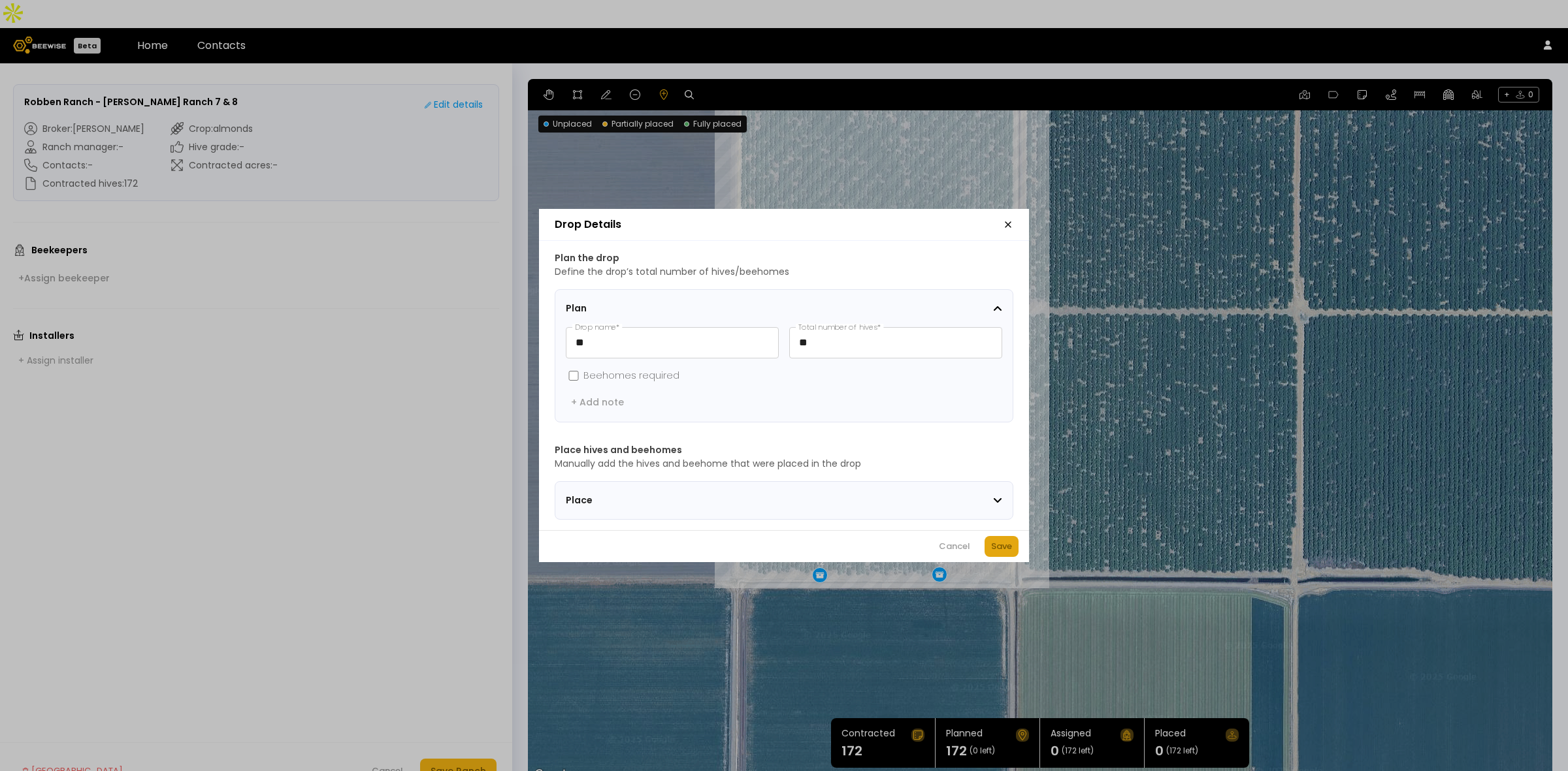
click at [1007, 548] on div "Save" at bounding box center [1001, 547] width 21 height 13
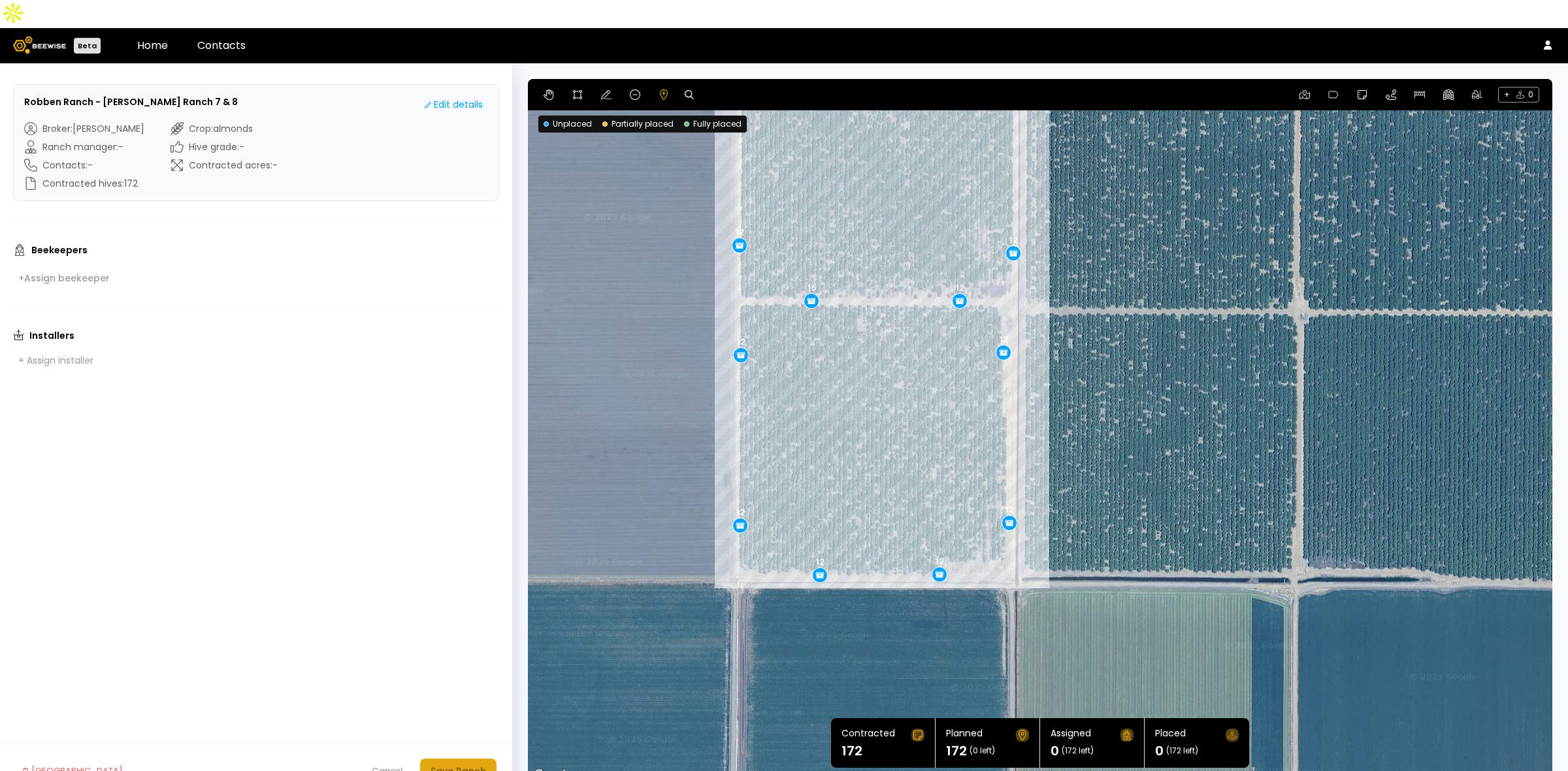
click at [458, 764] on div "Save Ranch" at bounding box center [458, 771] width 55 height 14
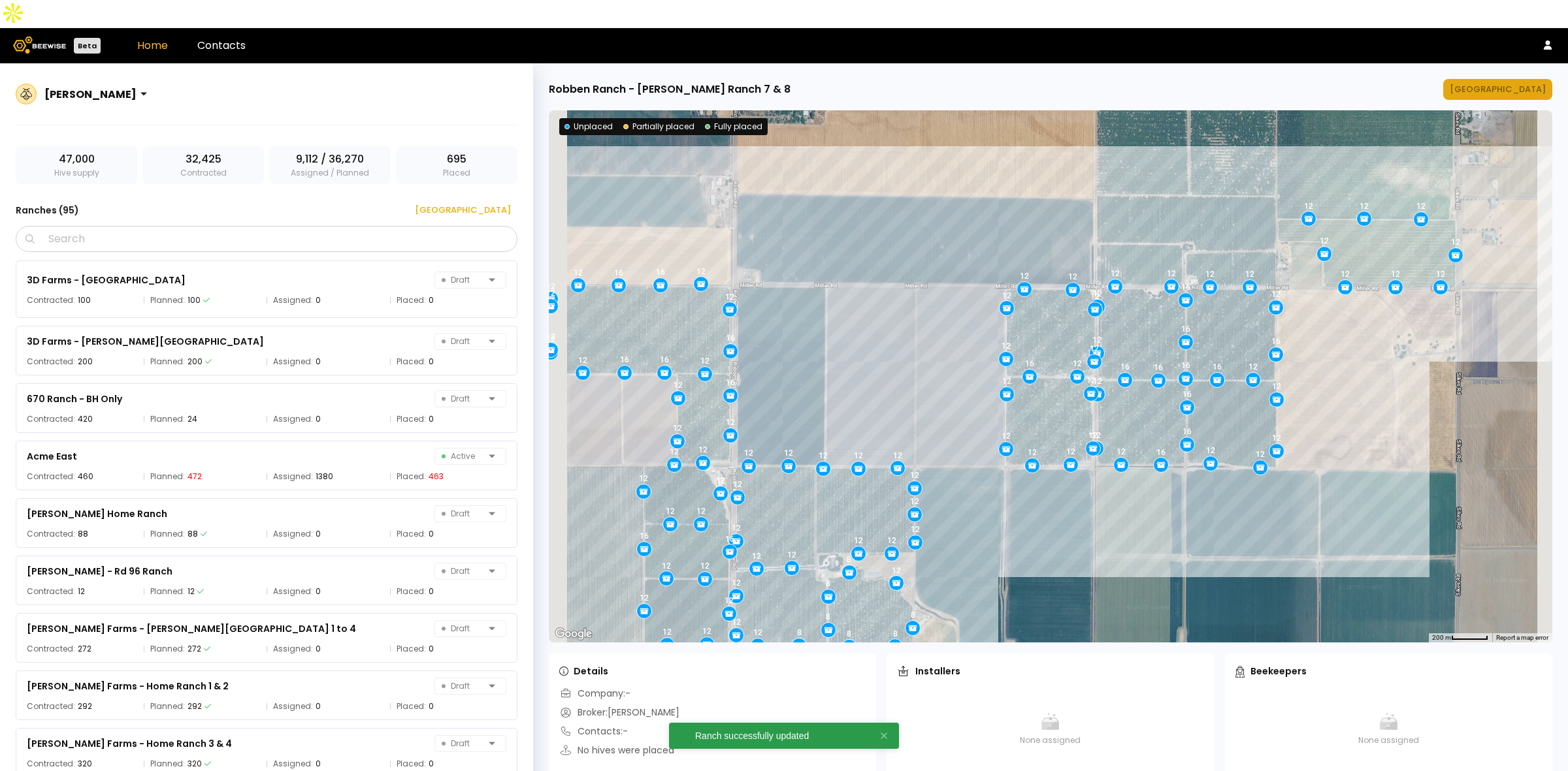
click at [1516, 83] on div "[GEOGRAPHIC_DATA]" at bounding box center [1498, 89] width 96 height 13
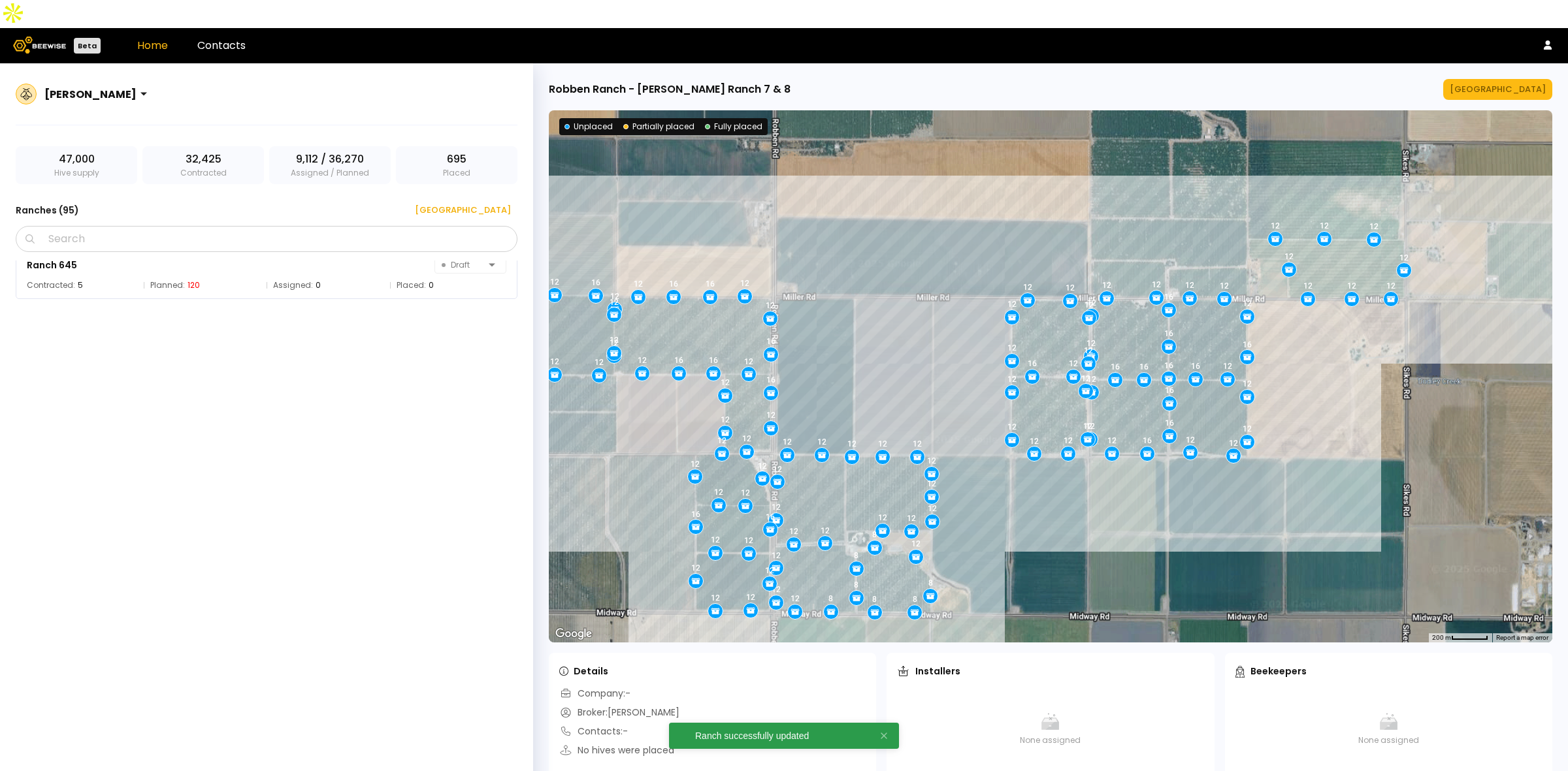
scroll to position [4875, 0]
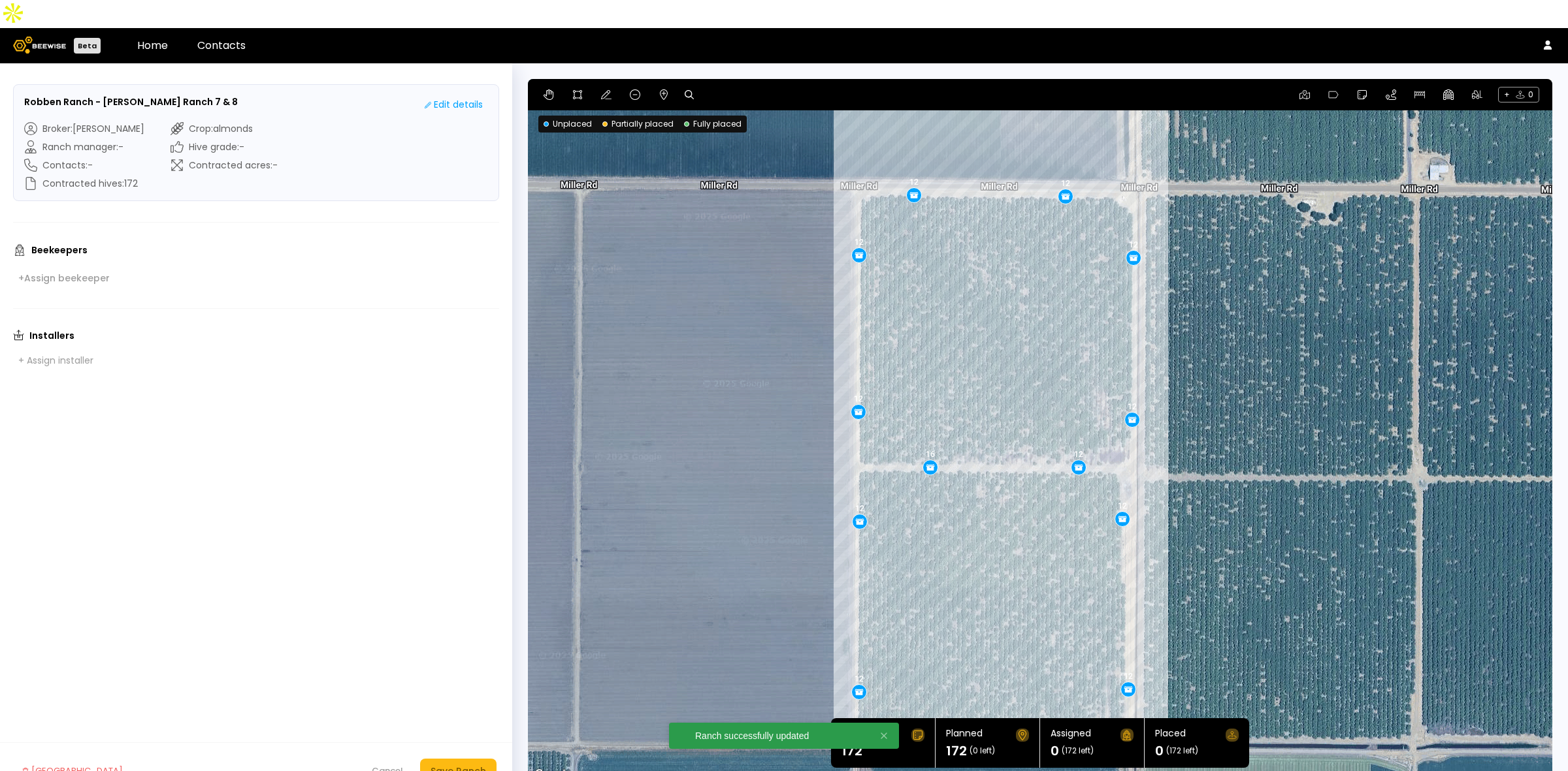
drag, startPoint x: 1344, startPoint y: 224, endPoint x: 1295, endPoint y: 263, distance: 62.6
click at [1295, 263] on div "12 12 12 12 16 12 12 12 12 12 12 12 12 12" at bounding box center [1040, 431] width 1024 height 705
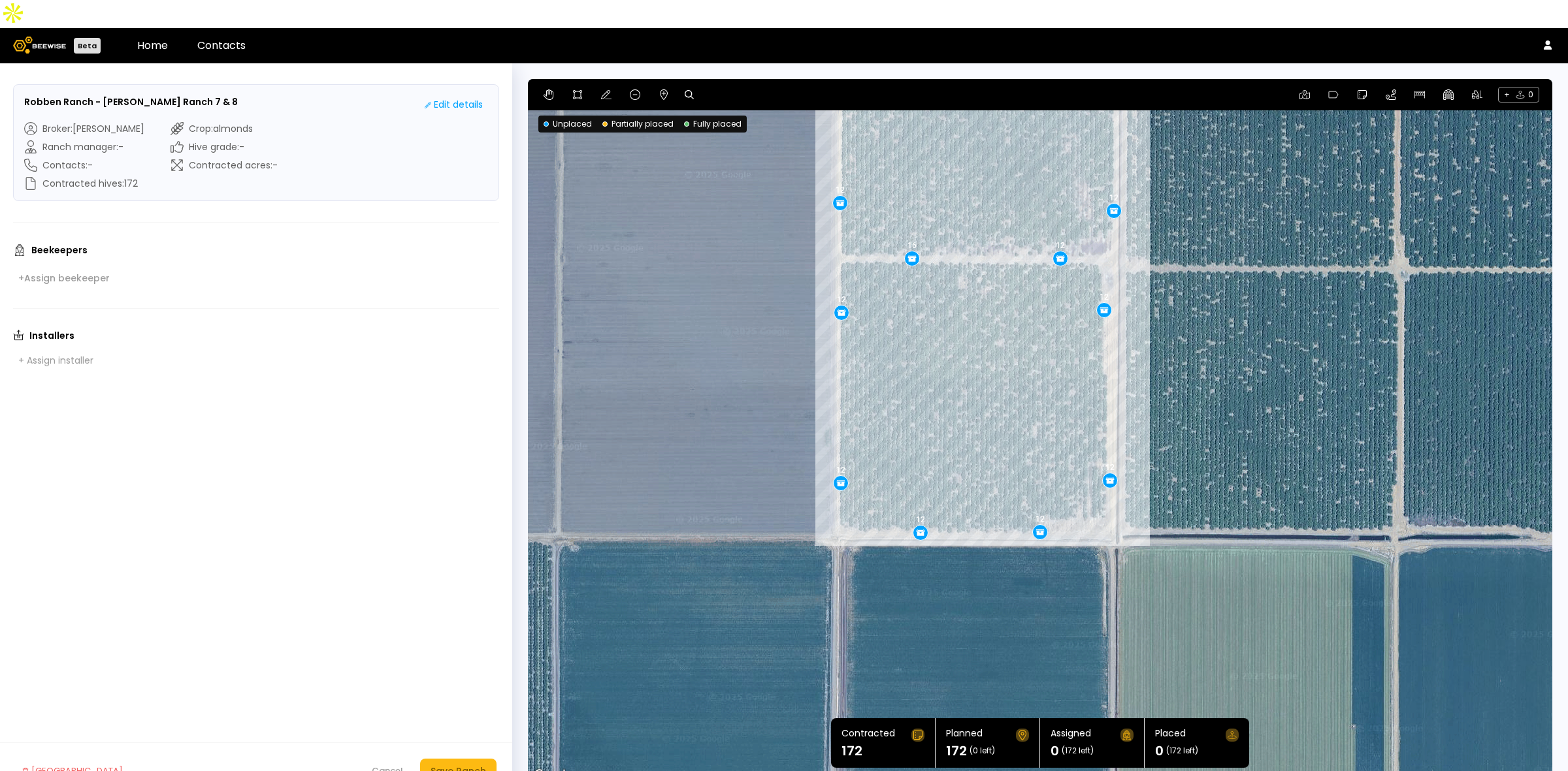
drag, startPoint x: 986, startPoint y: 380, endPoint x: 967, endPoint y: 160, distance: 220.8
click at [967, 160] on div "12 12 12 16 12 12 12 12 12 12 12 12 12 12" at bounding box center [1040, 431] width 1024 height 705
drag, startPoint x: 1104, startPoint y: 278, endPoint x: 1106, endPoint y: 294, distance: 16.1
drag, startPoint x: 1106, startPoint y: 453, endPoint x: 1106, endPoint y: 443, distance: 10.0
drag, startPoint x: 1035, startPoint y: 499, endPoint x: 1040, endPoint y: 493, distance: 7.8
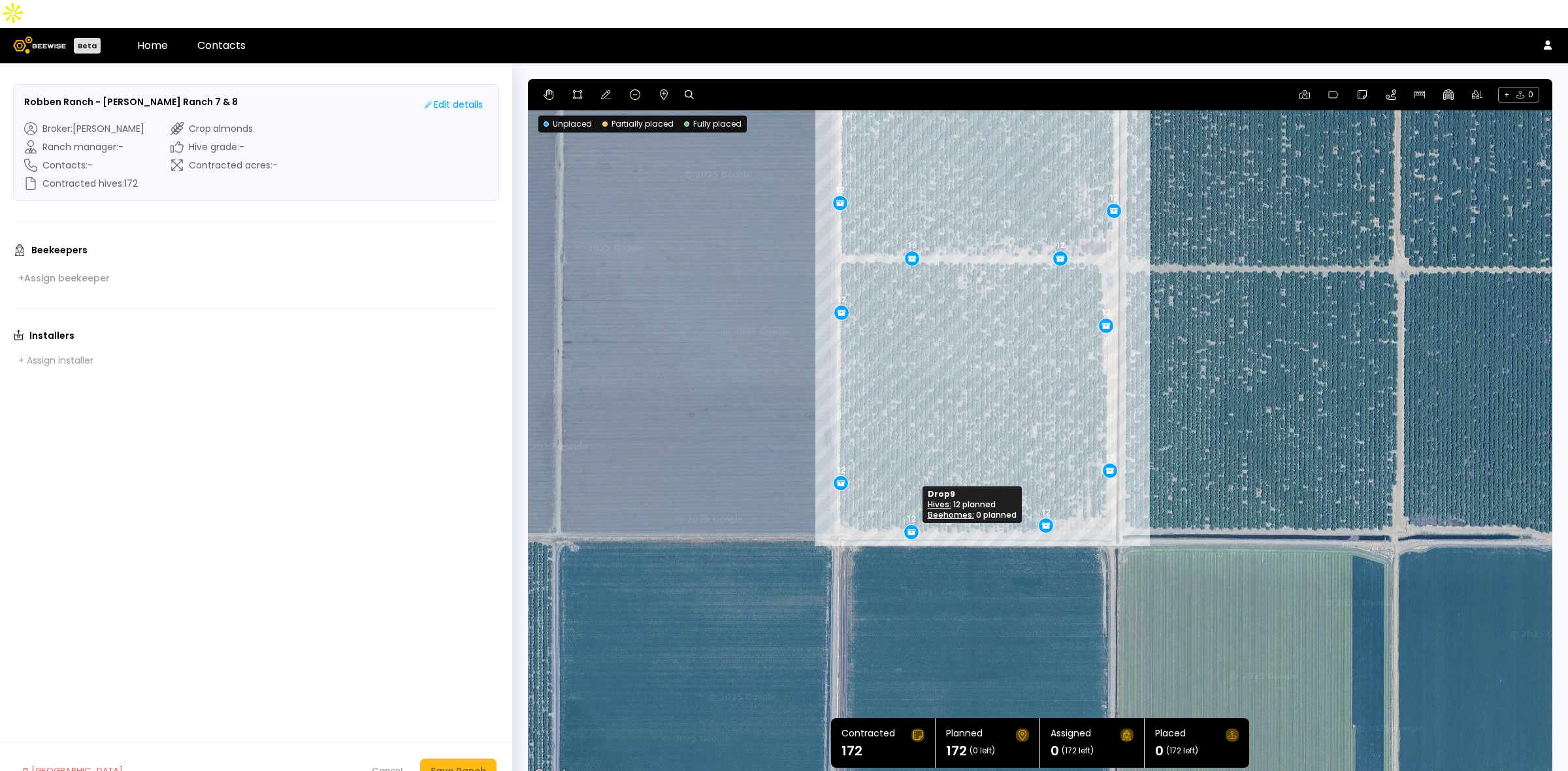
drag, startPoint x: 915, startPoint y: 501, endPoint x: 907, endPoint y: 500, distance: 8.1
drag, startPoint x: 909, startPoint y: 501, endPoint x: 918, endPoint y: 501, distance: 9.0
click at [462, 759] on button "Save Ranch" at bounding box center [458, 771] width 76 height 25
